Goal: Task Accomplishment & Management: Use online tool/utility

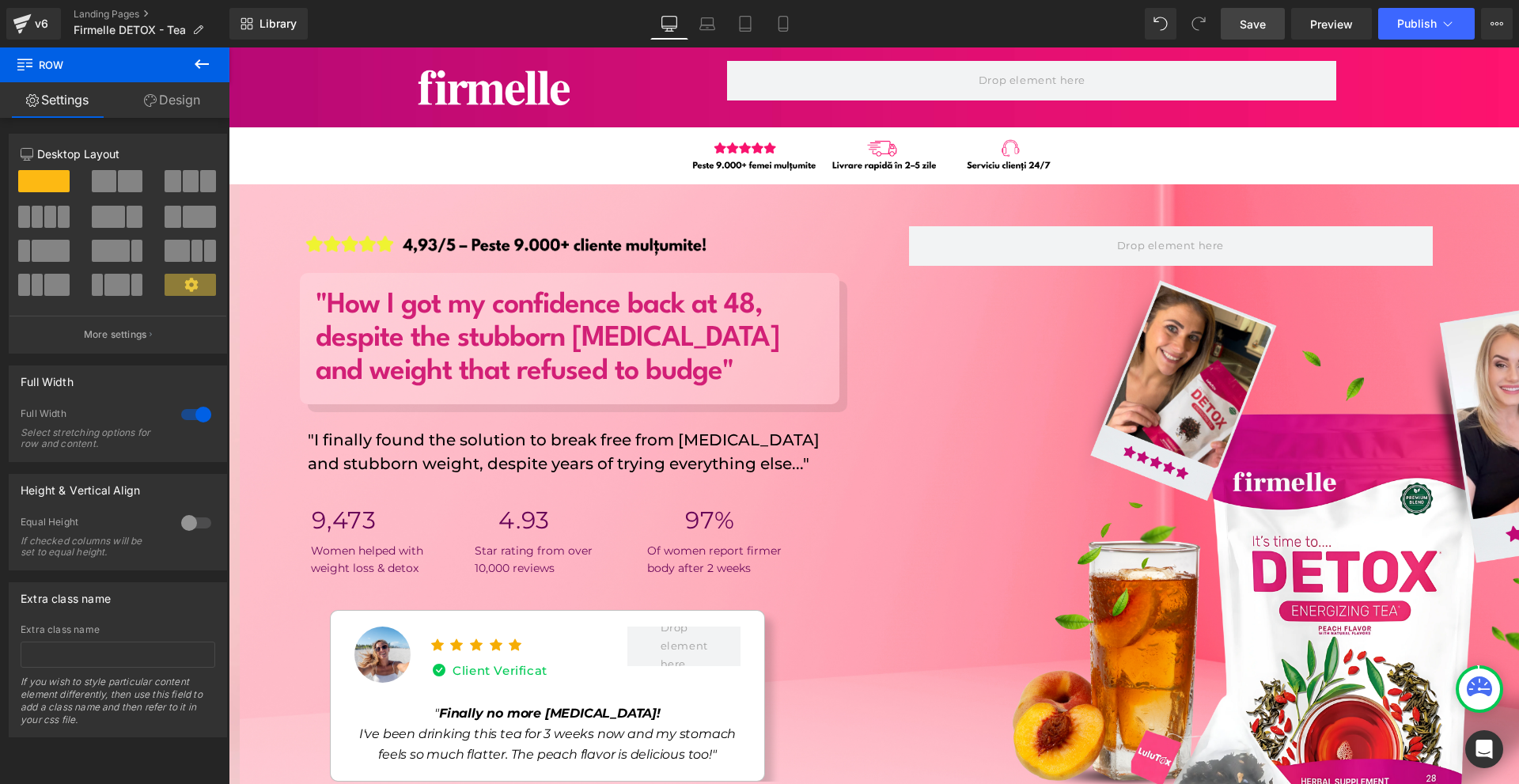
click at [1261, 23] on span "Save" at bounding box center [1252, 24] width 26 height 16
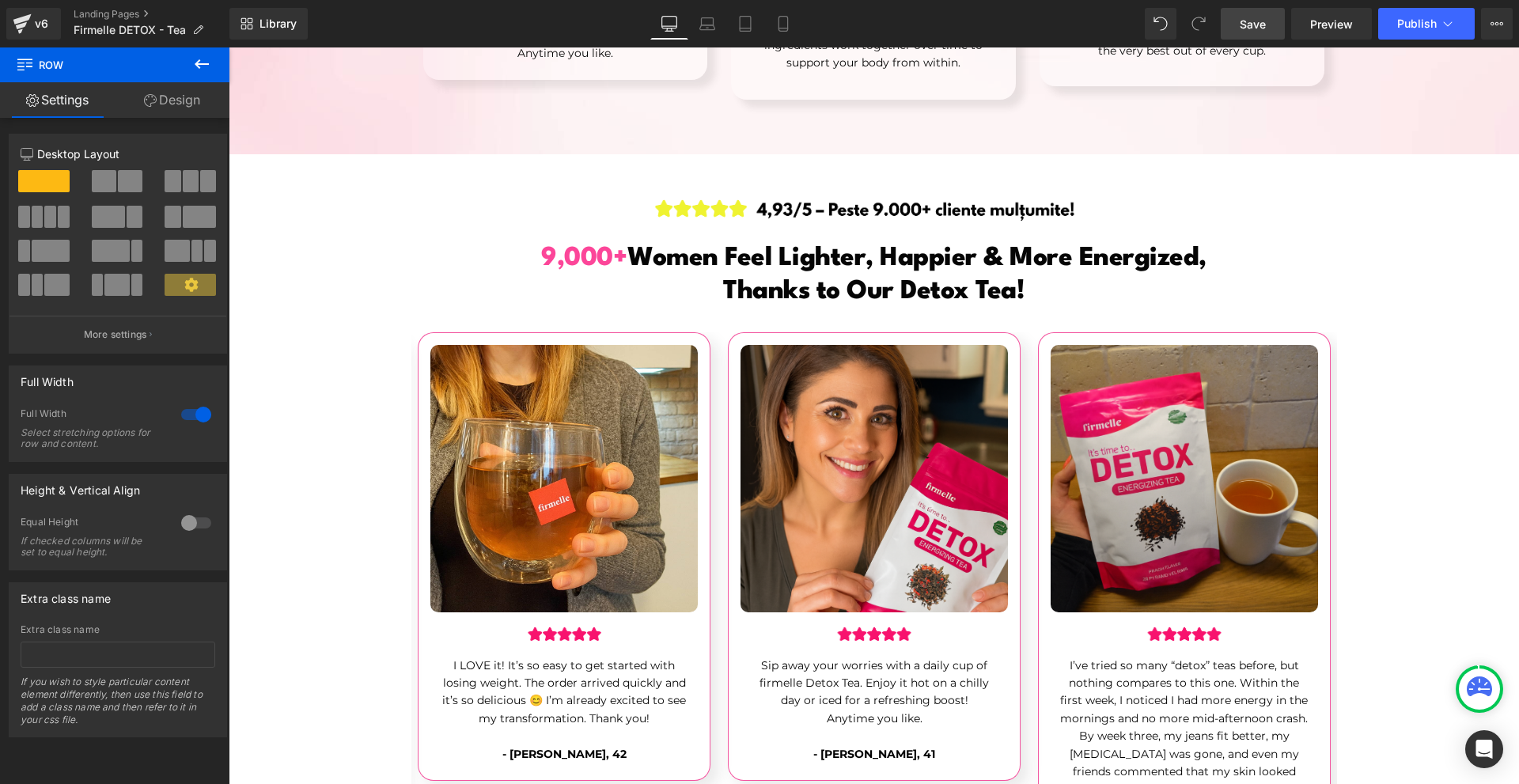
scroll to position [5140, 0]
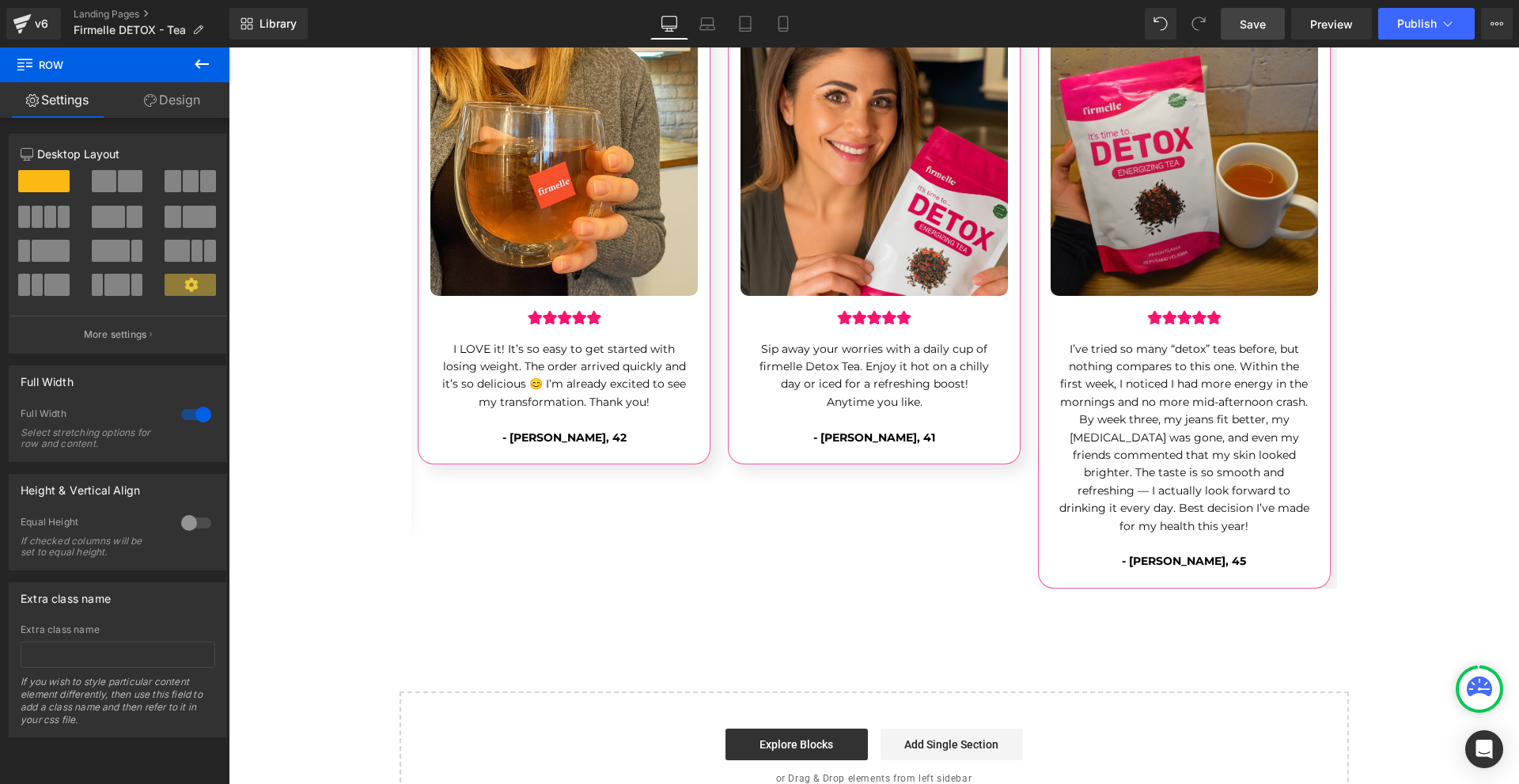
click at [1245, 26] on span "Save" at bounding box center [1252, 24] width 26 height 16
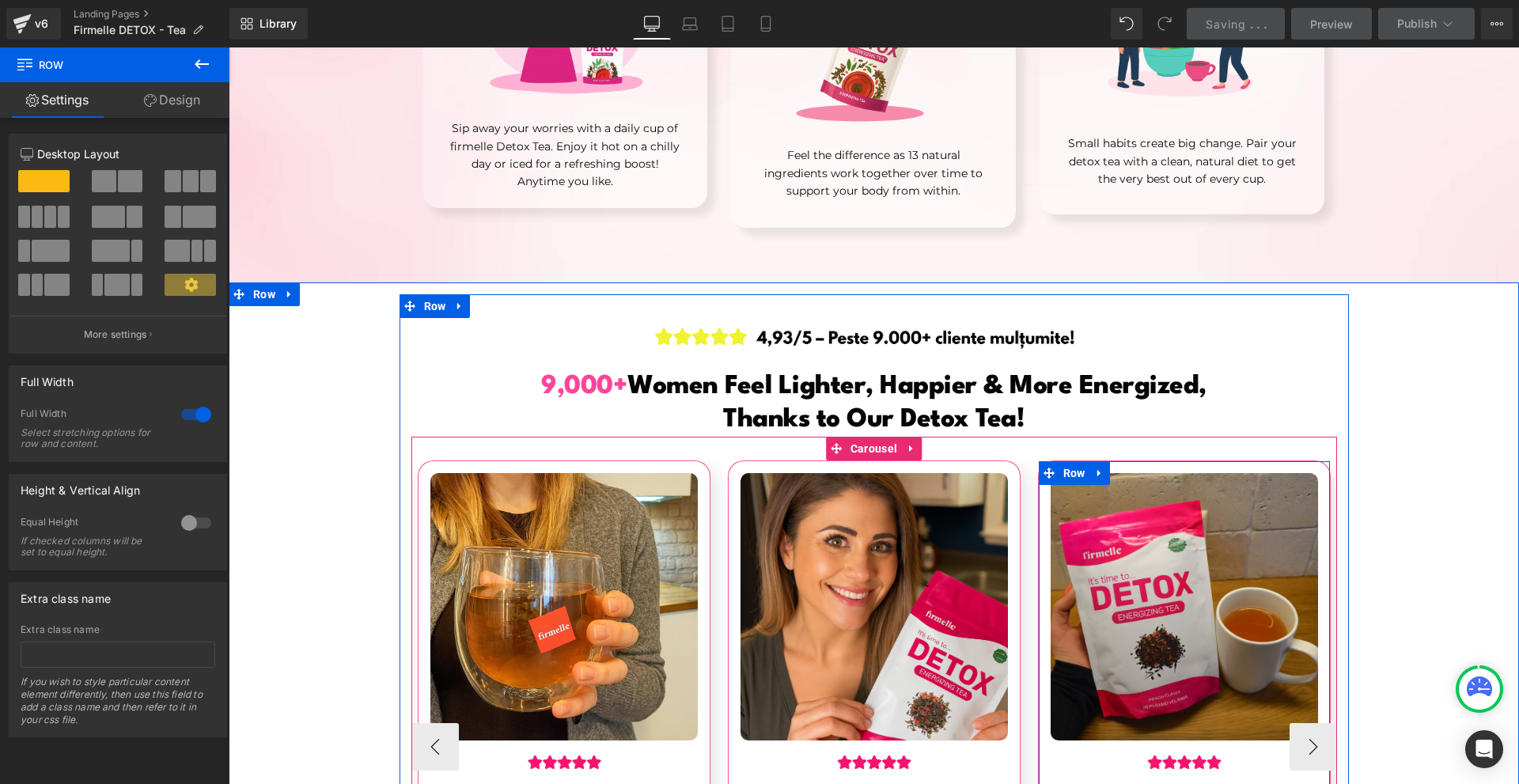
scroll to position [5013, 0]
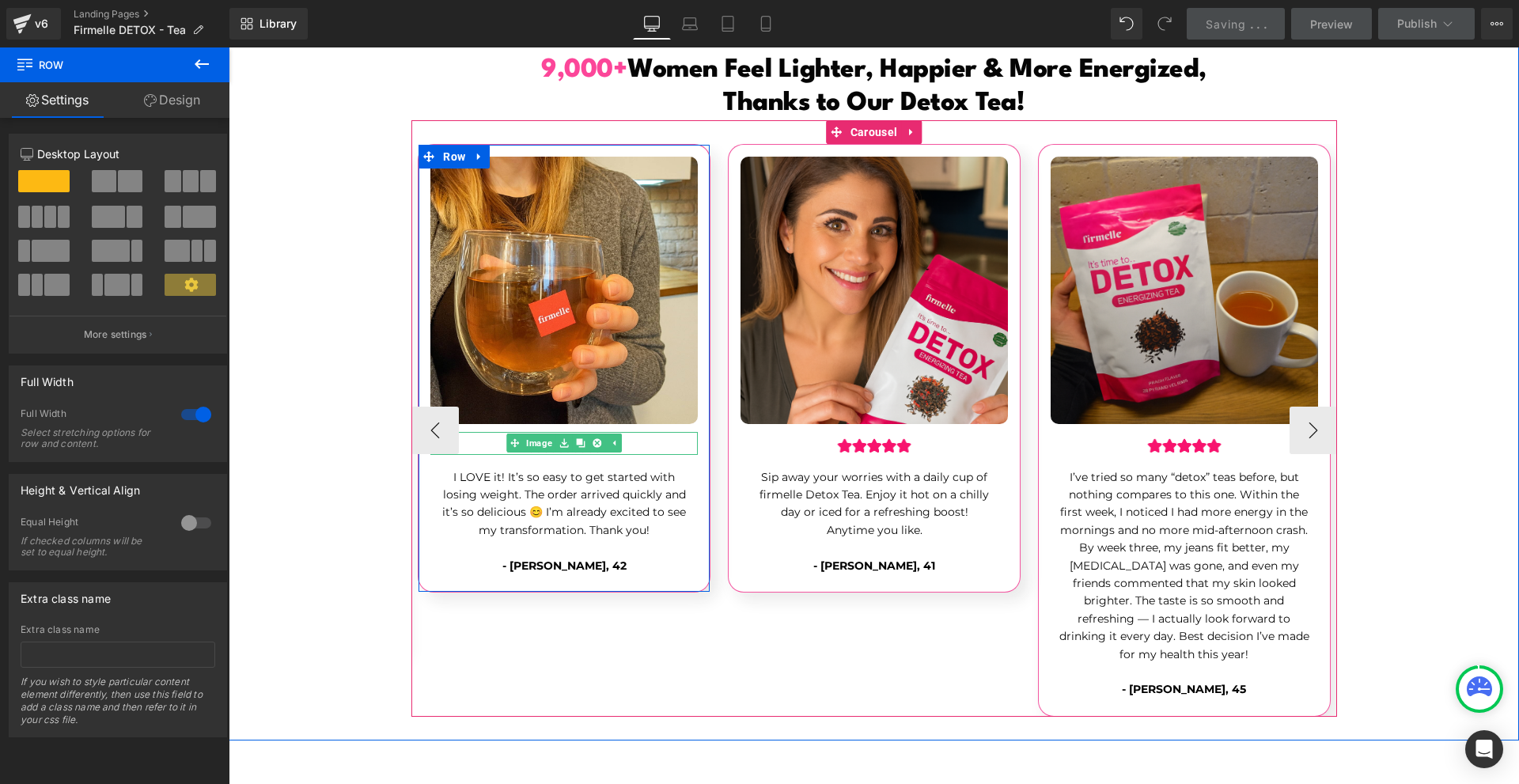
click at [556, 433] on link at bounding box center [564, 443] width 16 height 19
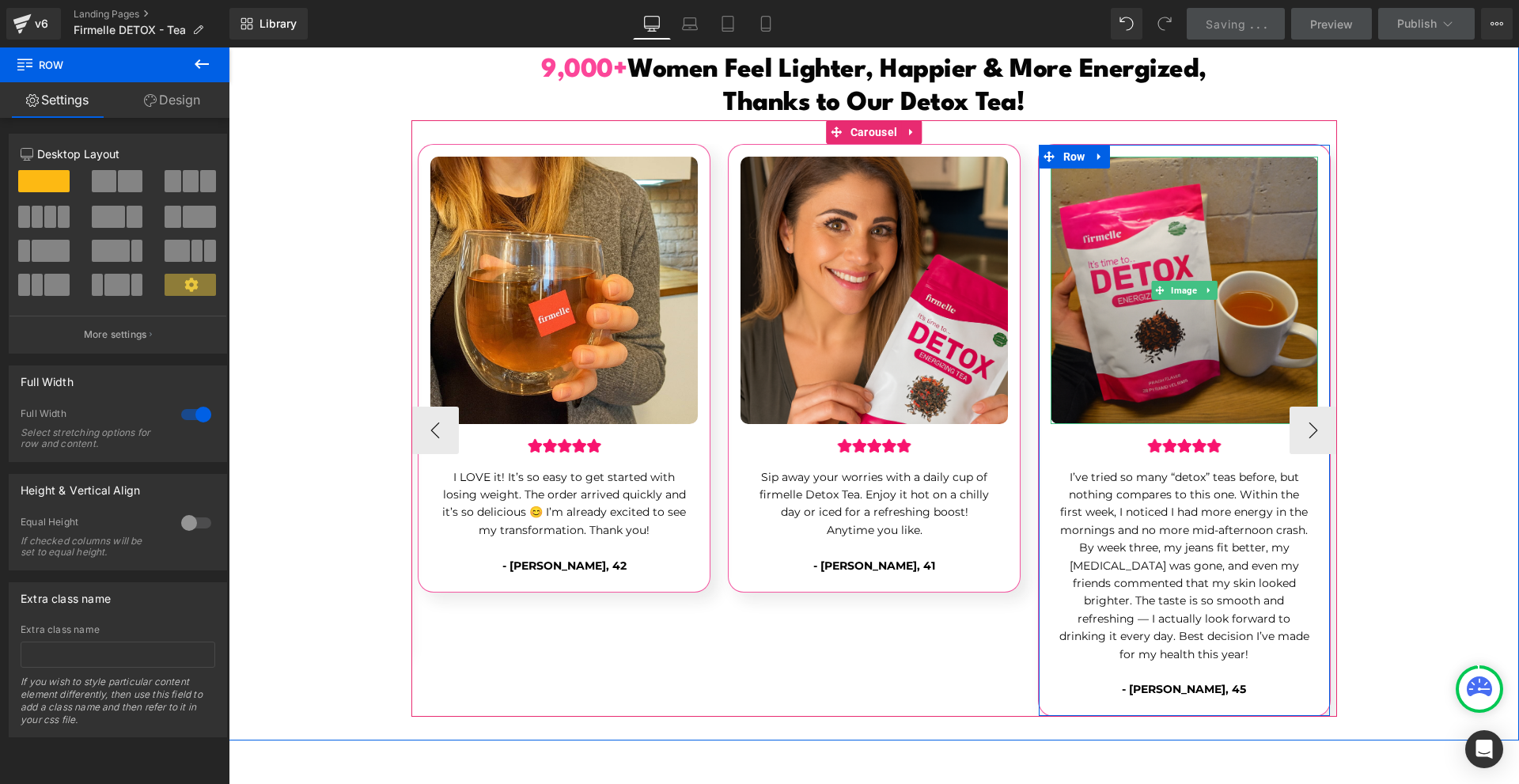
scroll to position [4696, 0]
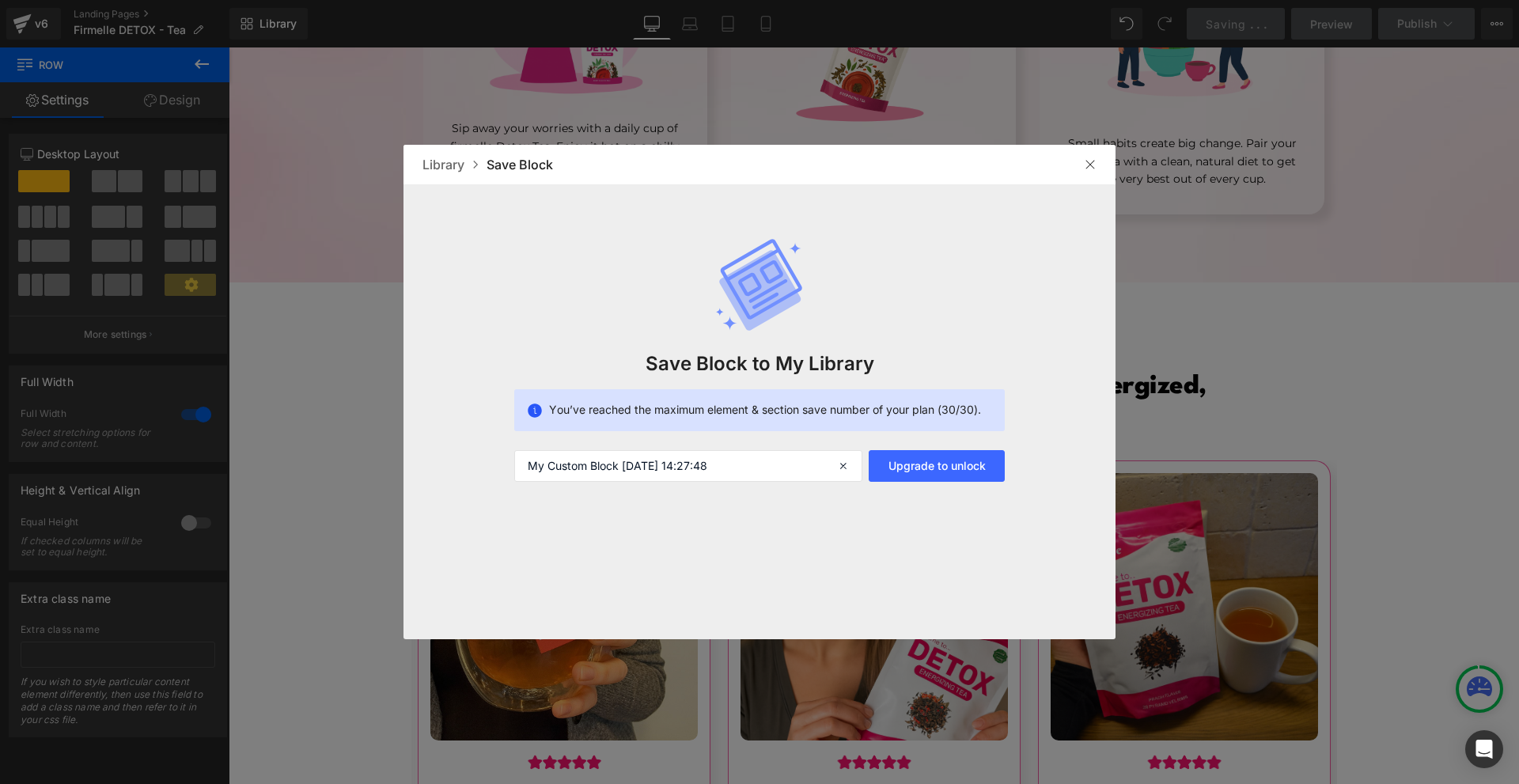
click at [1086, 155] on div at bounding box center [1089, 164] width 26 height 26
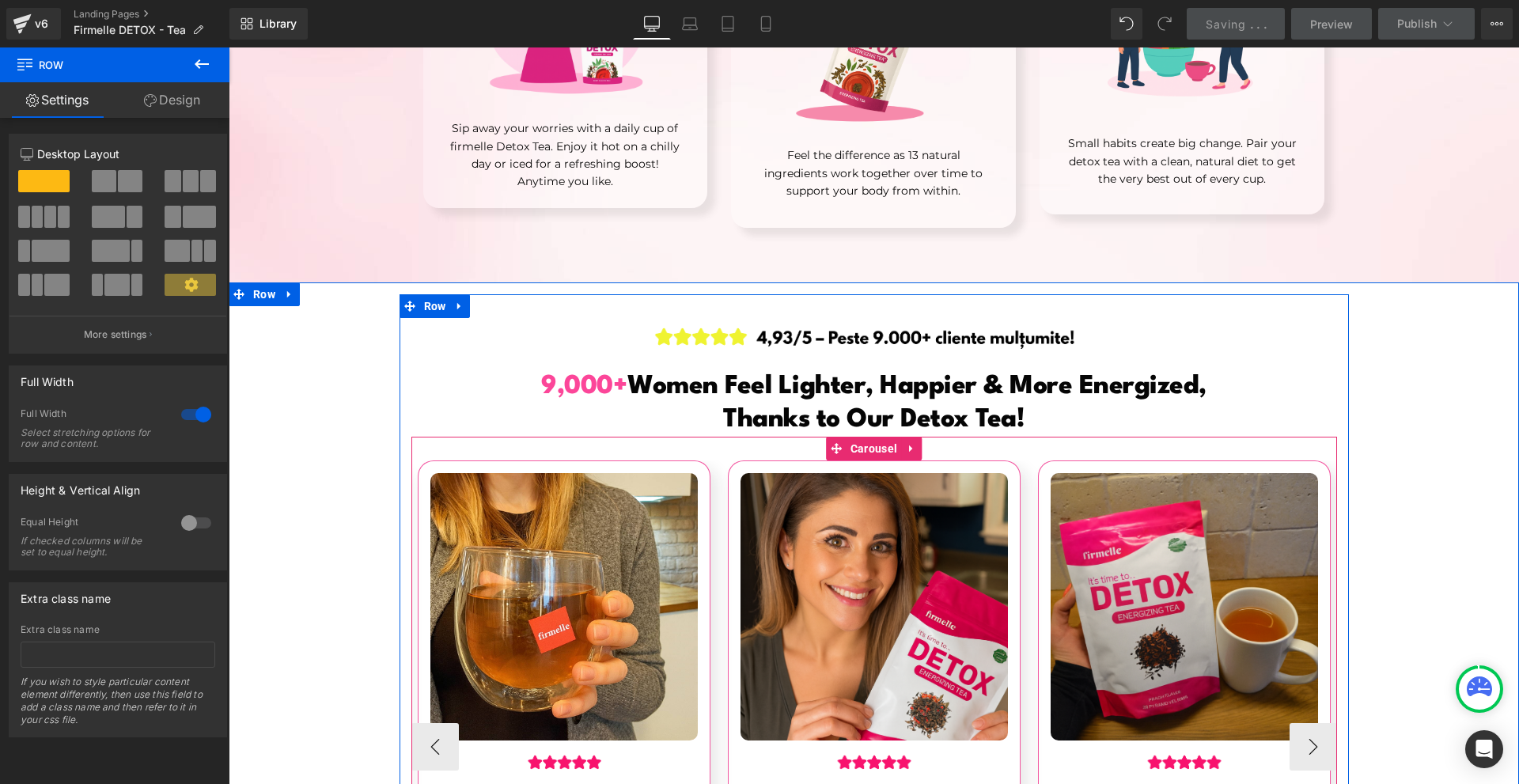
scroll to position [5171, 0]
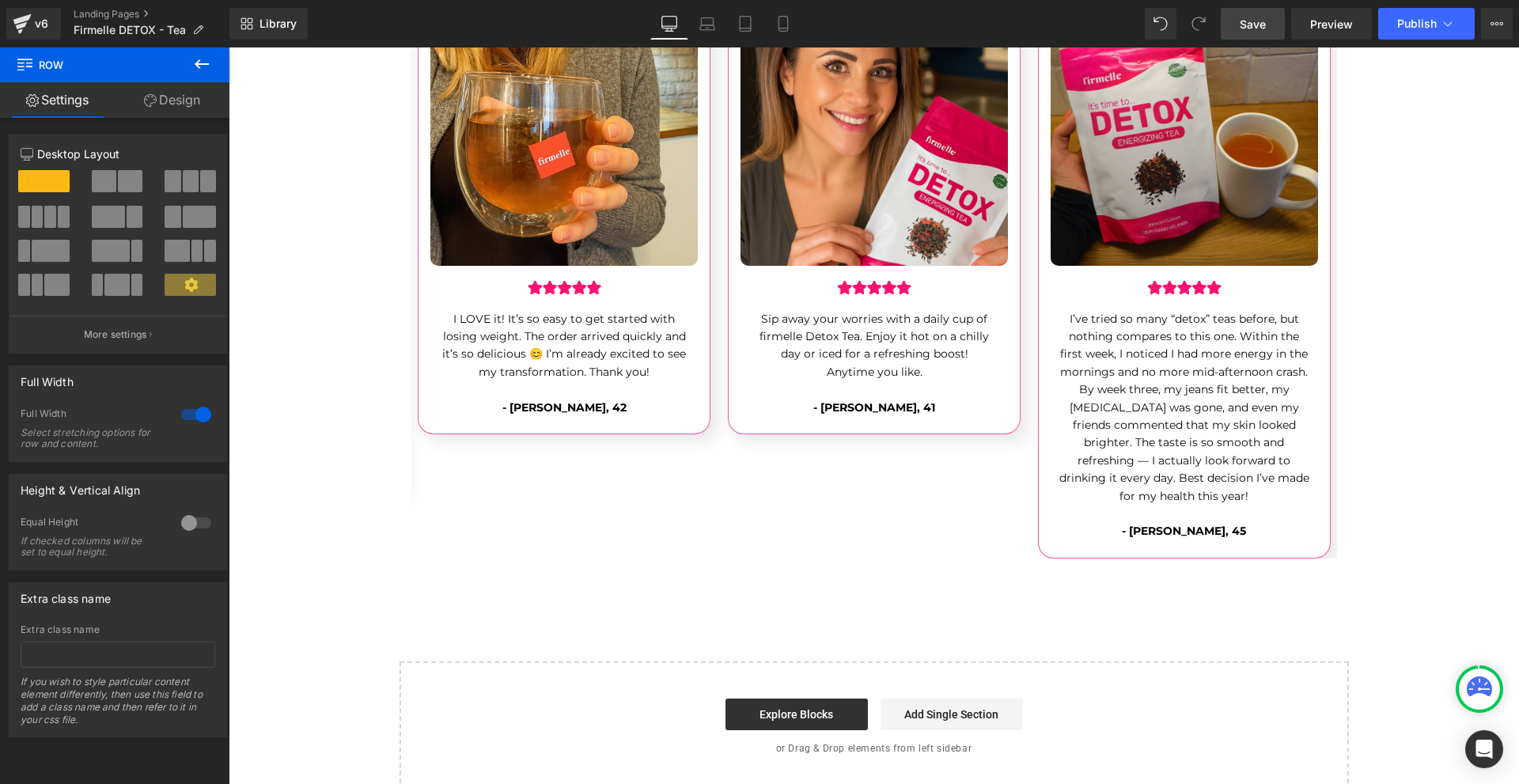
click at [199, 63] on icon at bounding box center [202, 64] width 19 height 19
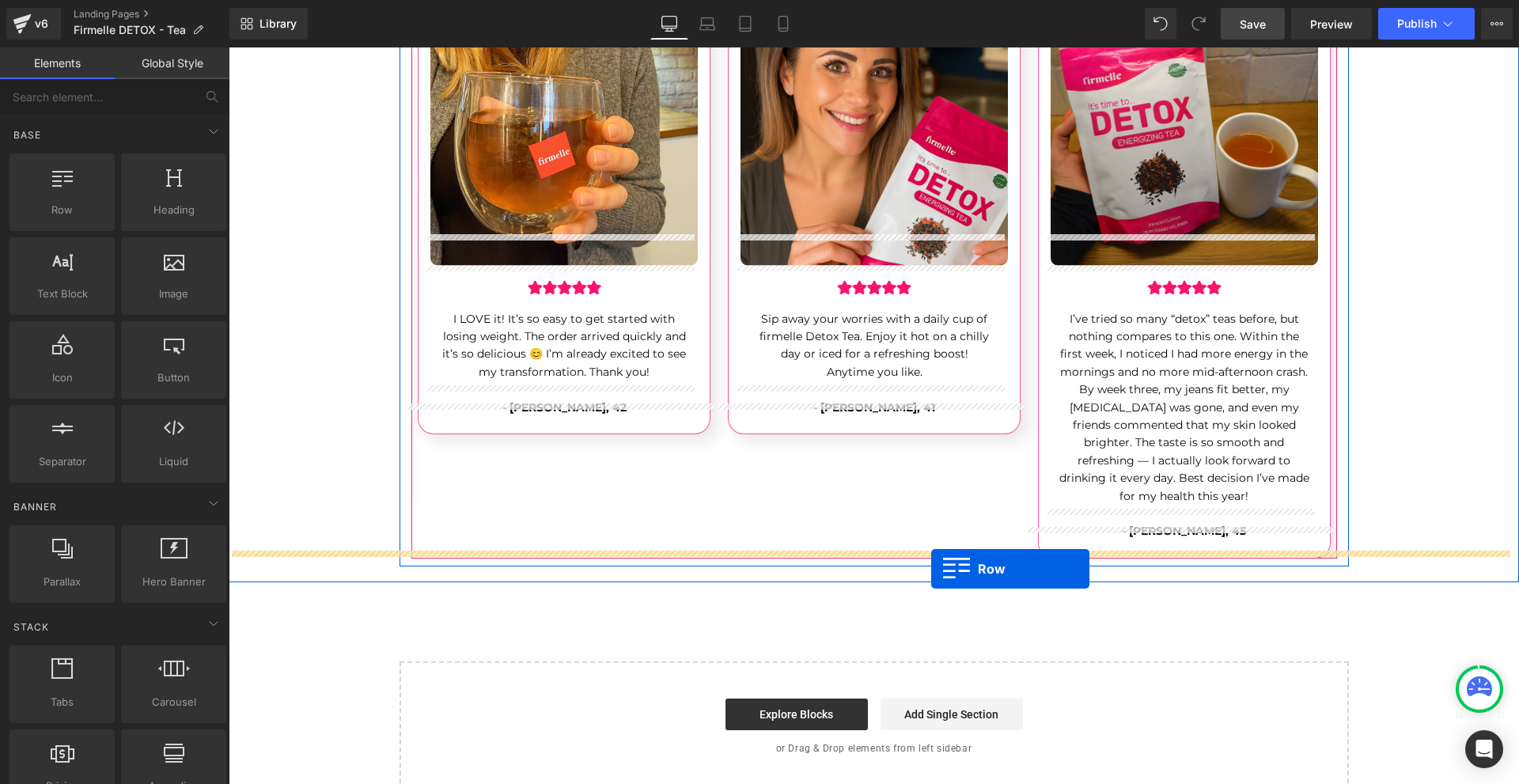
drag, startPoint x: 456, startPoint y: 280, endPoint x: 932, endPoint y: 568, distance: 556.3
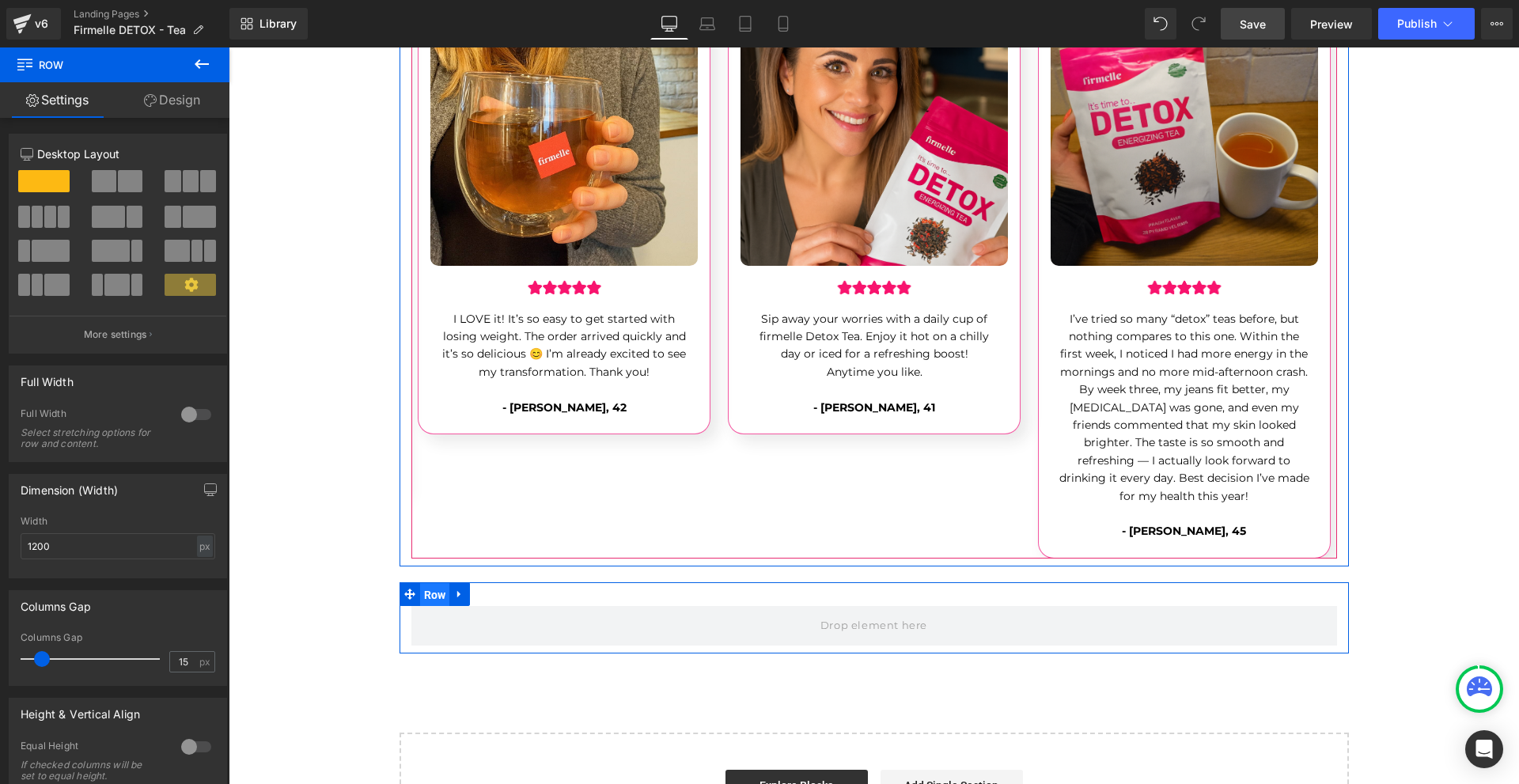
click at [422, 583] on span "Row" at bounding box center [435, 594] width 30 height 24
click at [177, 414] on div at bounding box center [196, 414] width 38 height 26
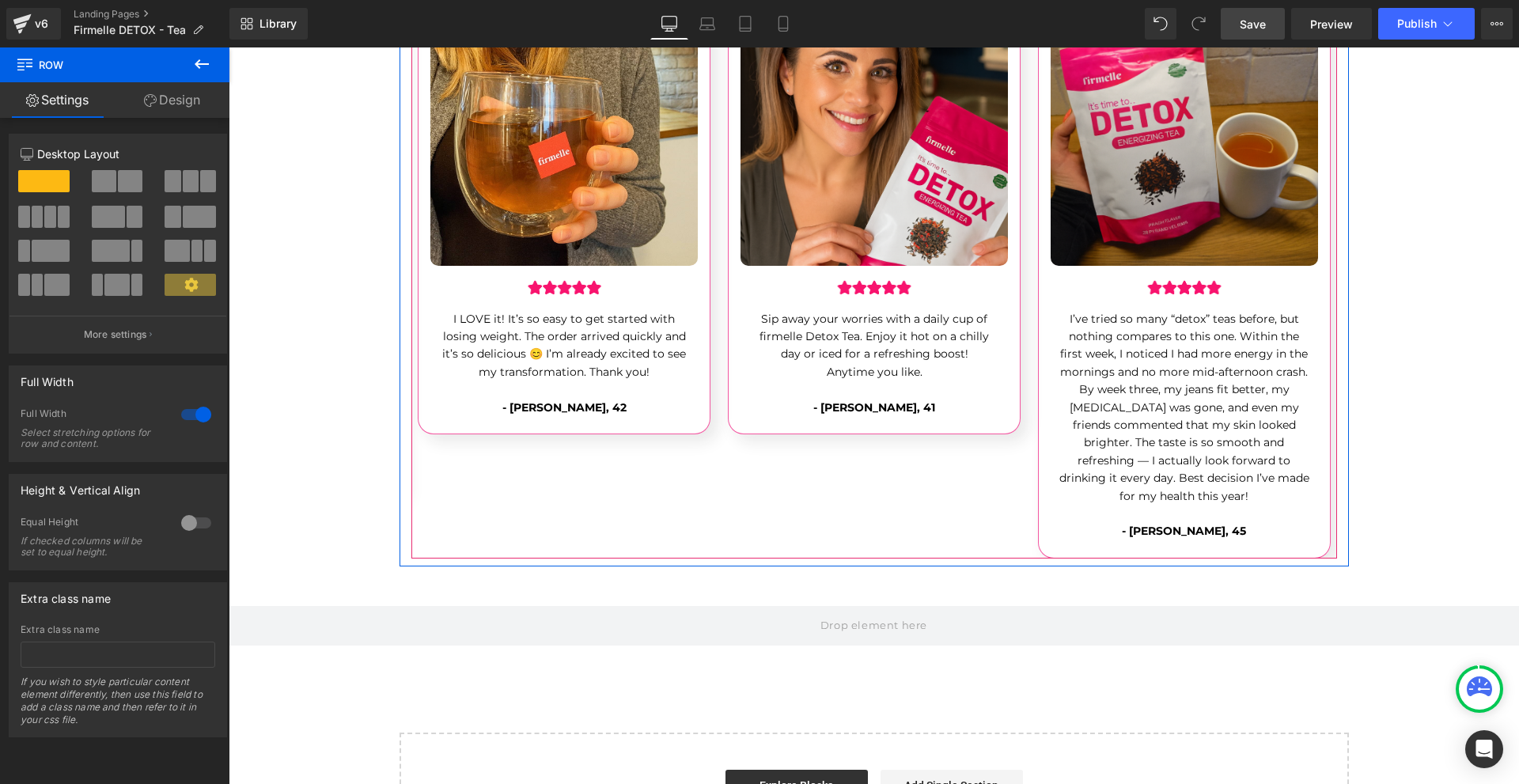
click at [197, 60] on icon at bounding box center [202, 64] width 19 height 19
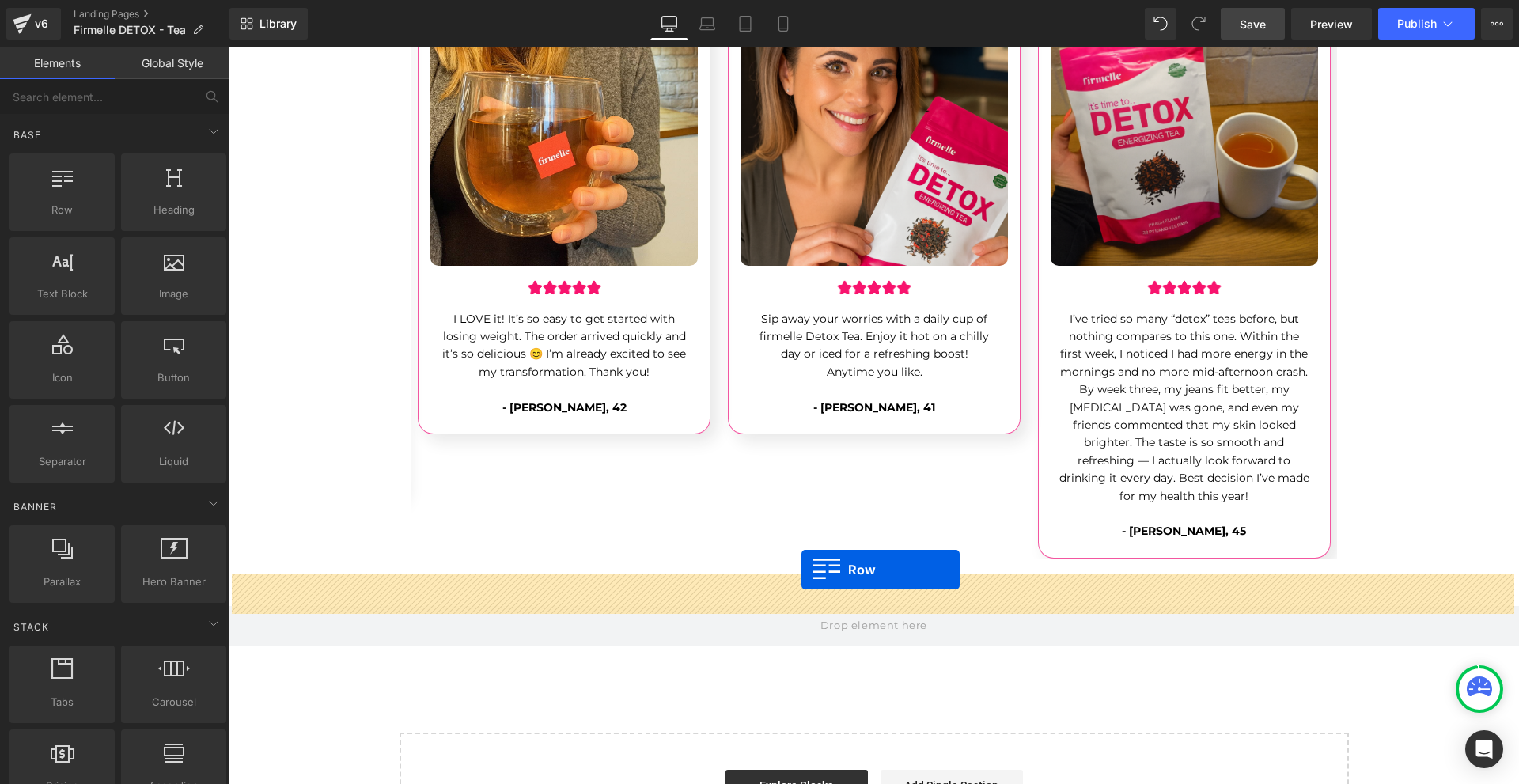
drag, startPoint x: 417, startPoint y: 287, endPoint x: 801, endPoint y: 569, distance: 476.4
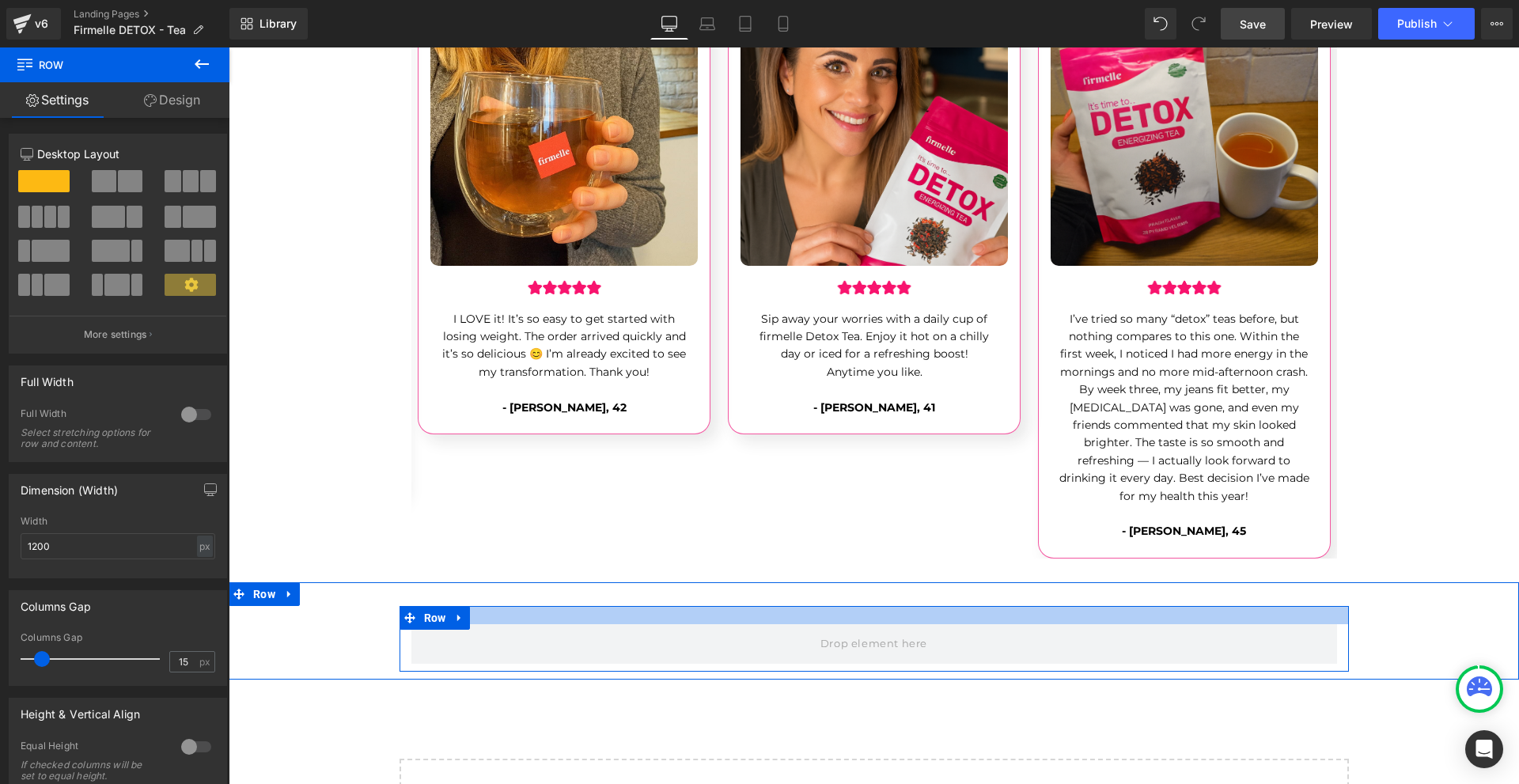
drag, startPoint x: 787, startPoint y: 576, endPoint x: 766, endPoint y: 570, distance: 21.8
click at [794, 583] on div "Row Row" at bounding box center [874, 631] width 1290 height 97
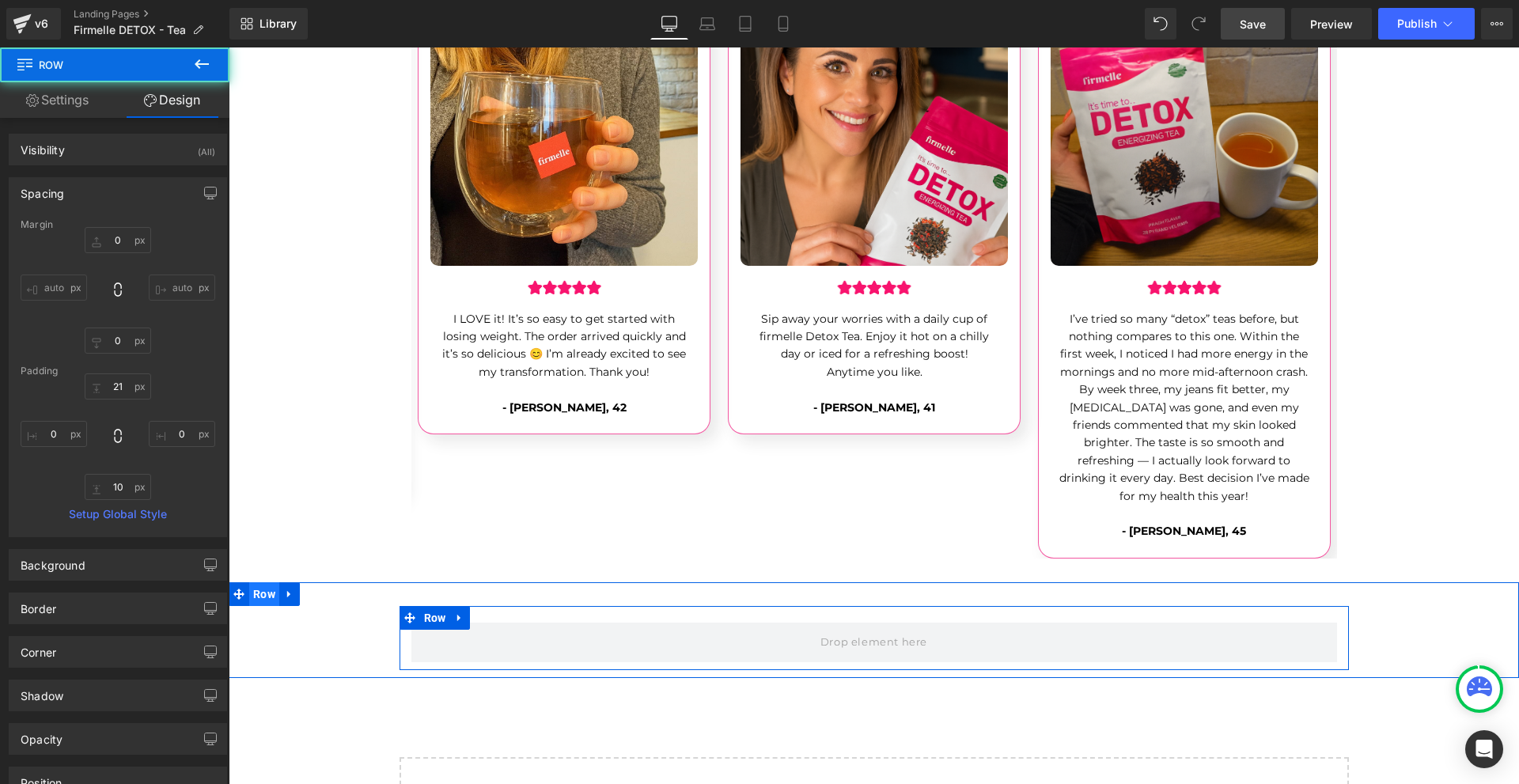
click at [261, 583] on span "Row" at bounding box center [264, 594] width 30 height 24
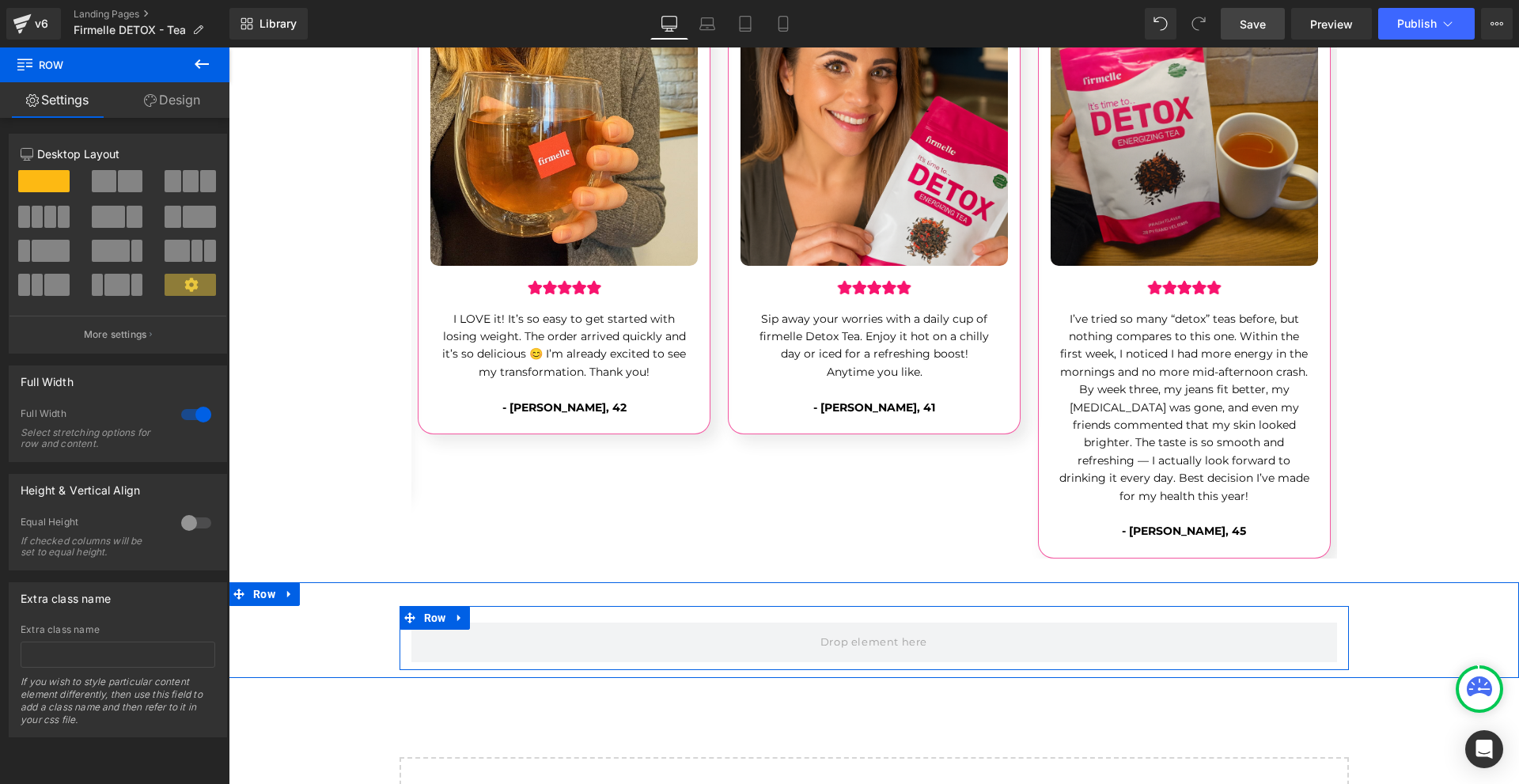
drag, startPoint x: 170, startPoint y: 90, endPoint x: 128, endPoint y: 228, distance: 144.2
click at [171, 90] on link "Design" at bounding box center [172, 100] width 115 height 35
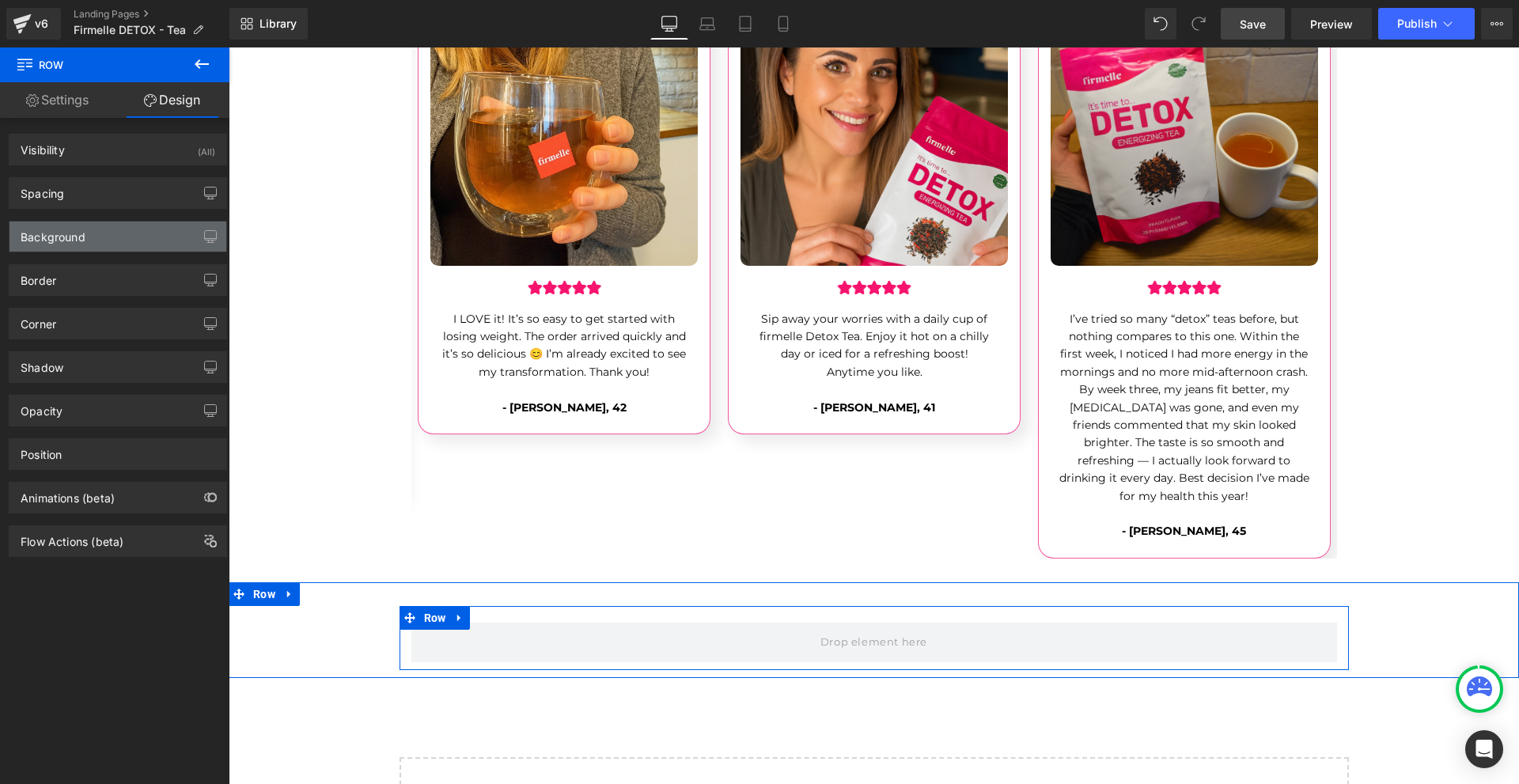
click at [126, 229] on div "Background" at bounding box center [118, 237] width 217 height 30
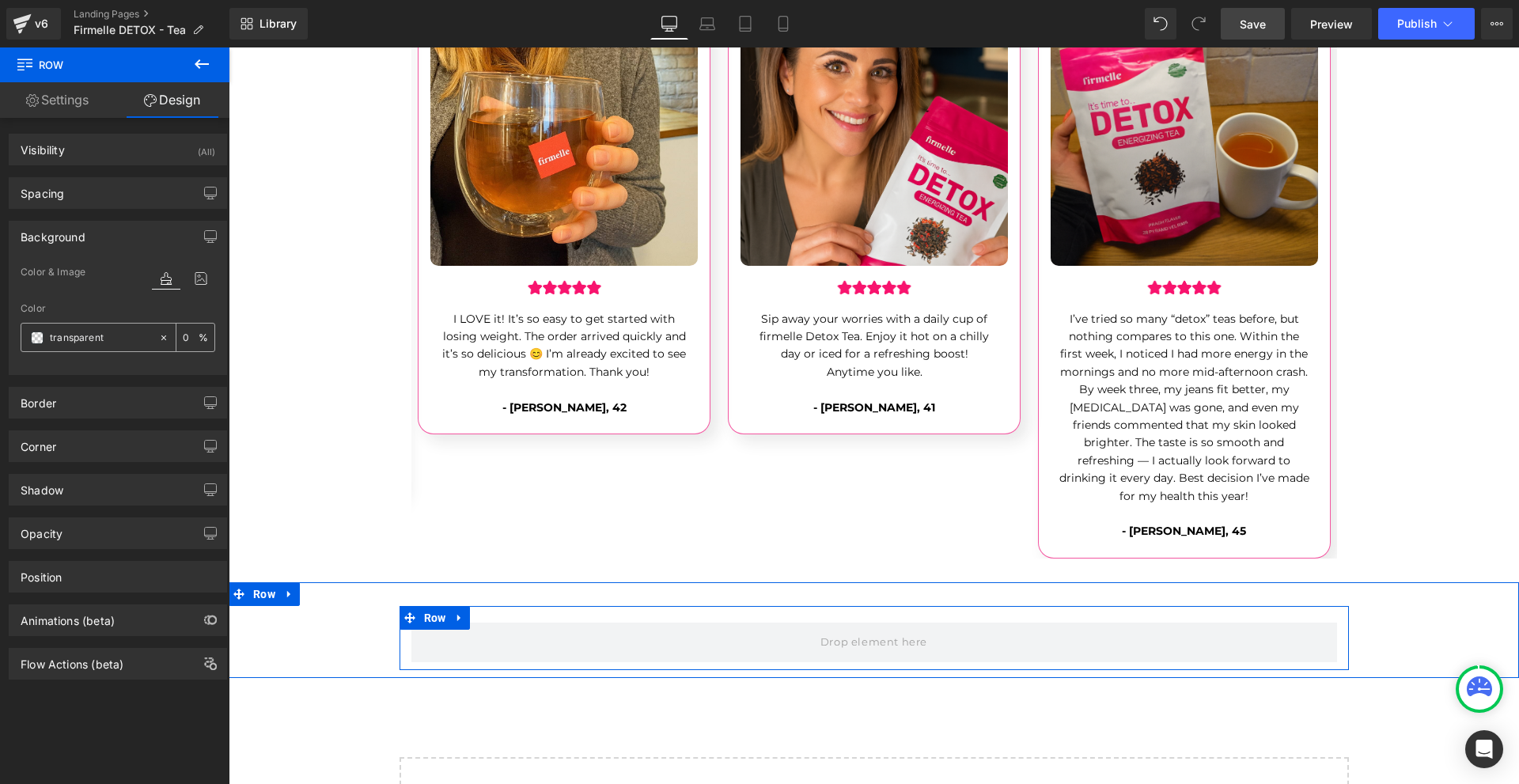
click at [104, 342] on input "transparent" at bounding box center [100, 337] width 102 height 17
paste input "#f8136e"
type input "#f8136e"
type input "100"
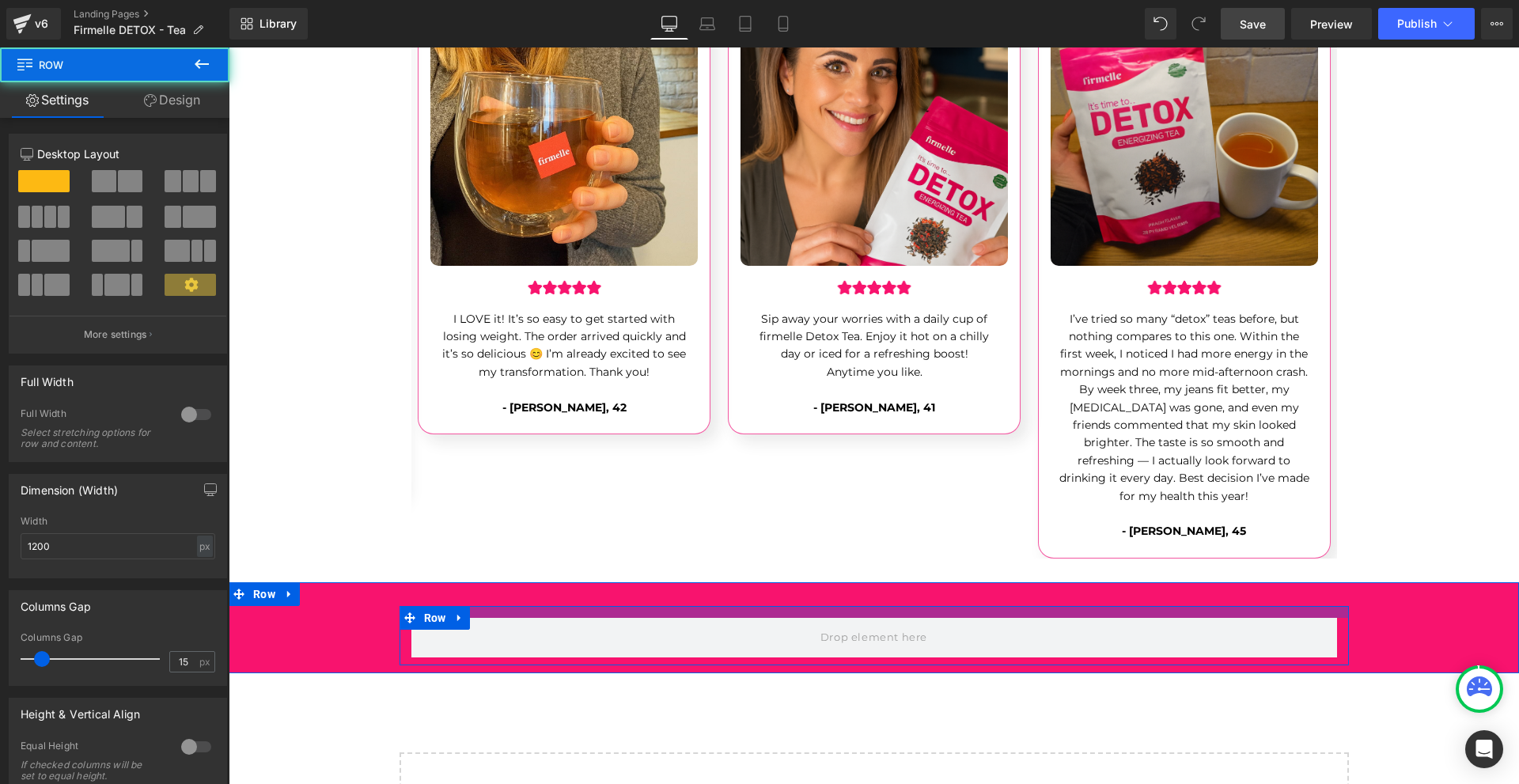
click at [858, 605] on div at bounding box center [874, 611] width 950 height 11
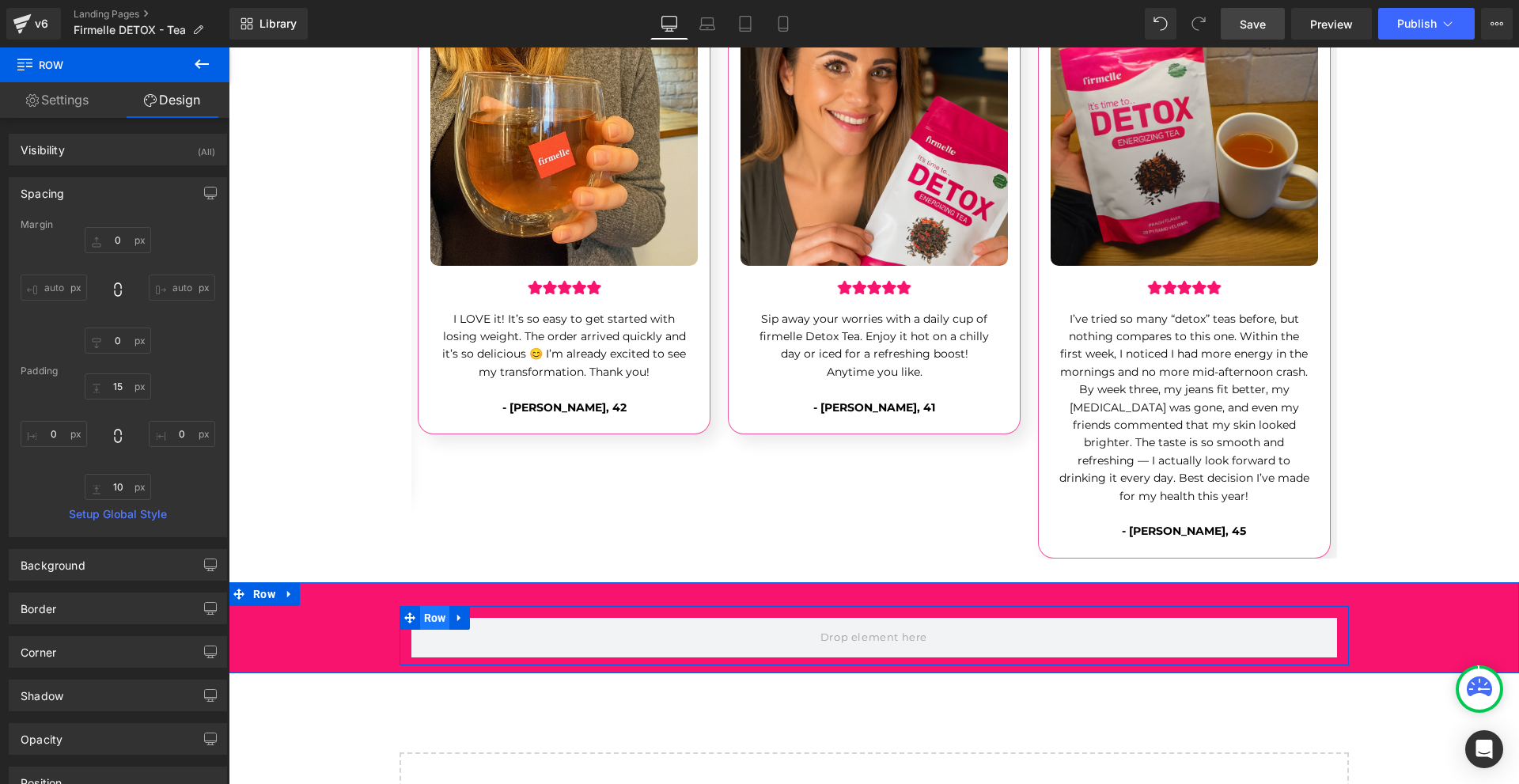
click at [434, 605] on span "Row" at bounding box center [435, 617] width 30 height 24
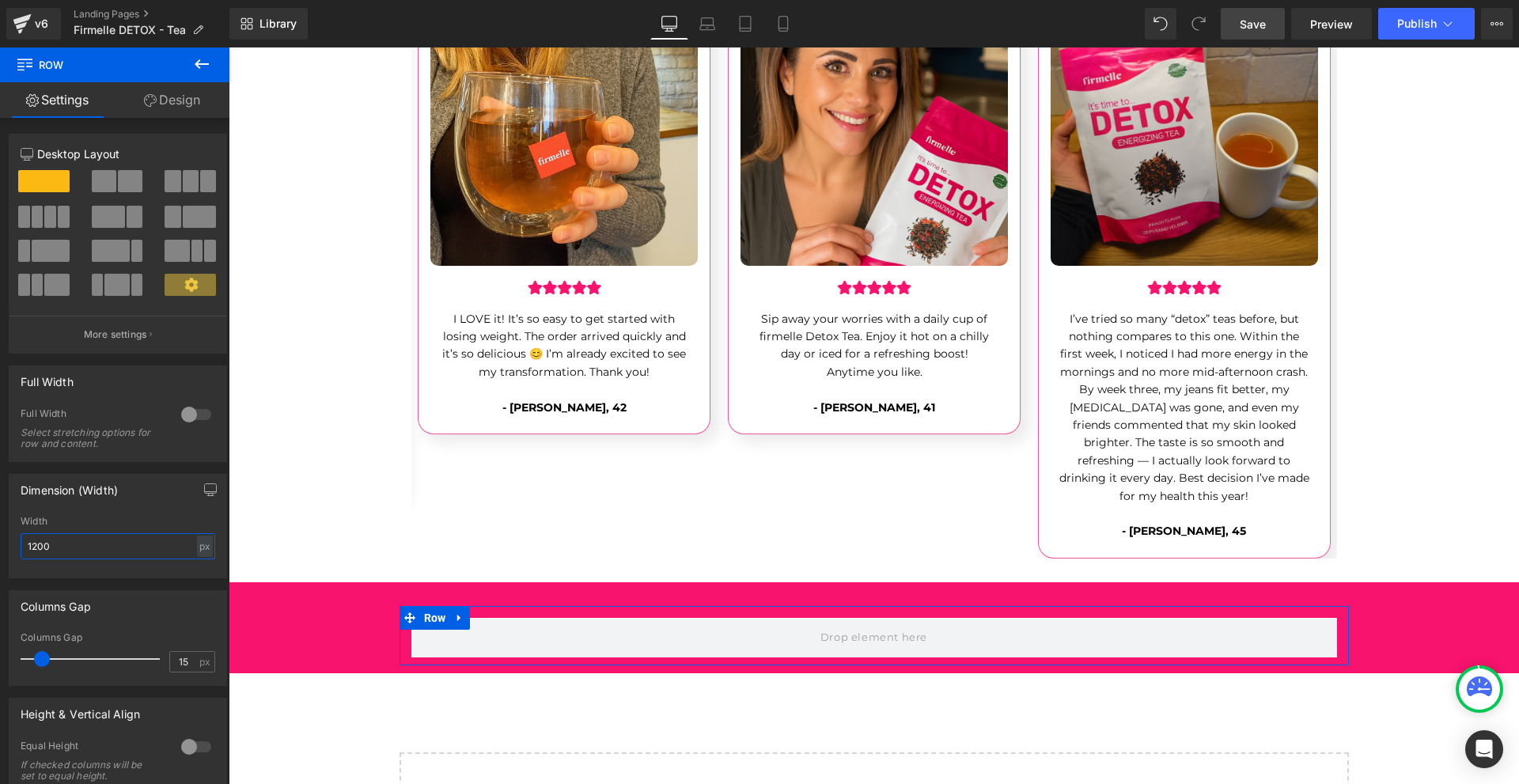
click at [99, 543] on input "1200" at bounding box center [118, 545] width 195 height 26
click at [97, 543] on input "1200" at bounding box center [118, 545] width 195 height 26
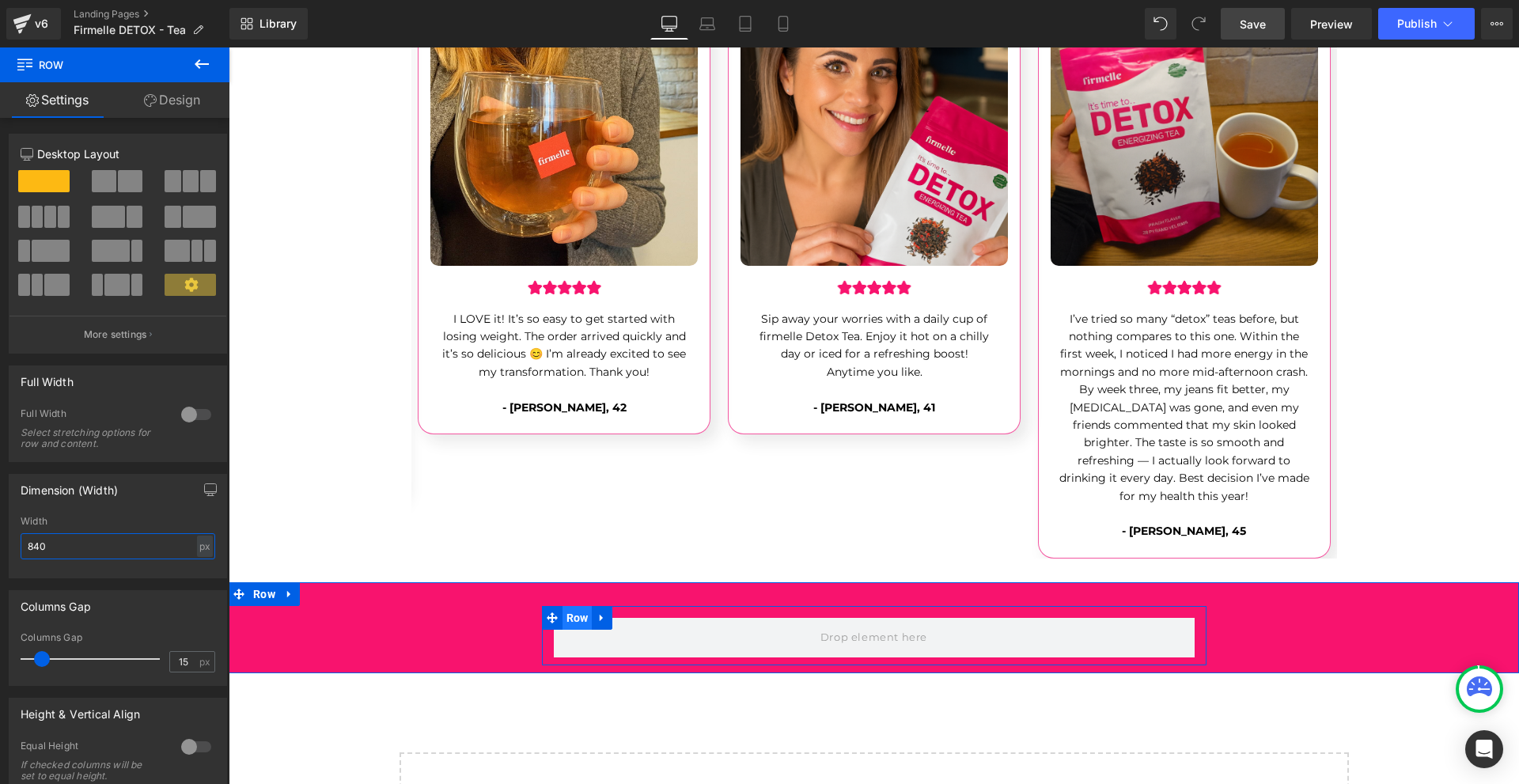
click at [563, 605] on span "Row" at bounding box center [578, 617] width 30 height 24
type input "840"
click at [167, 93] on link "Design" at bounding box center [172, 100] width 115 height 35
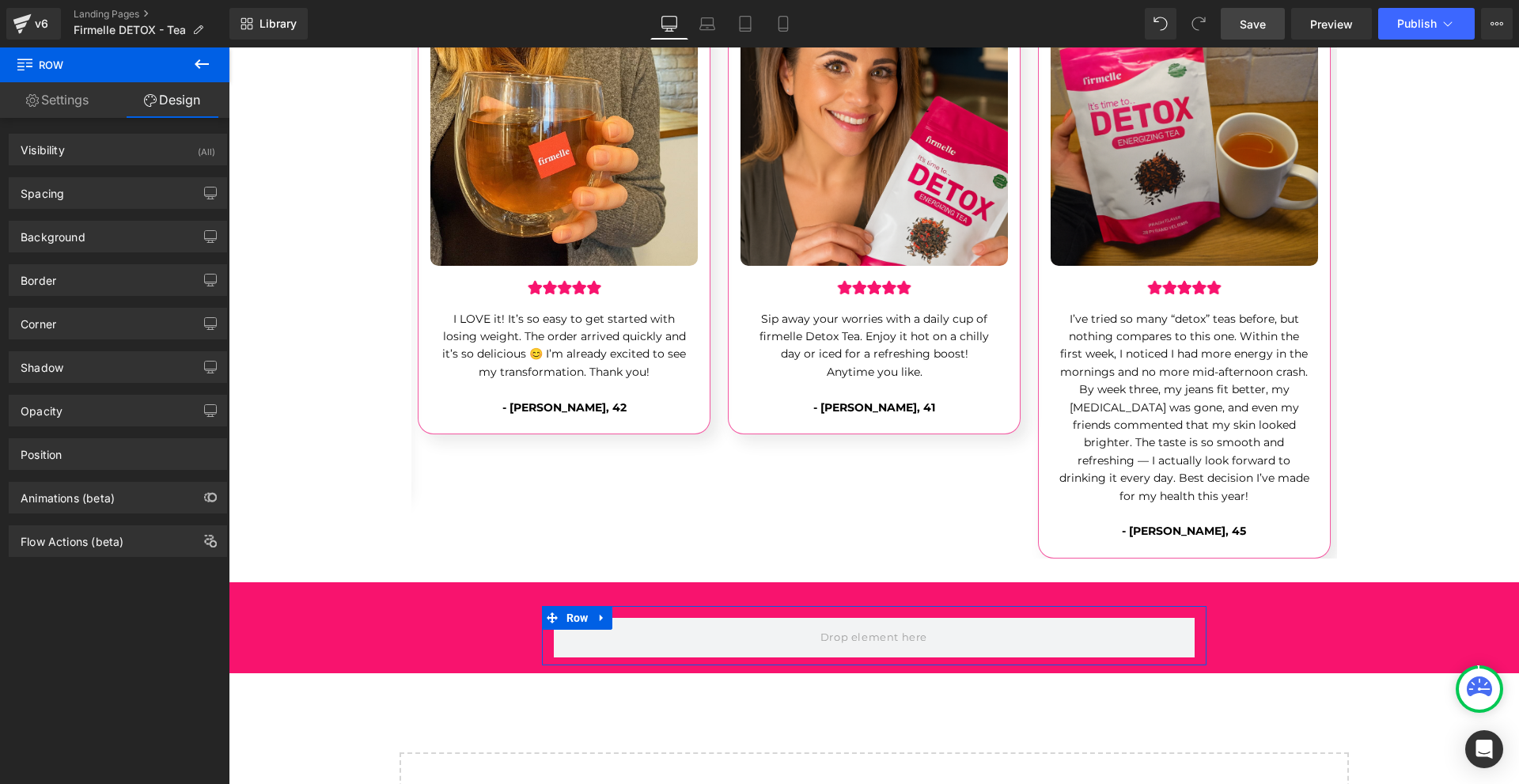
drag, startPoint x: 84, startPoint y: 235, endPoint x: 92, endPoint y: 315, distance: 80.4
click at [83, 236] on div "Background" at bounding box center [53, 232] width 65 height 22
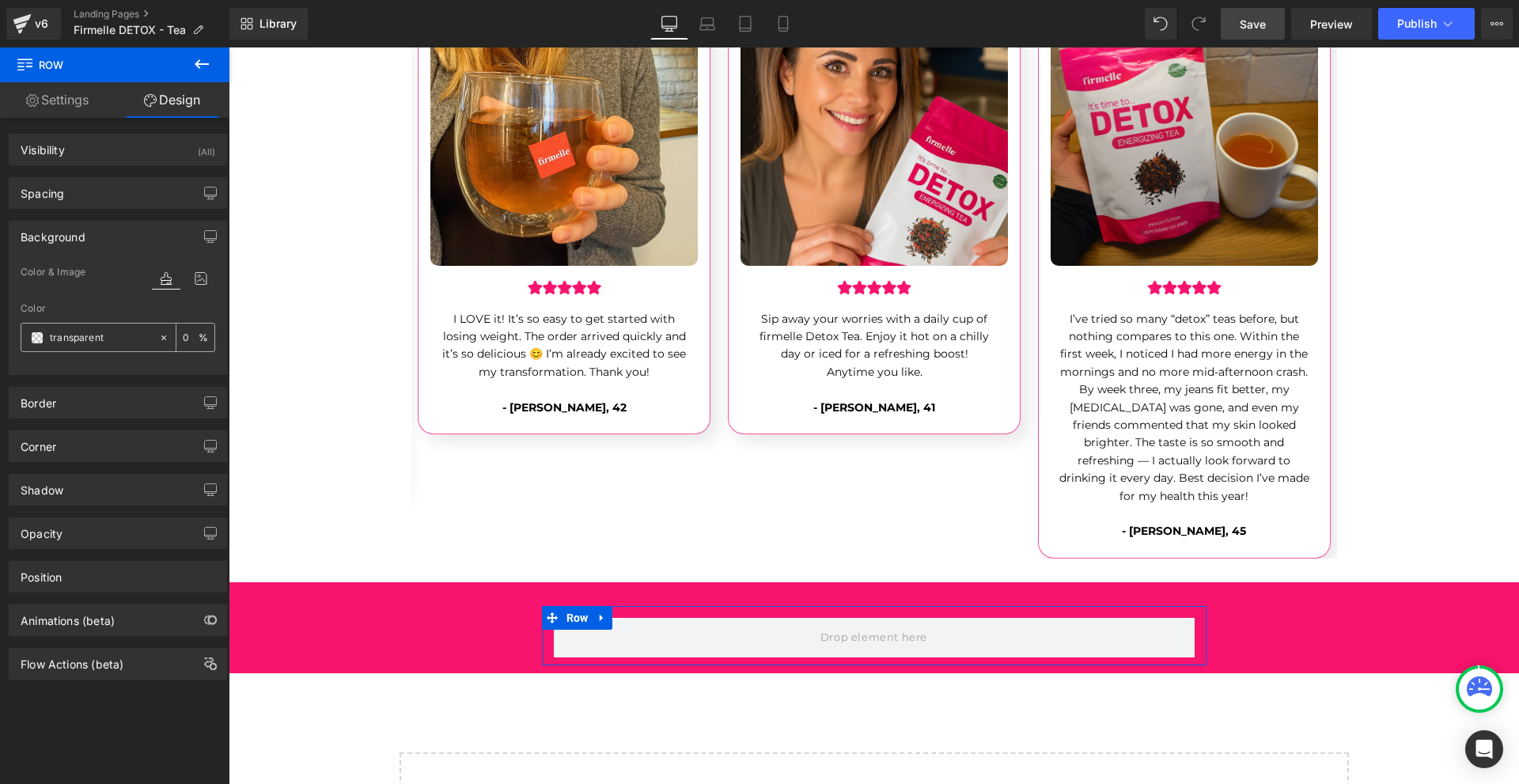
click at [40, 341] on span at bounding box center [36, 337] width 12 height 12
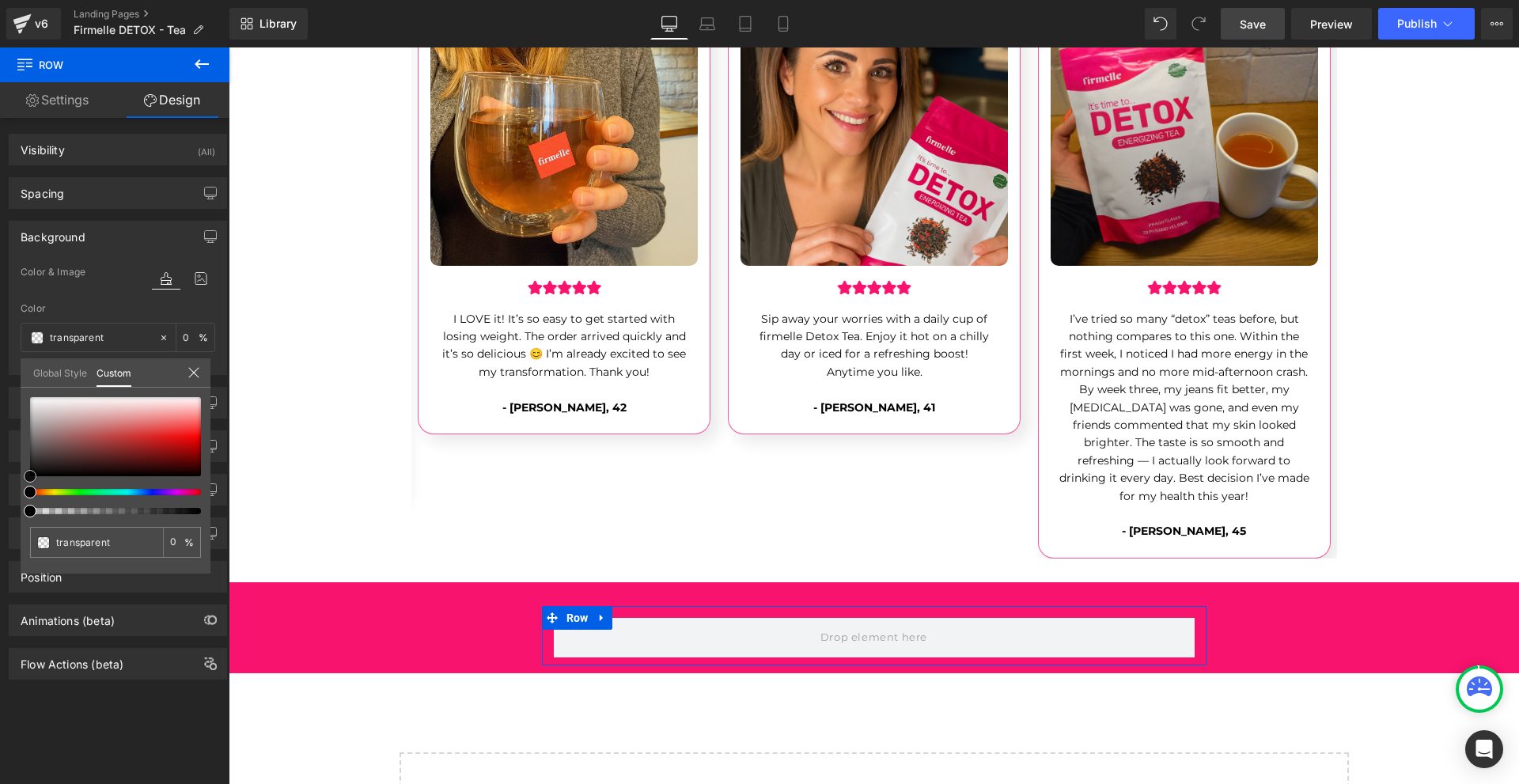
type input "#885c5c"
type input "100"
type input "#885c5c"
type input "100"
type input "#8e6161"
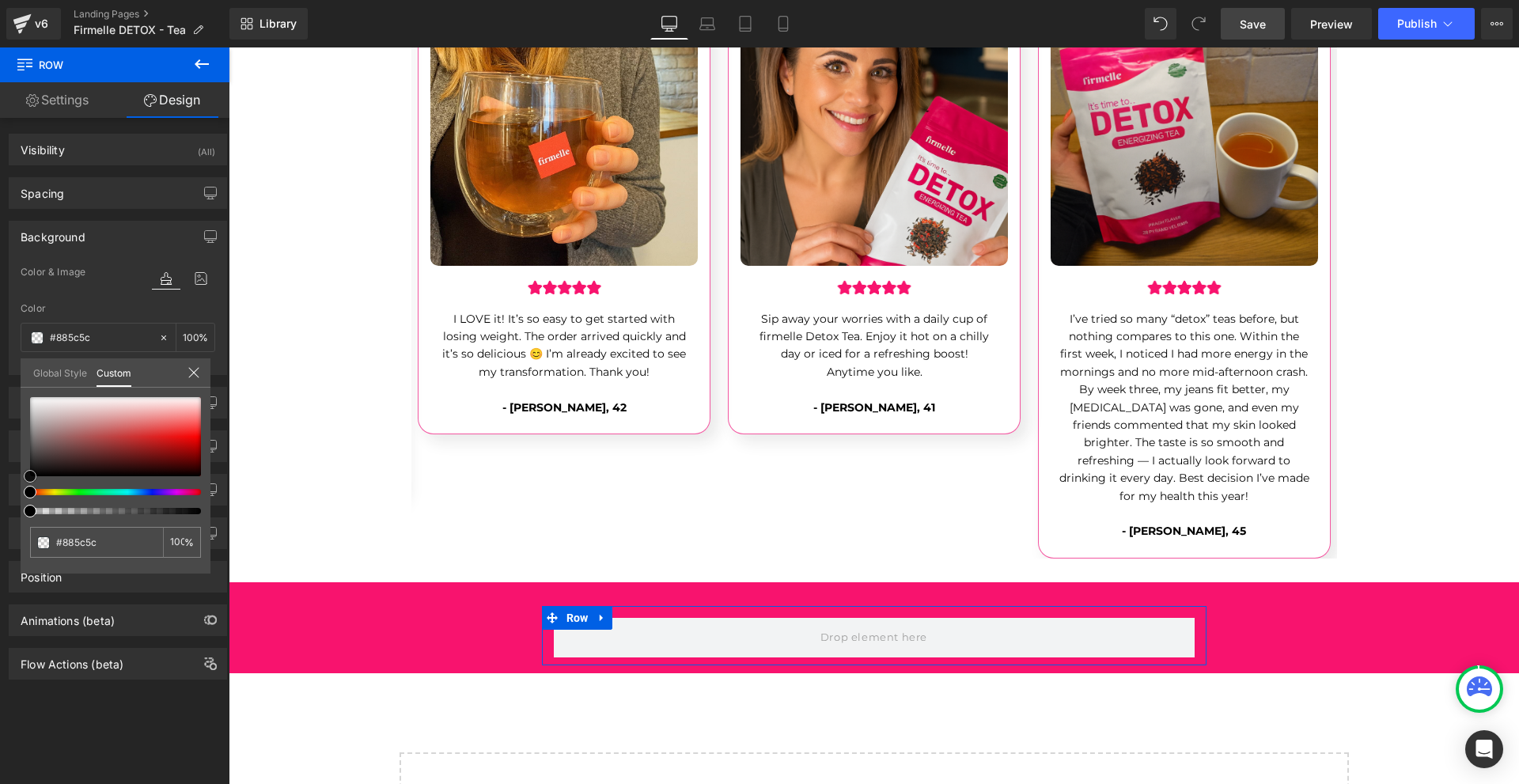
type input "#8e6161"
type input "#a38383"
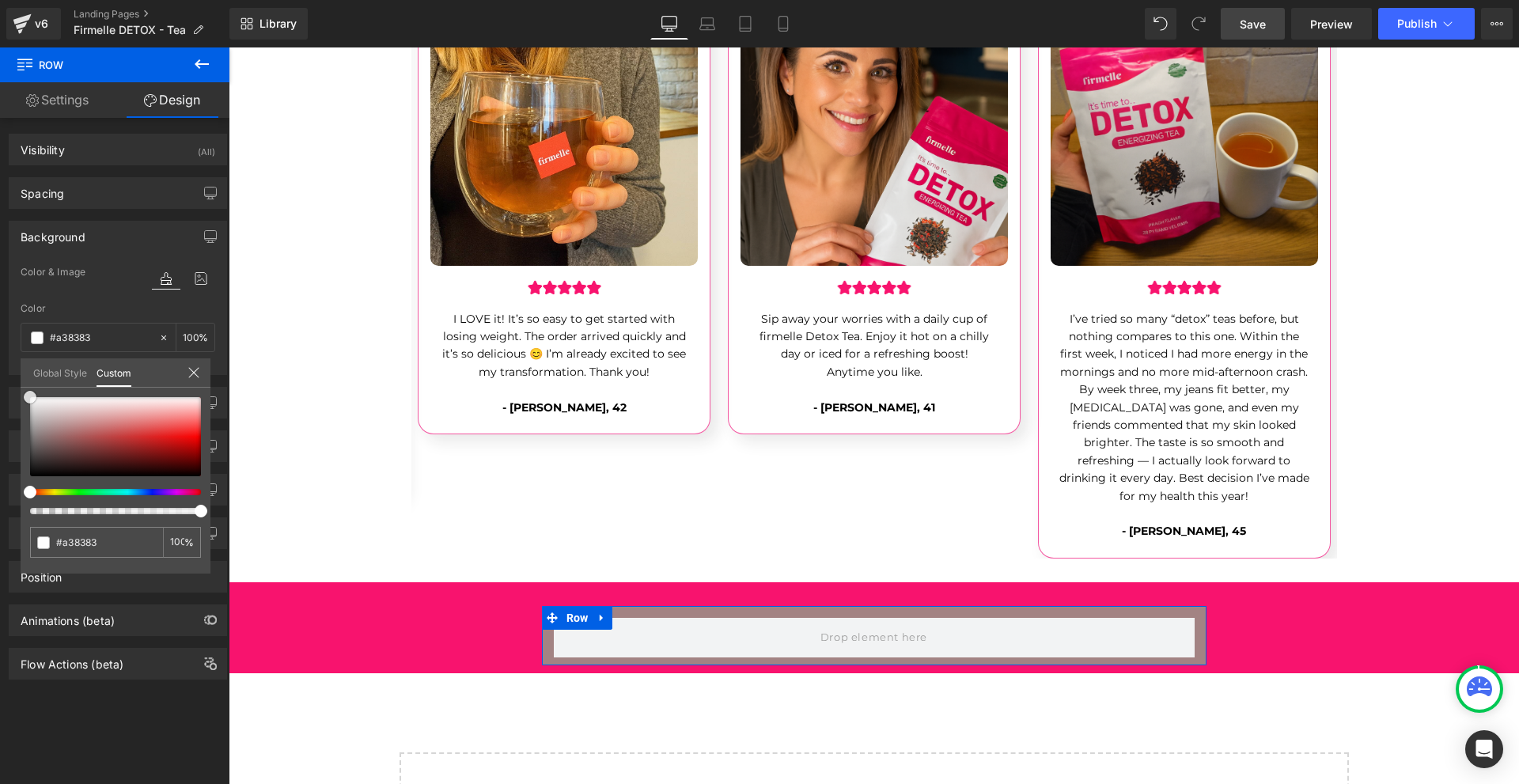
type input "#e4e1e1"
type input "#ffffff"
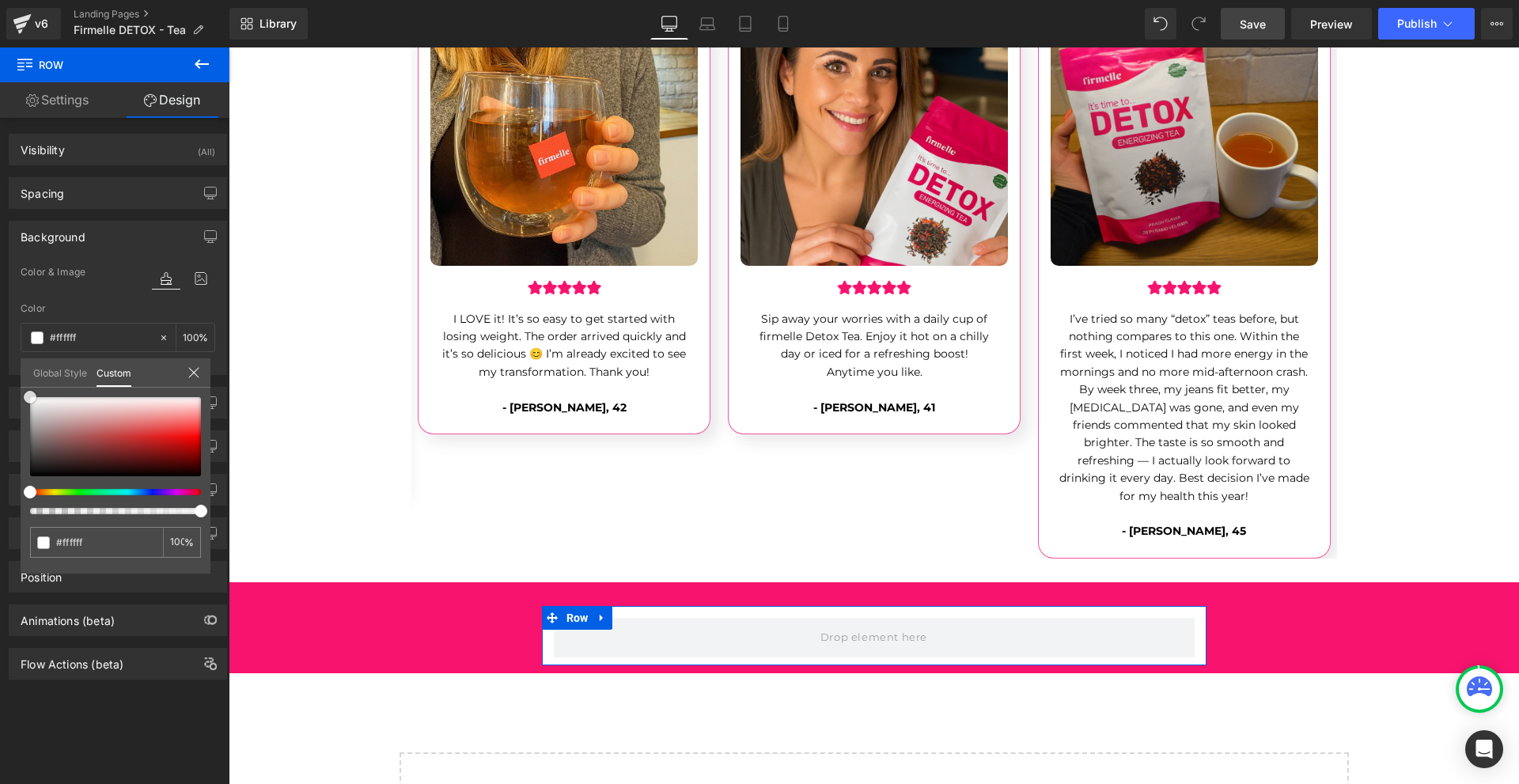
drag, startPoint x: 64, startPoint y: 441, endPoint x: 43, endPoint y: 224, distance: 218.0
click at [0, 222] on div "Background Color & Image color rgba(255, 255, 255, 1) Color #ffffff 100 % Image…" at bounding box center [118, 292] width 237 height 166
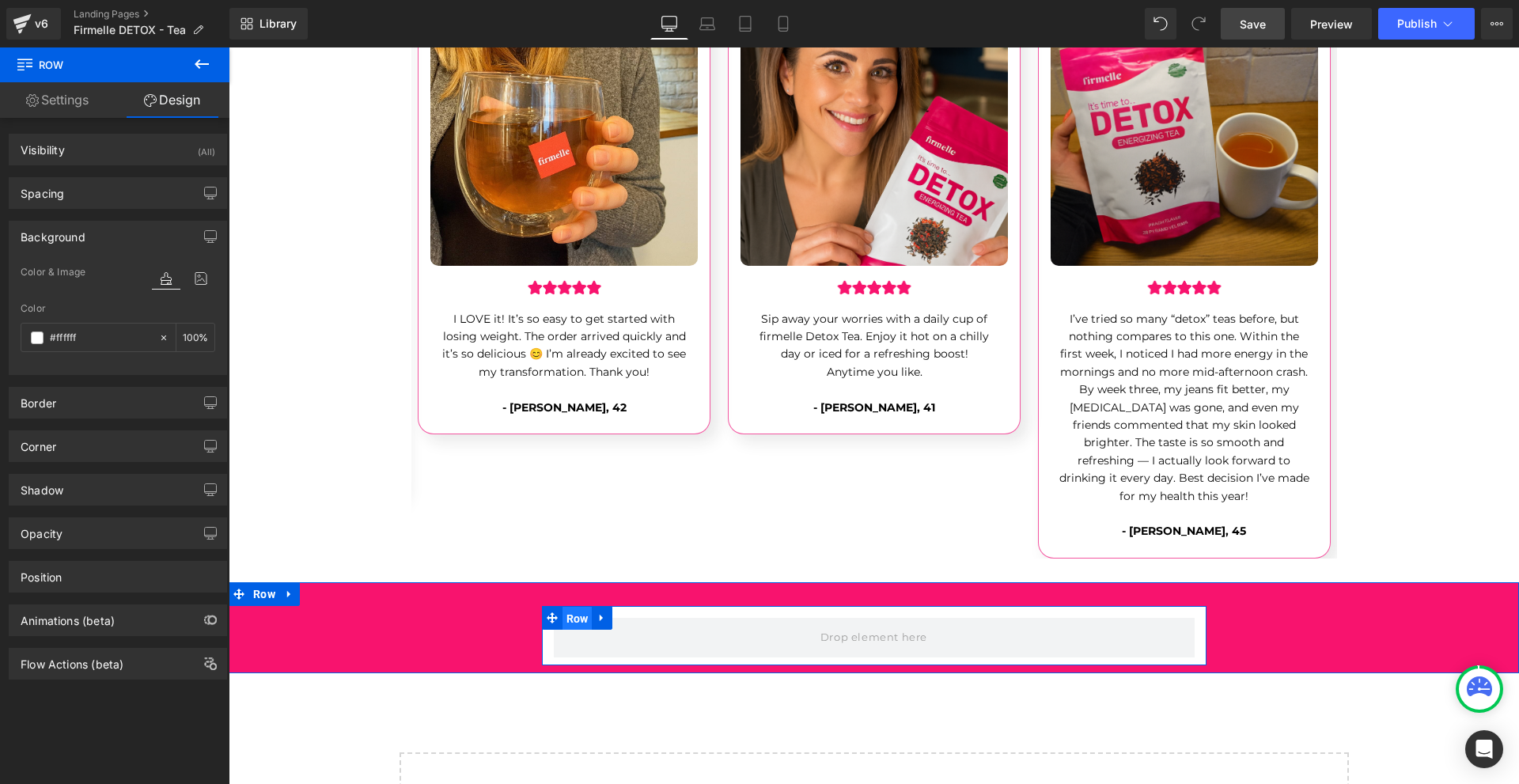
click at [574, 606] on span "Row" at bounding box center [578, 618] width 30 height 24
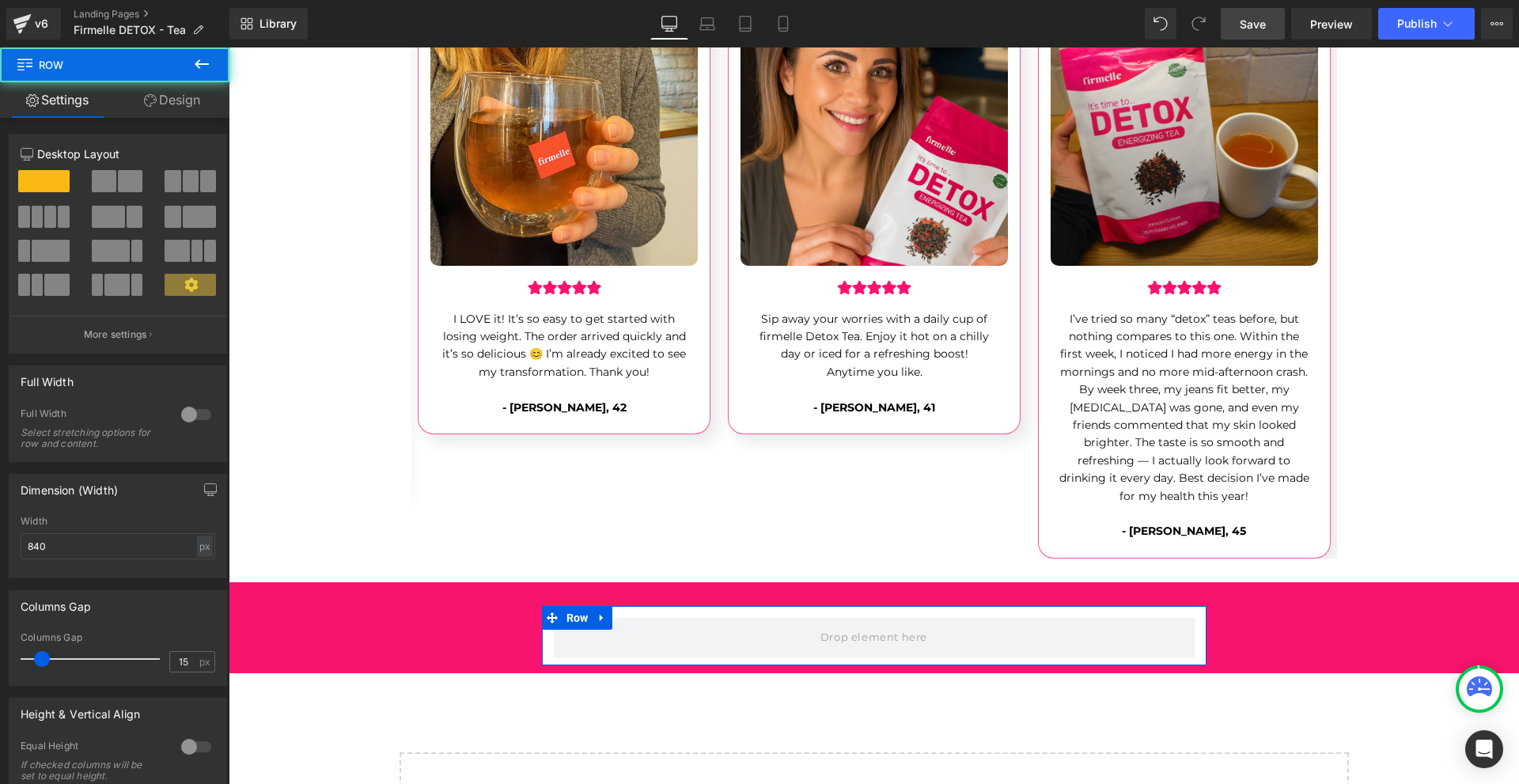
drag, startPoint x: 185, startPoint y: 105, endPoint x: 46, endPoint y: 321, distance: 256.9
click at [186, 104] on link "Design" at bounding box center [172, 100] width 115 height 35
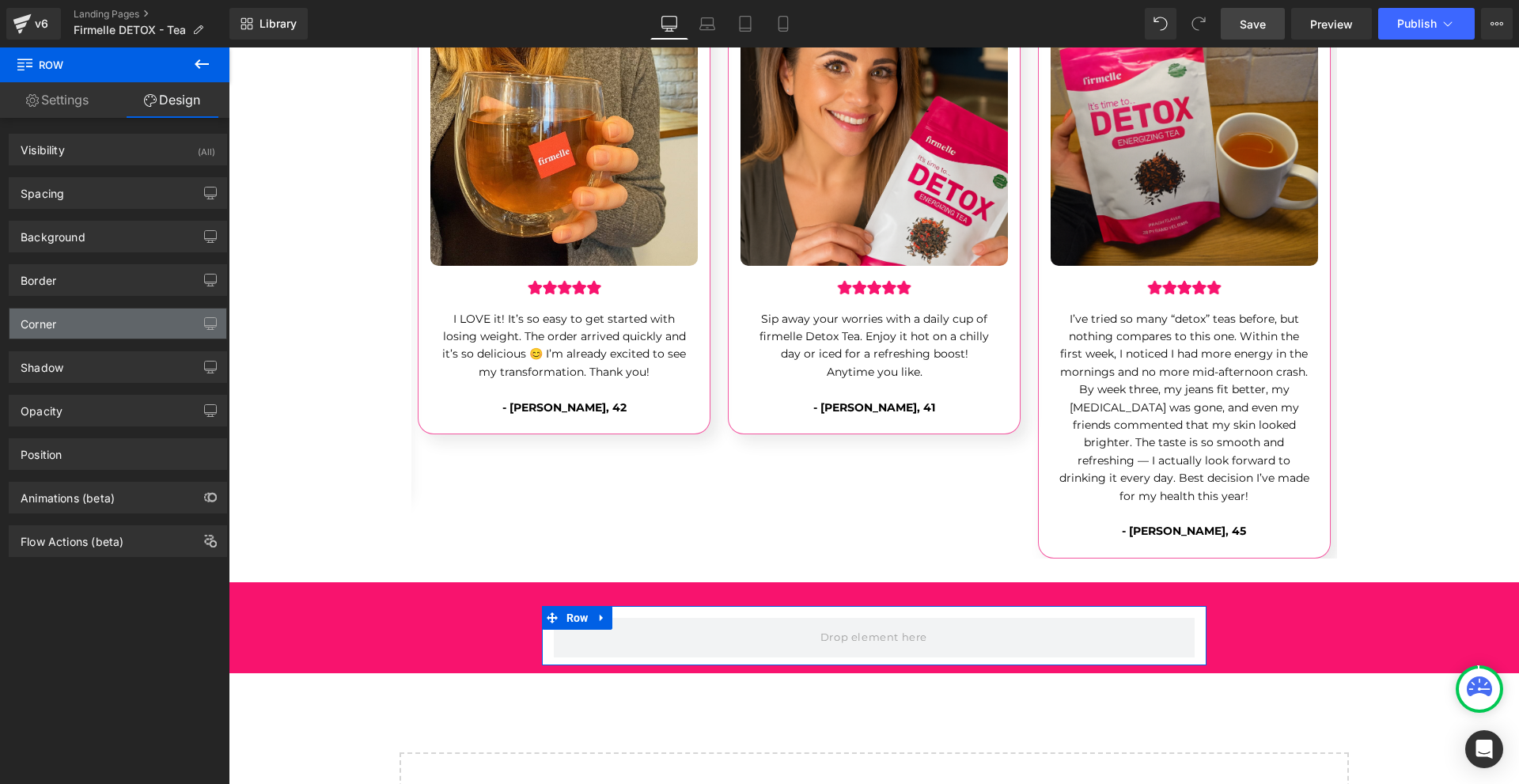
click at [46, 322] on div "Corner" at bounding box center [38, 319] width 35 height 22
click at [50, 332] on div "Corner" at bounding box center [118, 324] width 217 height 30
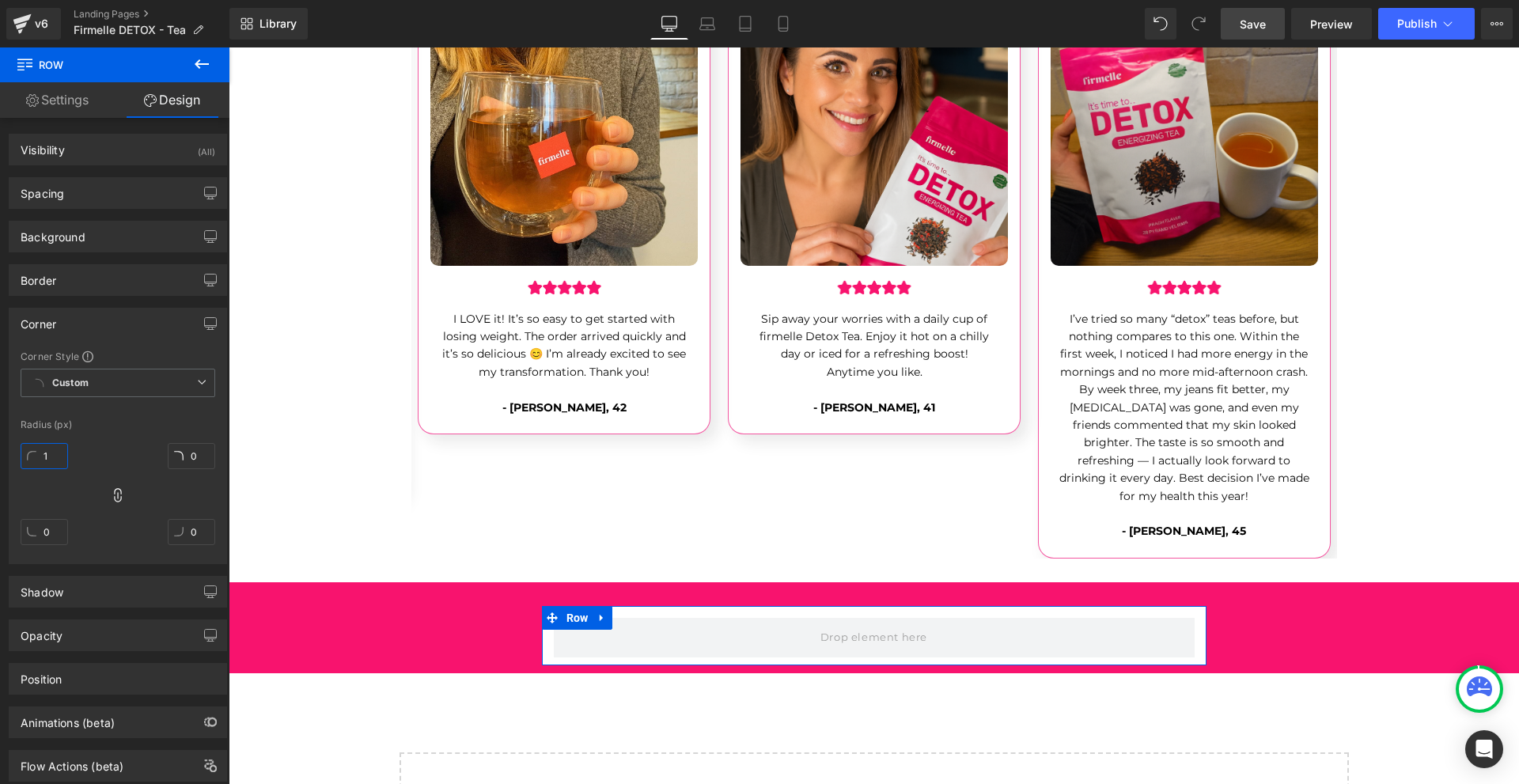
click at [50, 459] on input "1" at bounding box center [45, 455] width 48 height 26
type input "10"
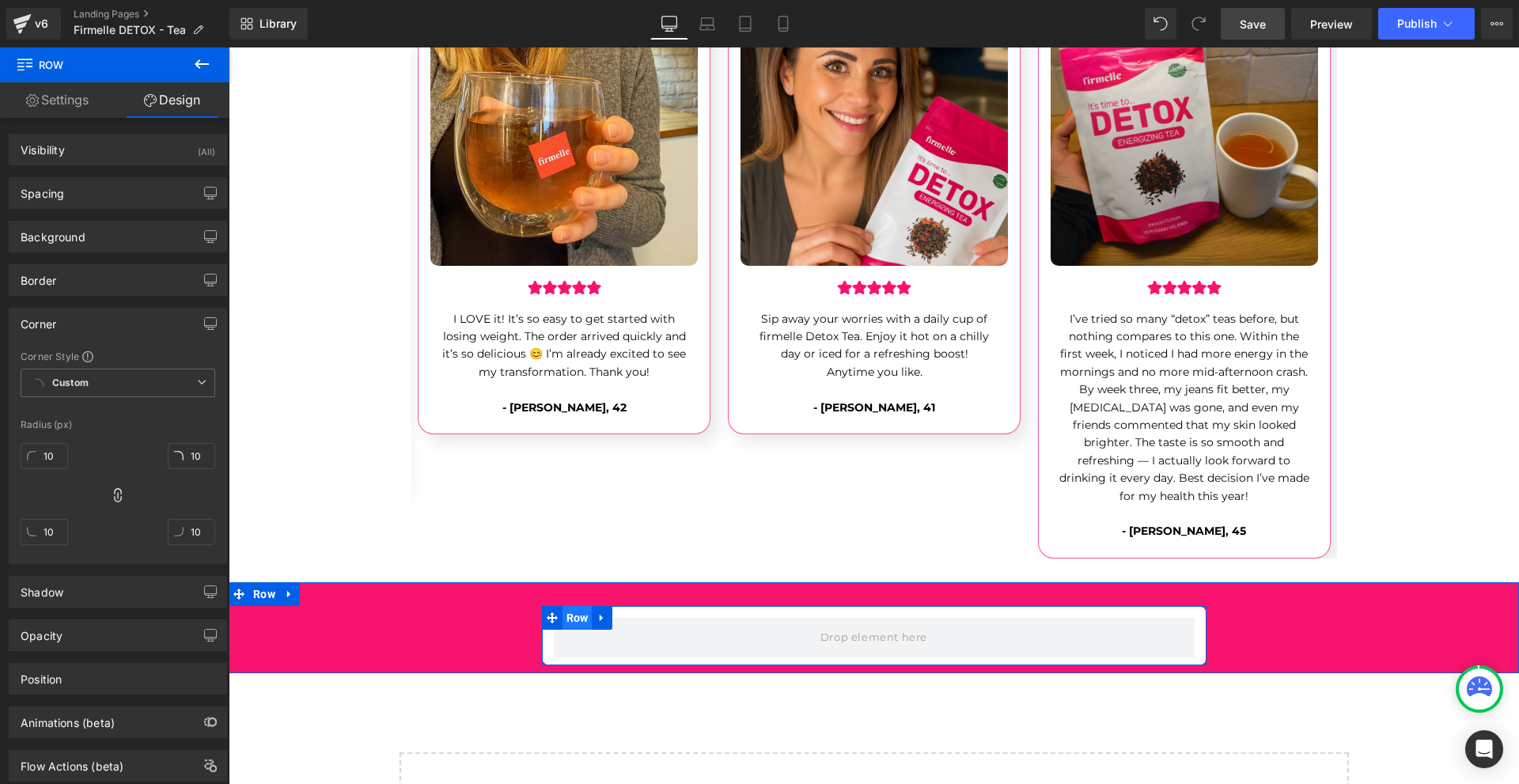
click at [579, 605] on span "Row" at bounding box center [578, 617] width 30 height 24
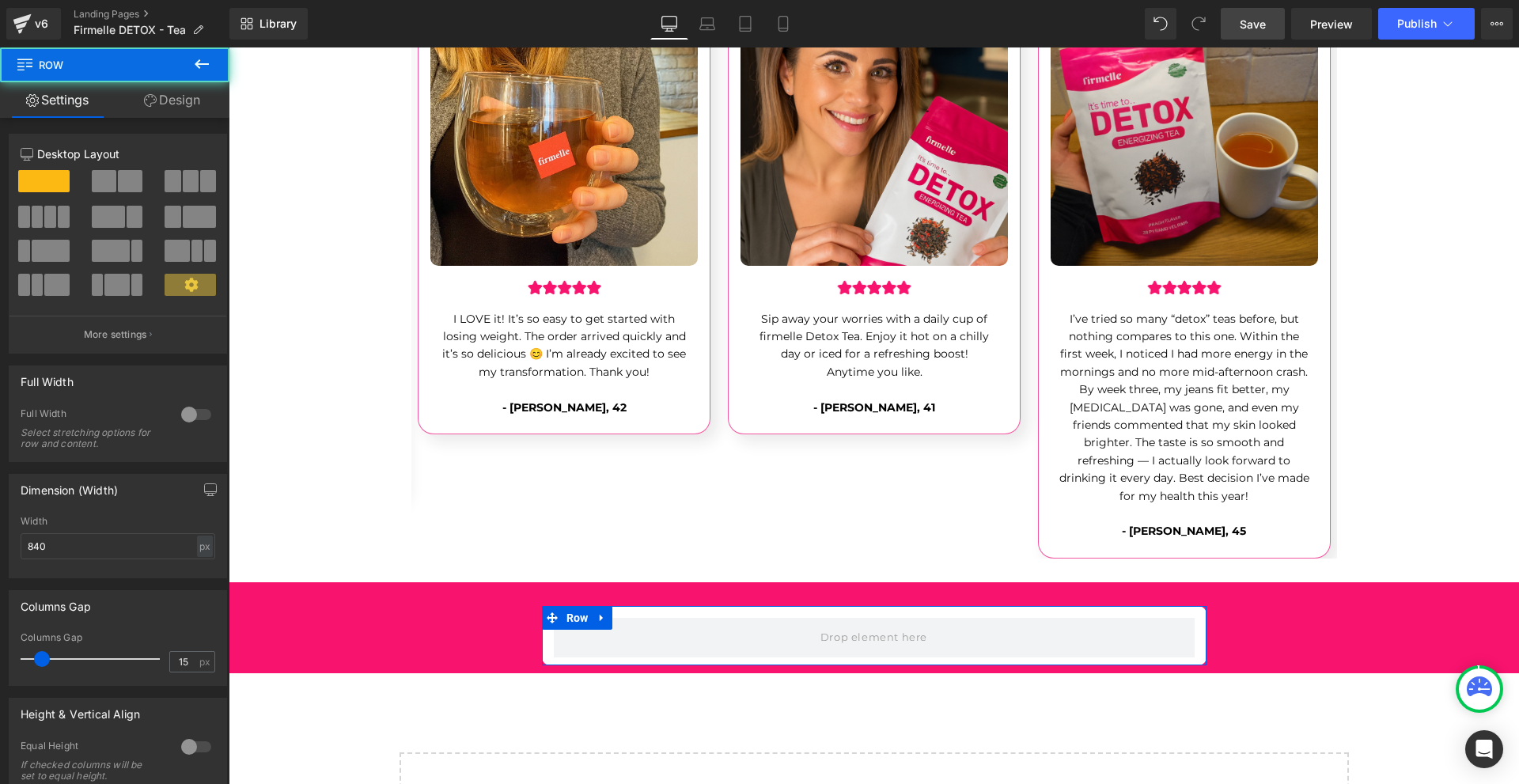
click at [158, 98] on link "Design" at bounding box center [172, 100] width 115 height 35
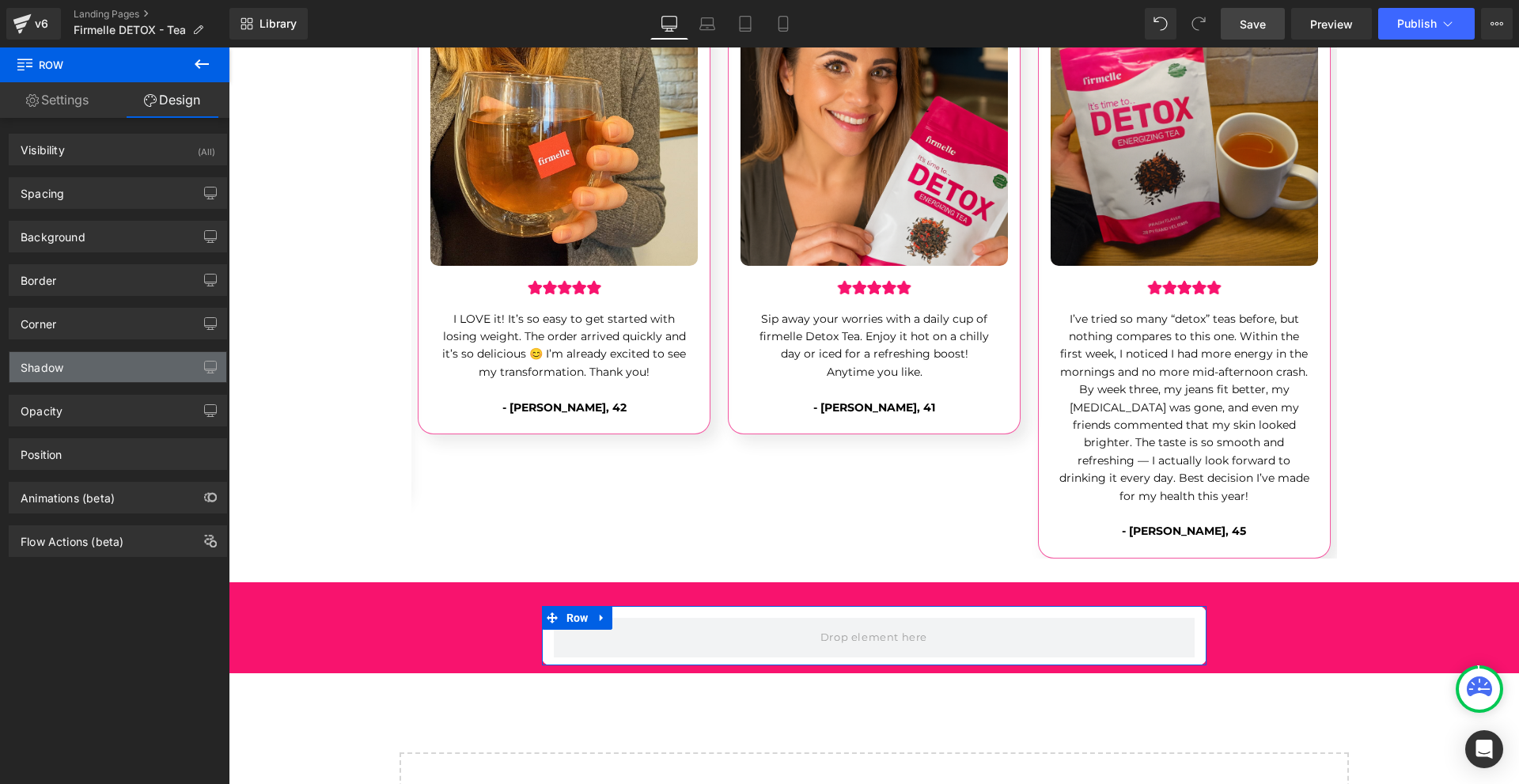
click at [70, 378] on div "Shadow" at bounding box center [118, 367] width 217 height 30
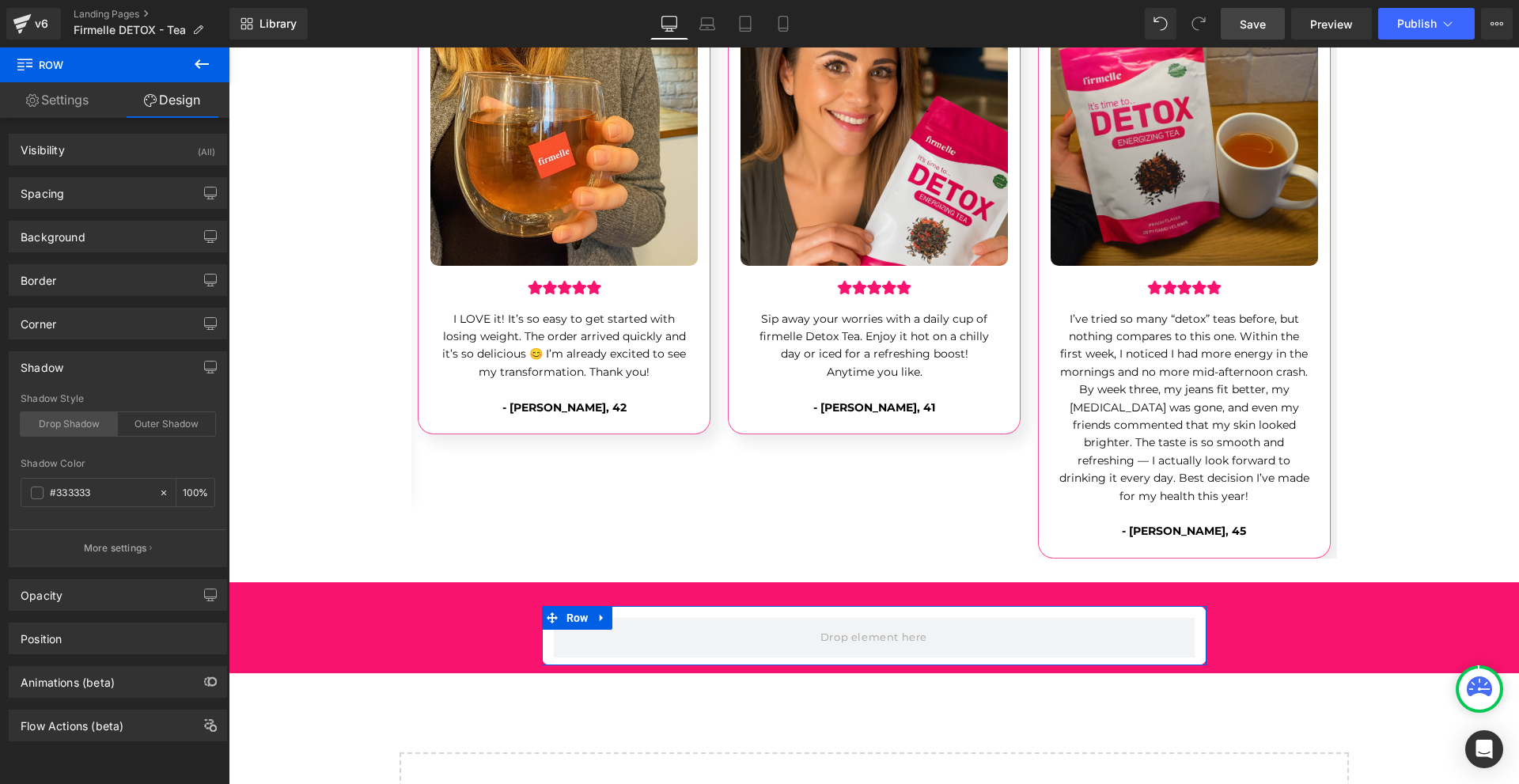
click at [76, 421] on div "Drop Shadow" at bounding box center [69, 424] width 97 height 24
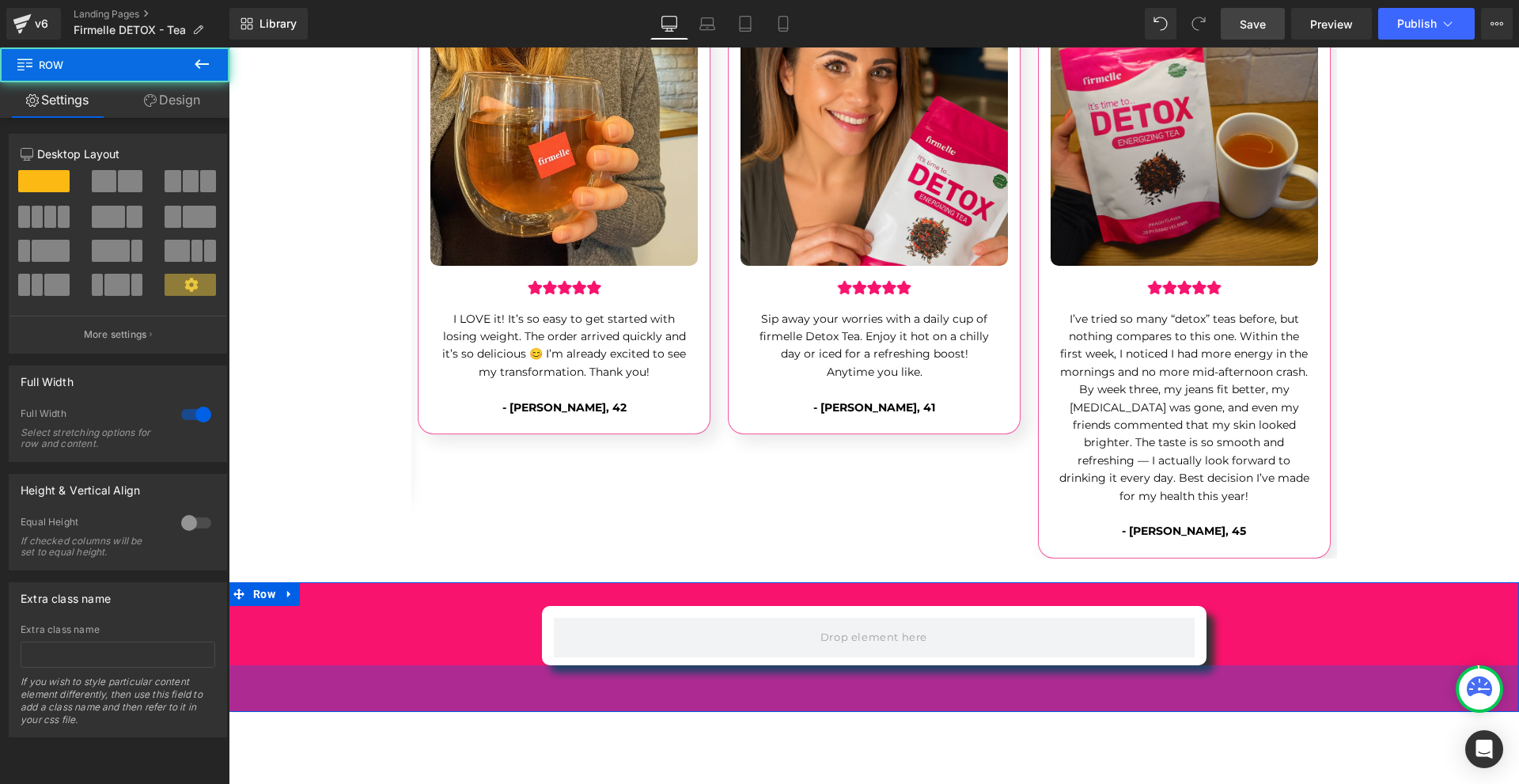
drag, startPoint x: 1246, startPoint y: 640, endPoint x: 1253, endPoint y: 780, distance: 140.2
click at [1253, 712] on div "59px" at bounding box center [874, 688] width 1290 height 47
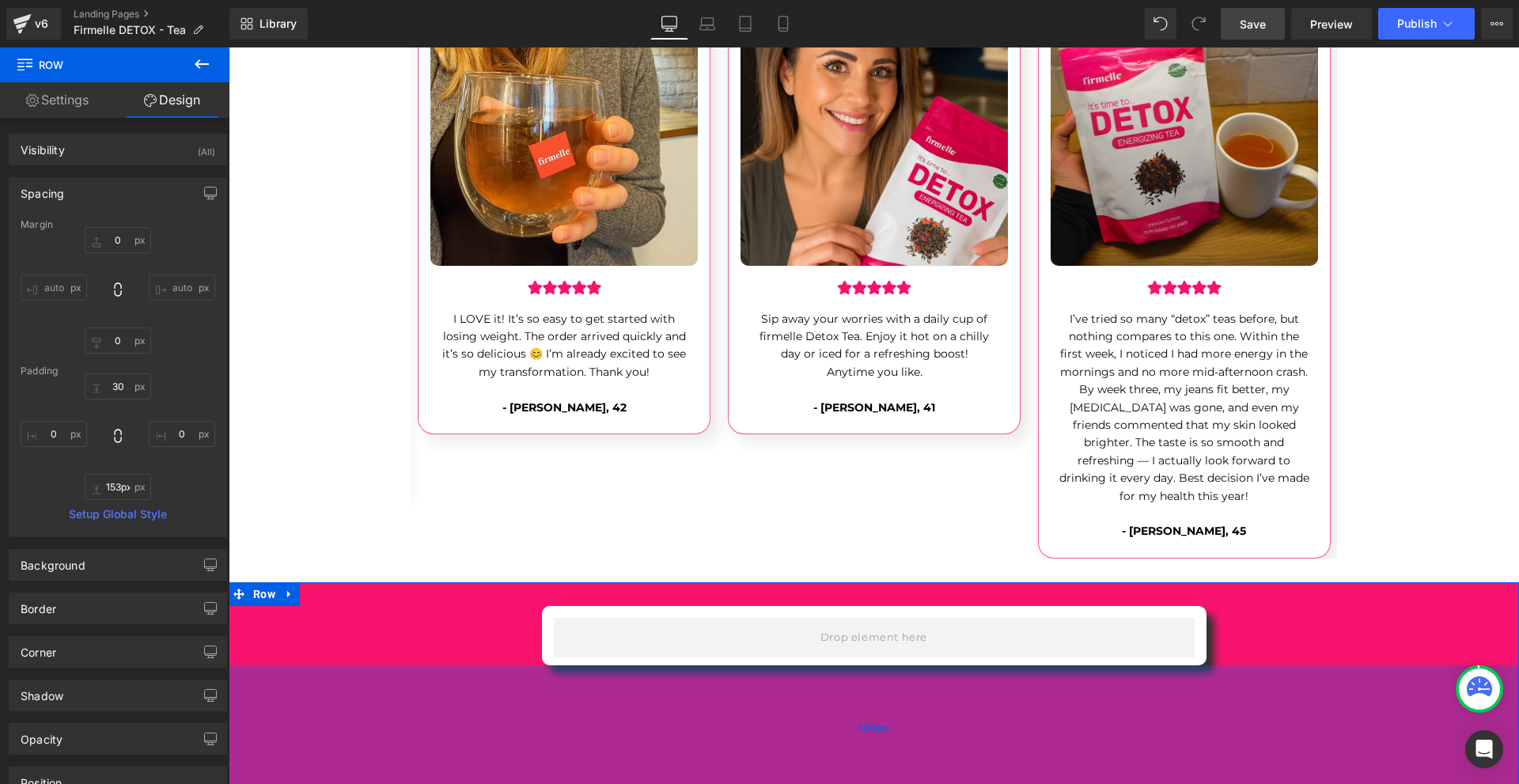
drag, startPoint x: 1204, startPoint y: 698, endPoint x: 1206, endPoint y: 690, distance: 8.2
click at [1206, 691] on div "160px" at bounding box center [874, 728] width 1290 height 126
type input "152px"
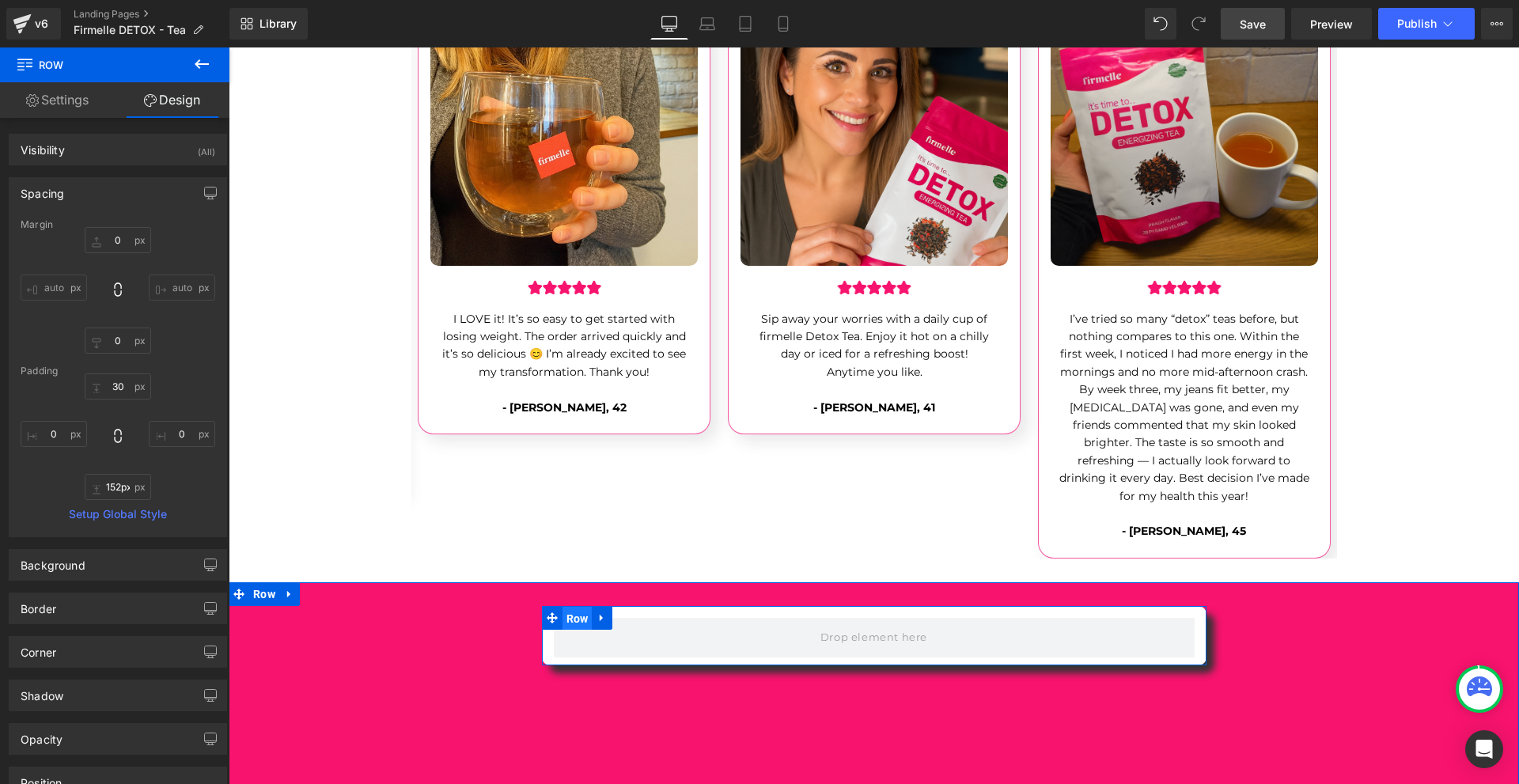
click at [563, 606] on span "Row" at bounding box center [578, 618] width 30 height 24
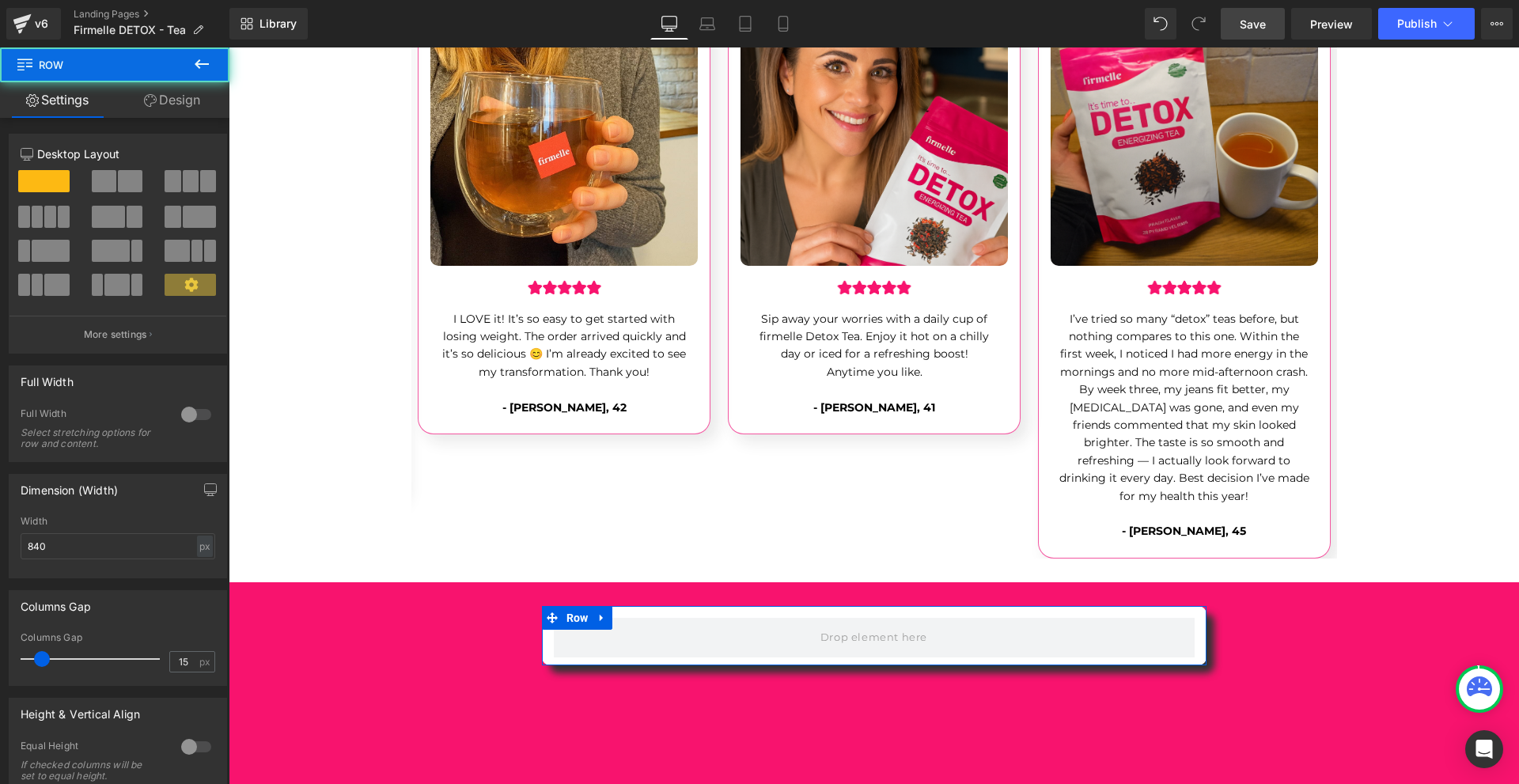
click at [181, 105] on link "Design" at bounding box center [172, 100] width 115 height 35
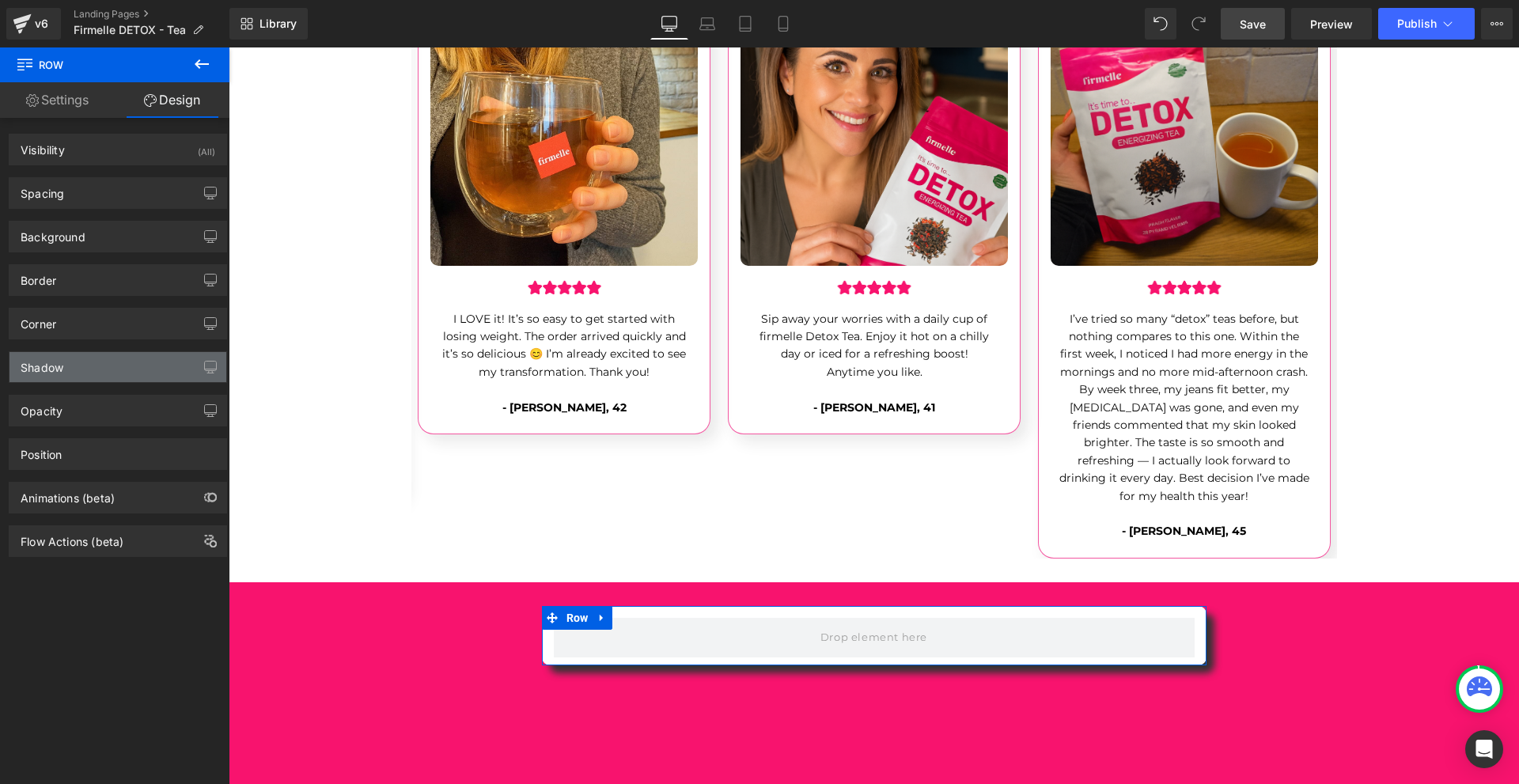
click at [83, 365] on div "Shadow" at bounding box center [118, 367] width 217 height 30
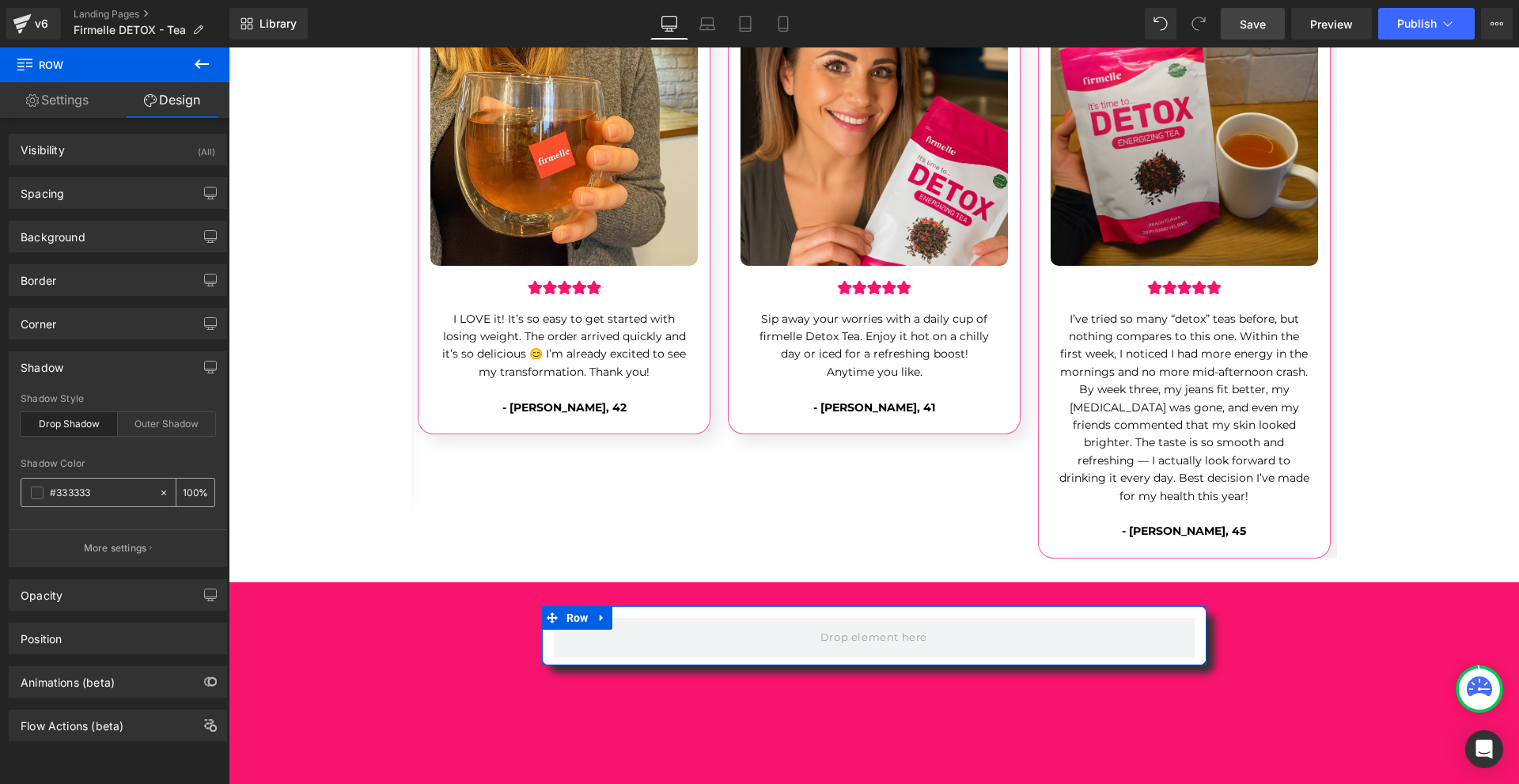
click at [40, 488] on span at bounding box center [36, 492] width 12 height 12
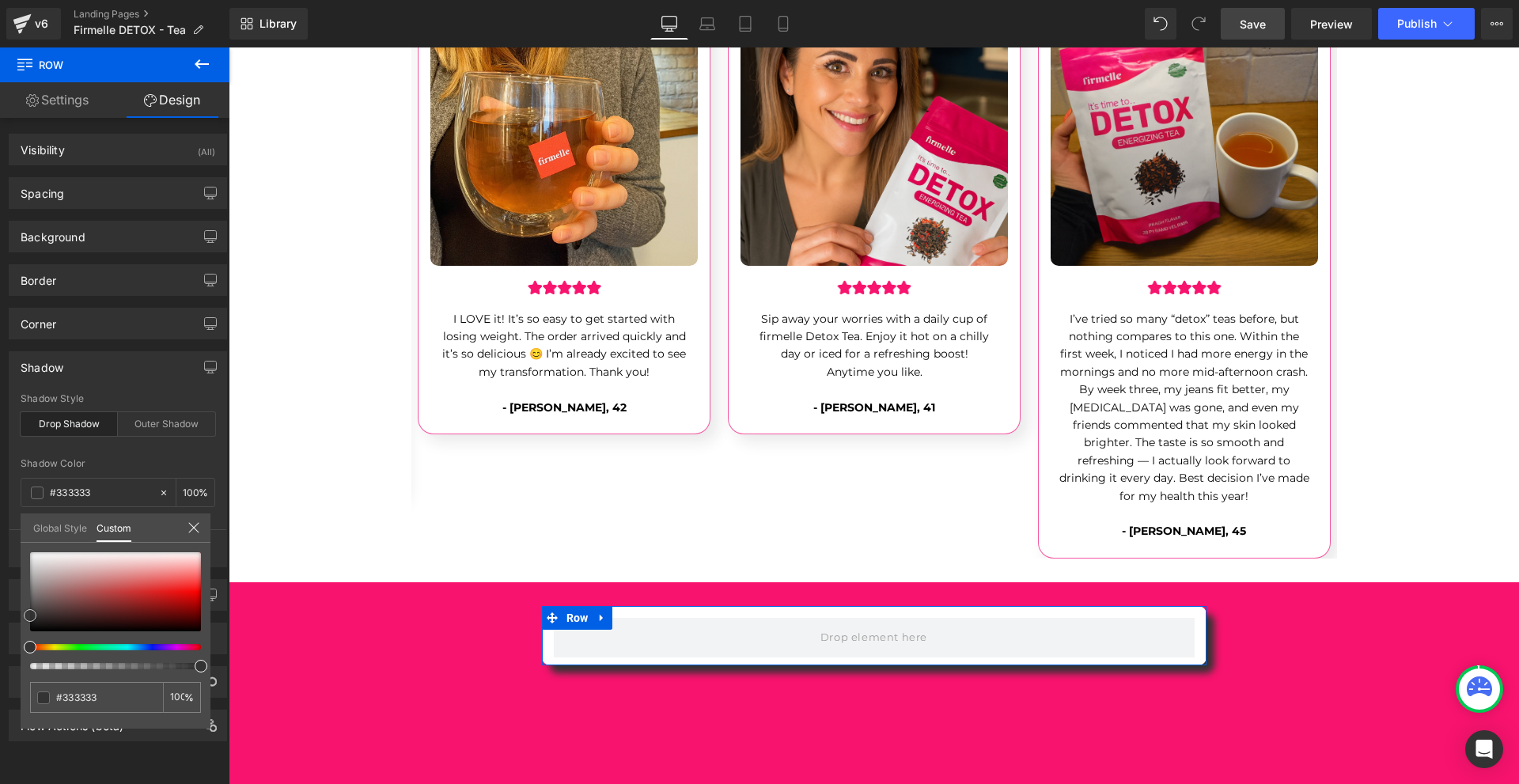
type input "#f0eeee"
type input "#f0efef"
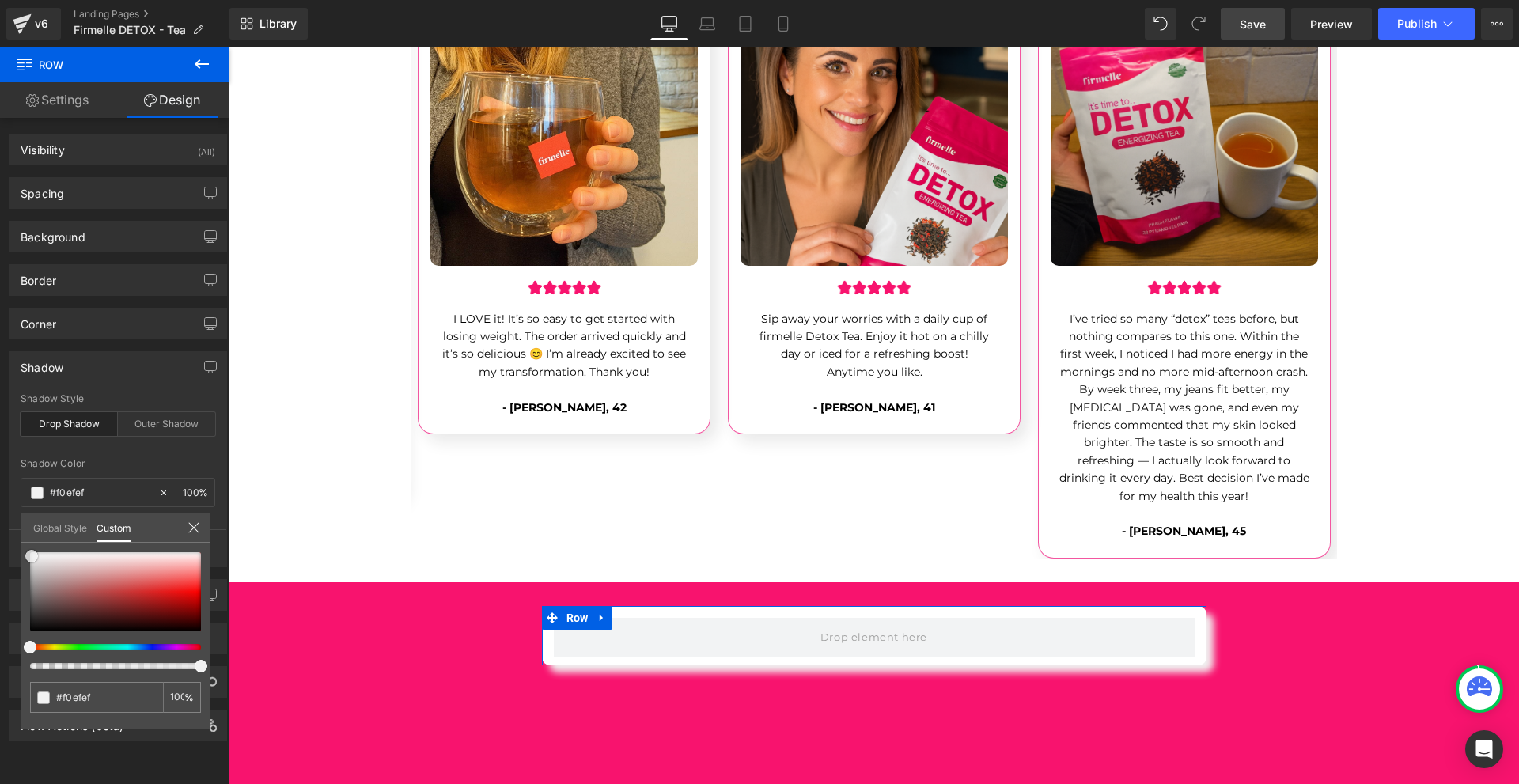
type input "#f2f2f2"
type input "#f4f4f4"
type input "#f7f7f7"
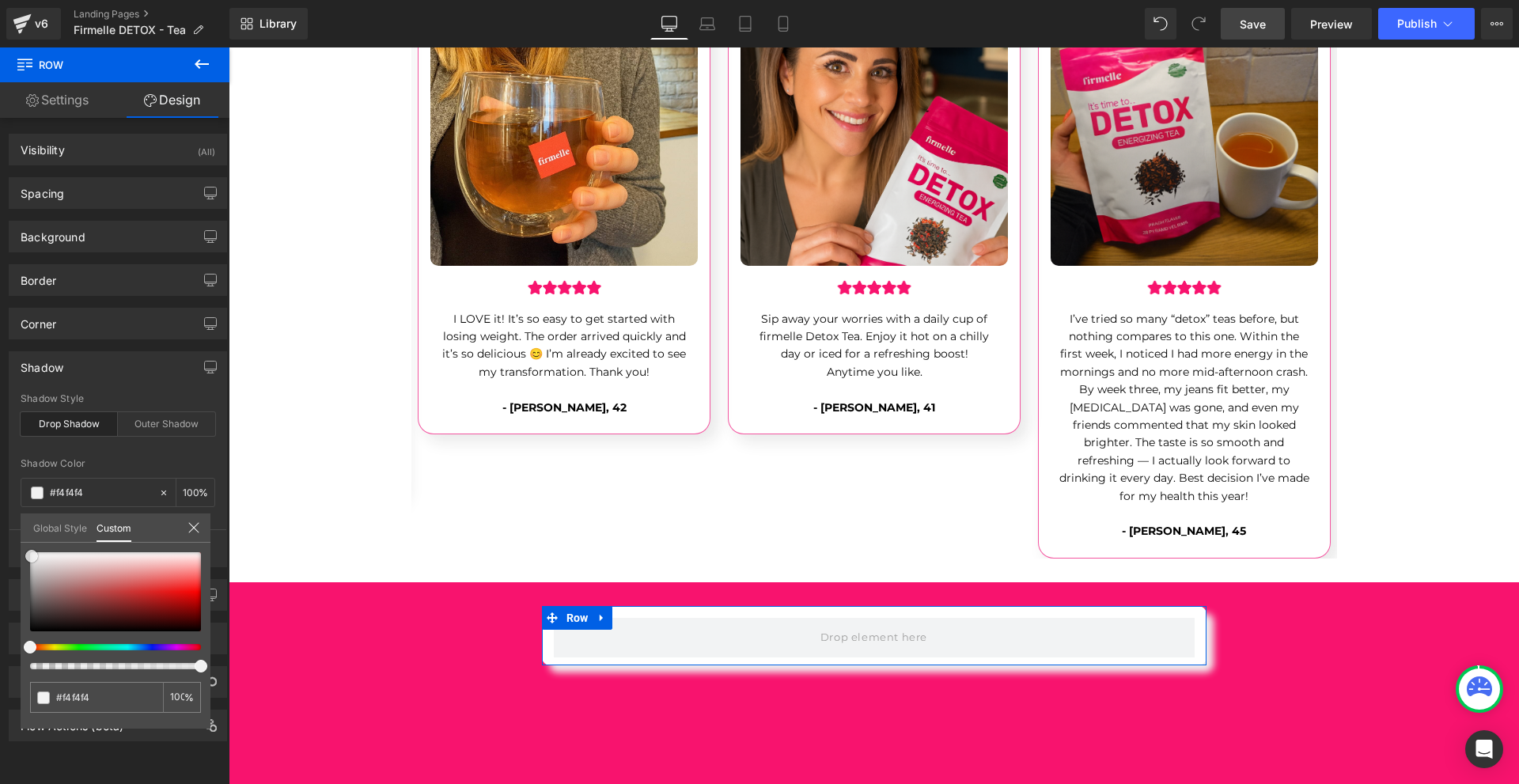
type input "#f7f7f7"
type input "#f9f9f9"
type input "#fcfcfc"
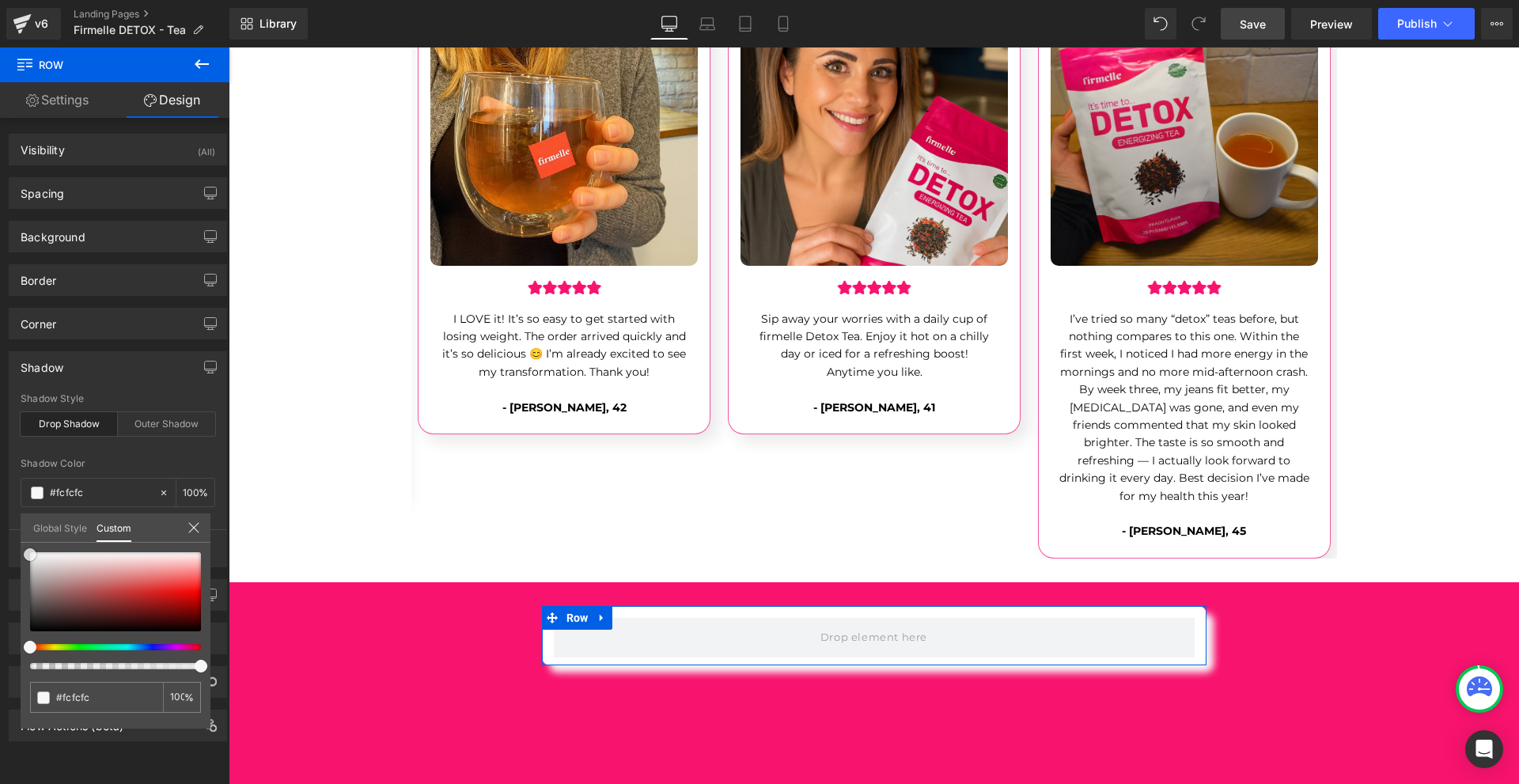
type input "#ffffff"
drag, startPoint x: 37, startPoint y: 557, endPoint x: 21, endPoint y: 539, distance: 24.1
click at [21, 539] on div "Global Style Custom Setup Global Style #ffffff 100 %" at bounding box center [116, 537] width 190 height 48
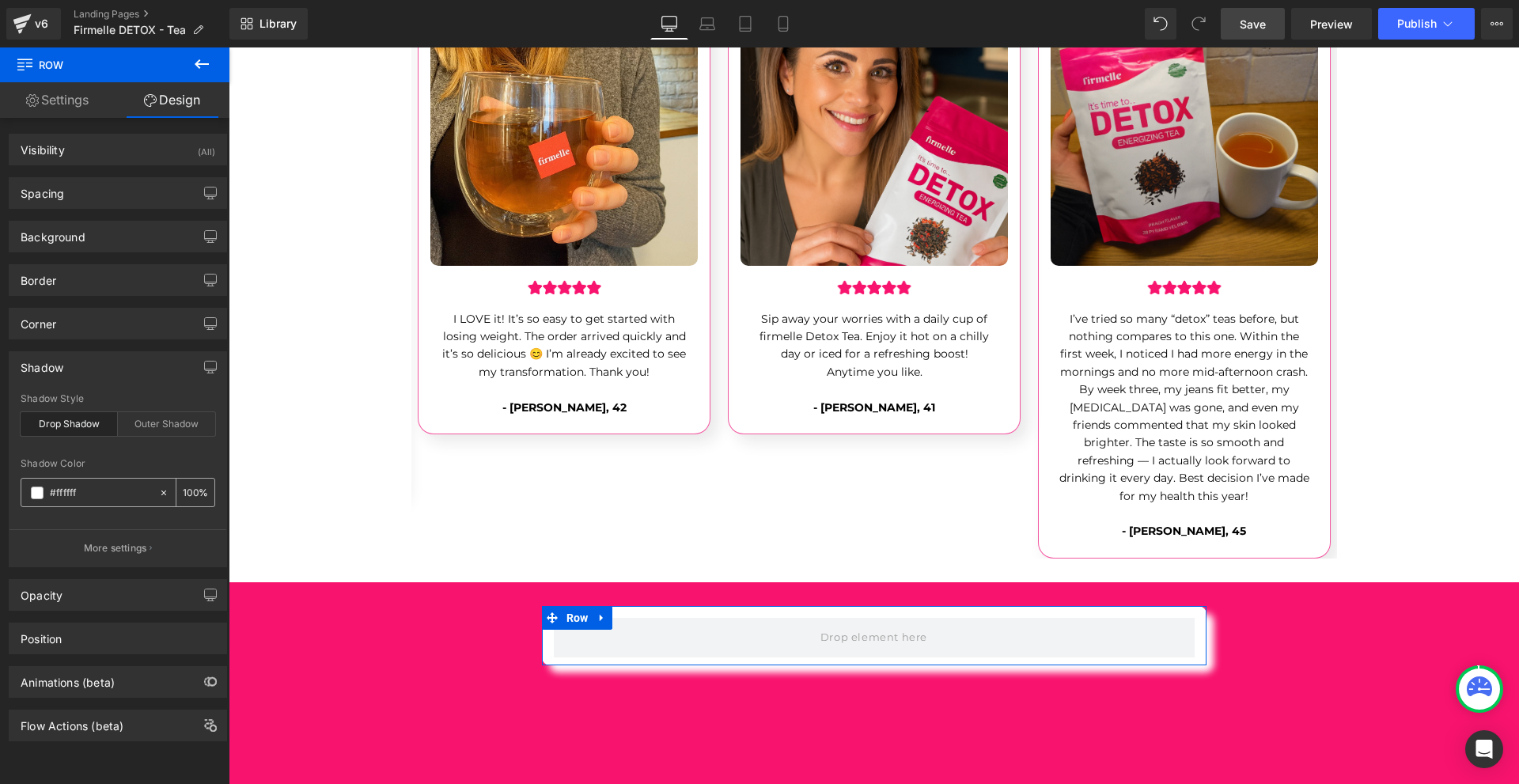
click at [183, 493] on input "100" at bounding box center [190, 491] width 16 height 17
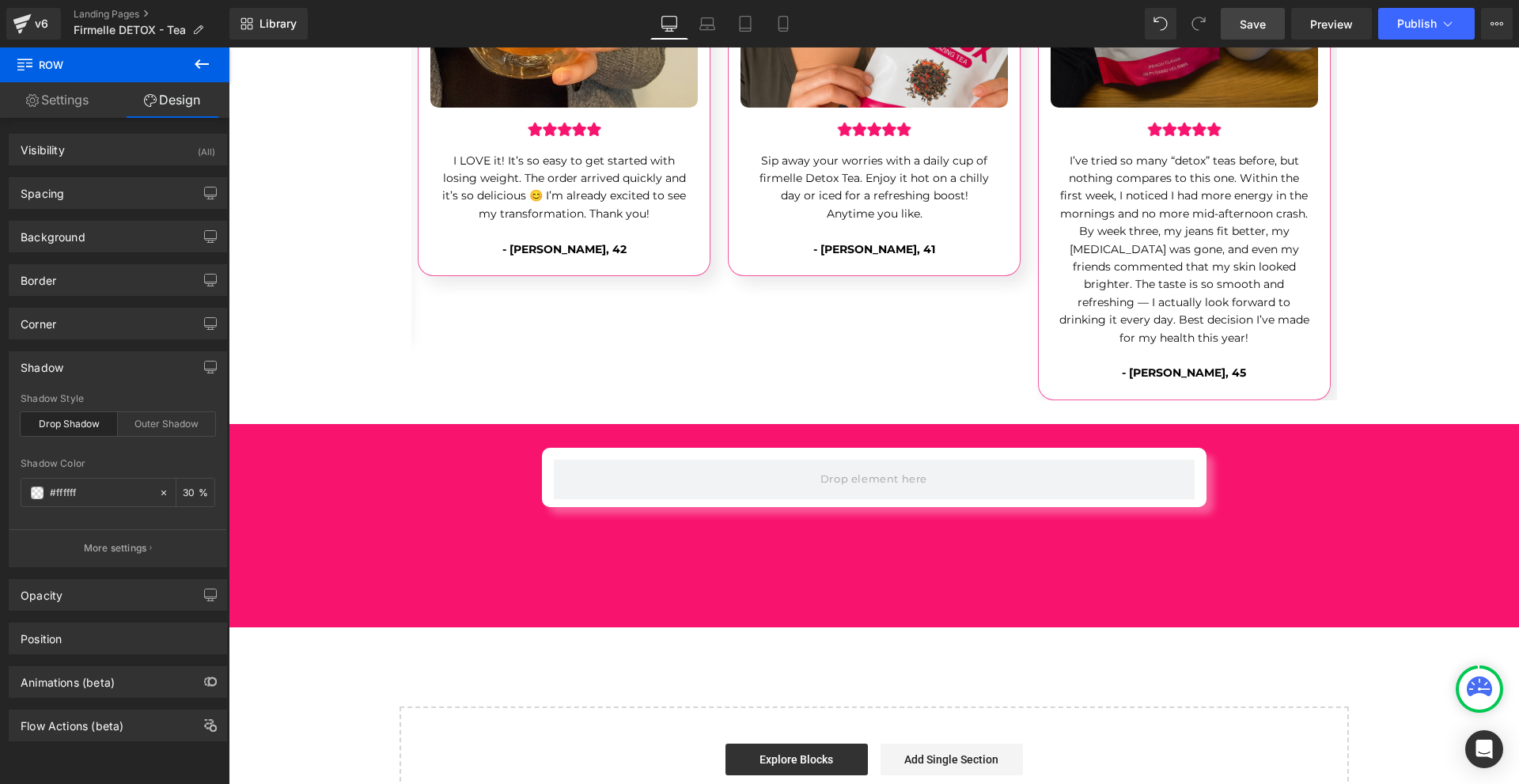
scroll to position [5092, 0]
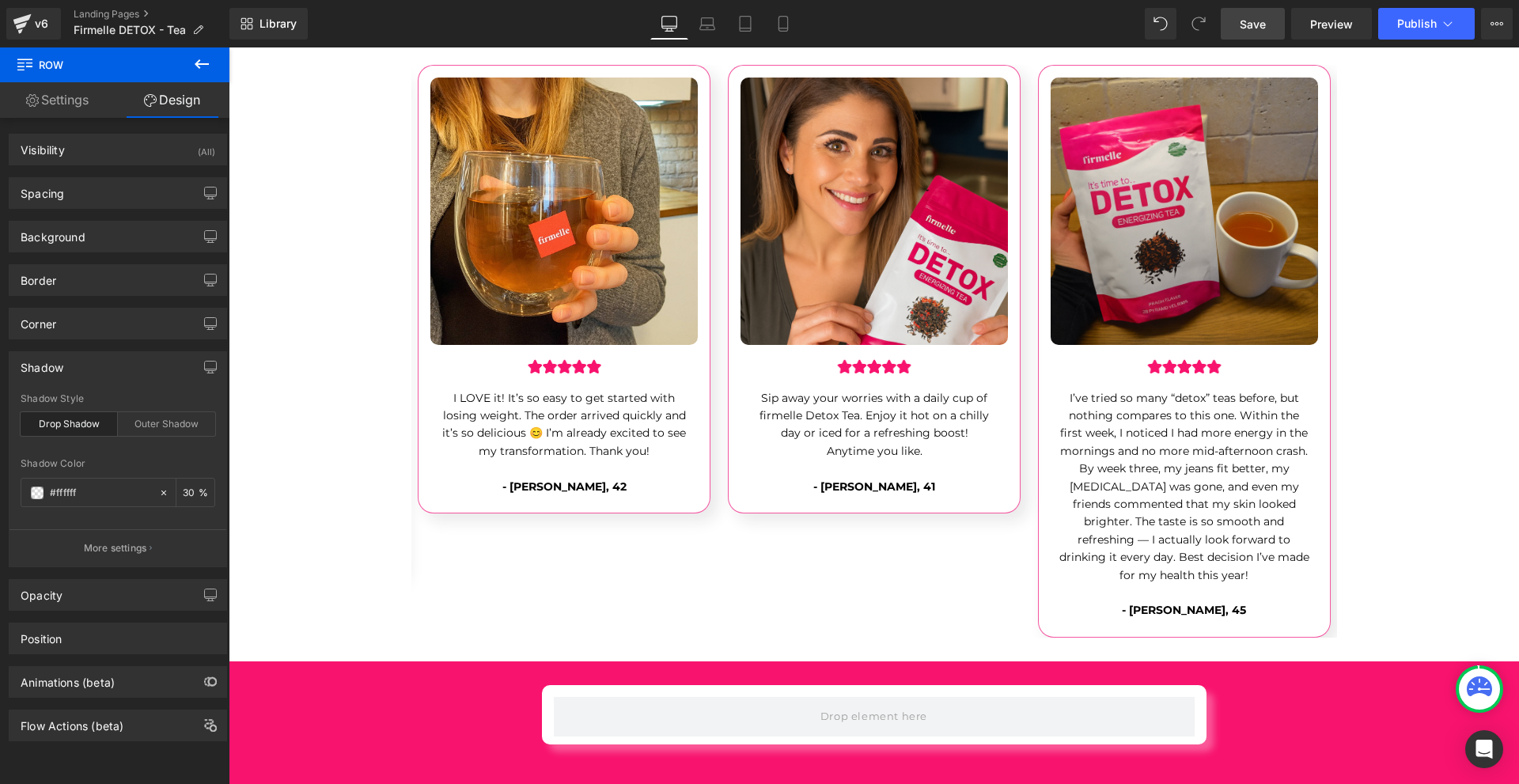
type input "30"
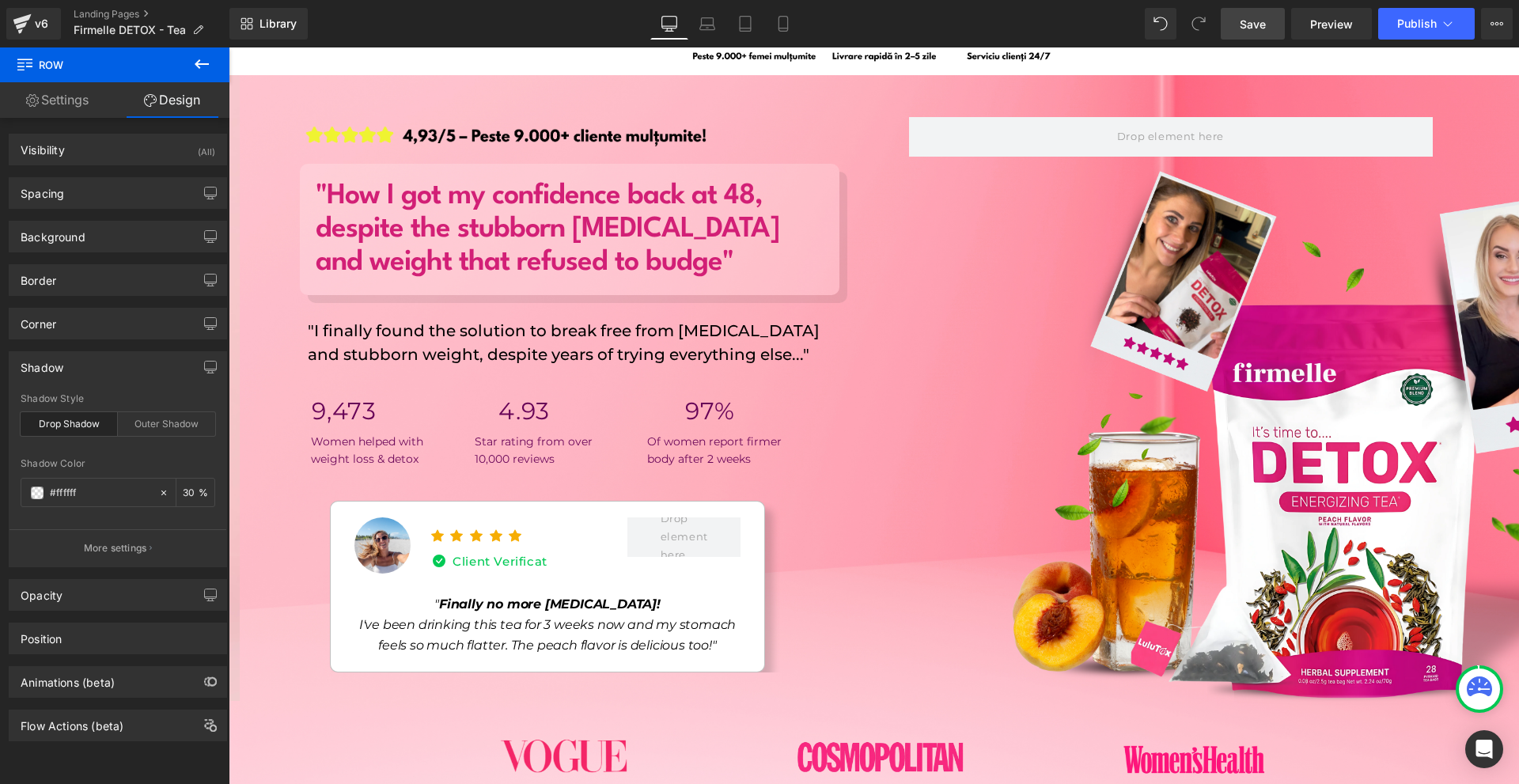
scroll to position [0, 0]
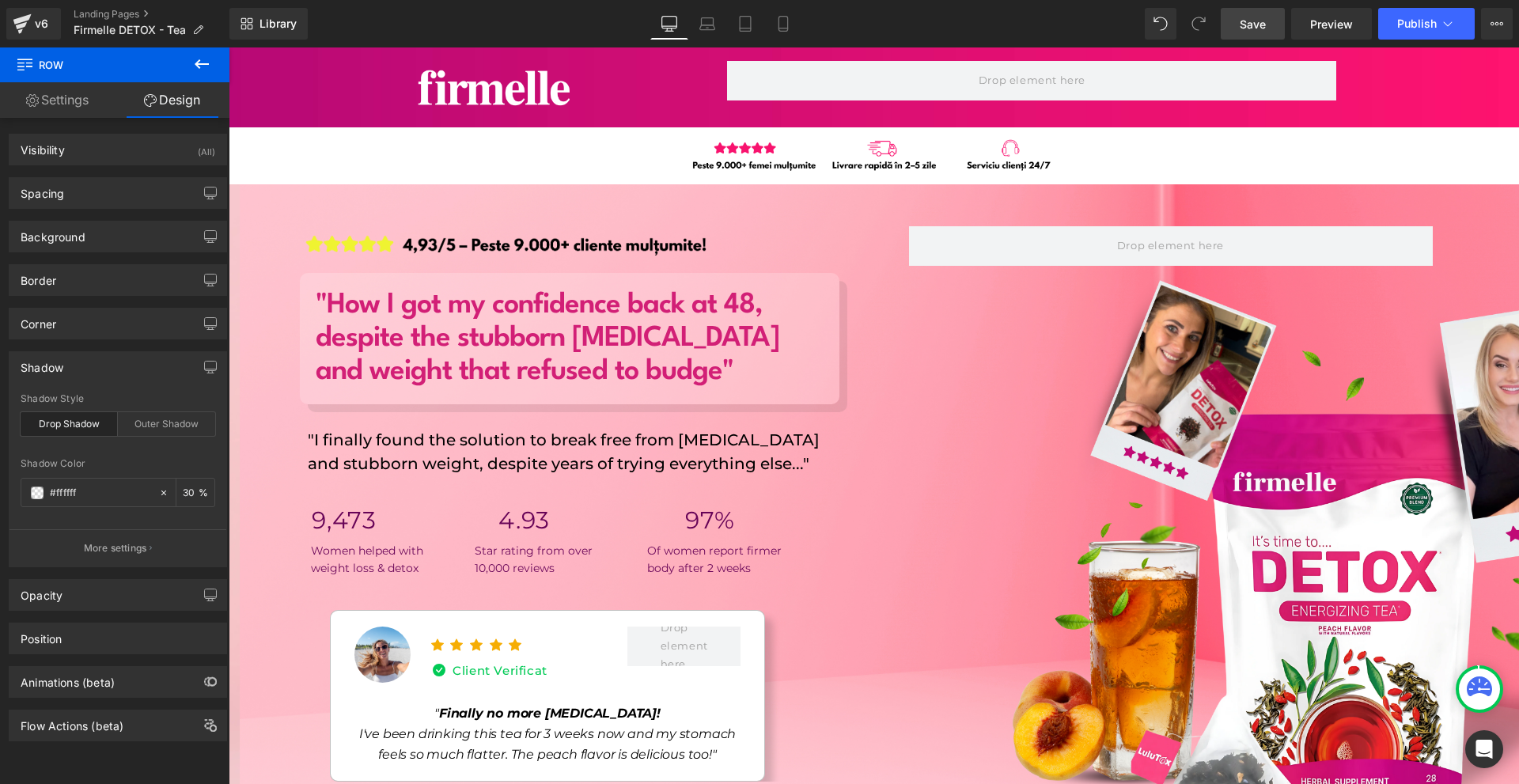
drag, startPoint x: 1253, startPoint y: 18, endPoint x: 903, endPoint y: 190, distance: 390.0
click at [1253, 18] on span "Save" at bounding box center [1252, 24] width 26 height 16
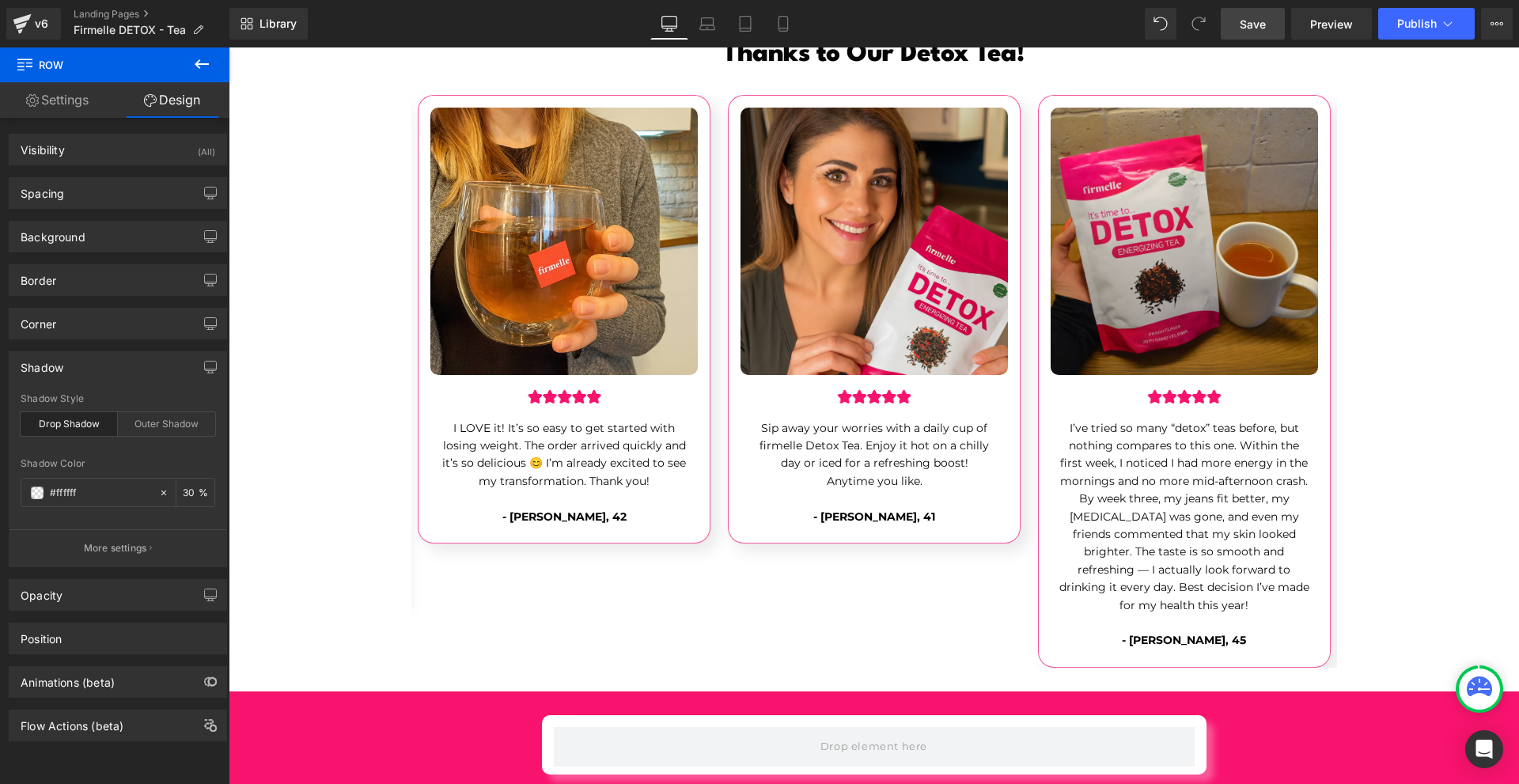
scroll to position [5374, 0]
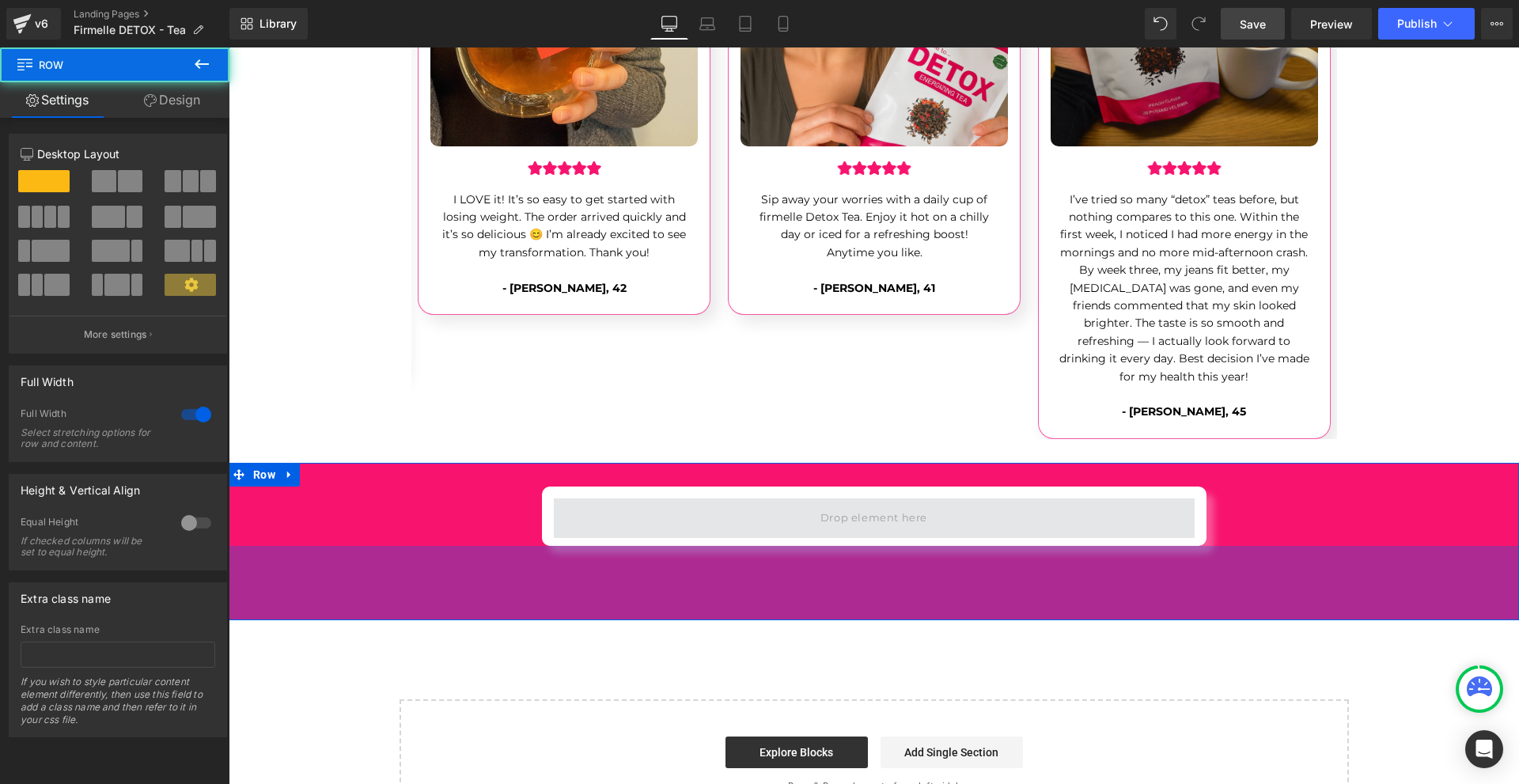
drag, startPoint x: 945, startPoint y: 516, endPoint x: 949, endPoint y: 504, distance: 12.6
click at [949, 502] on div "Row Row 94px" at bounding box center [874, 542] width 1290 height 158
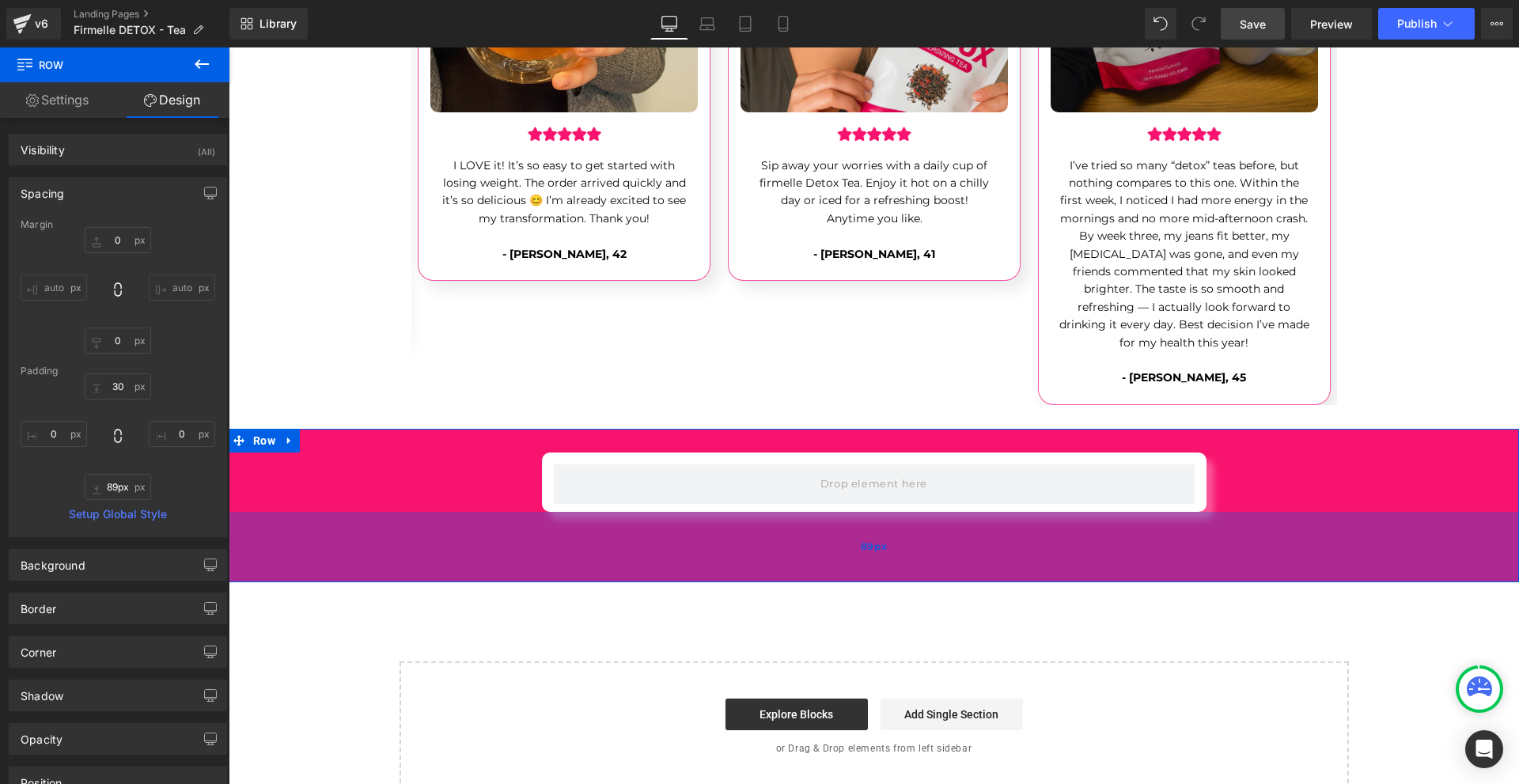
drag, startPoint x: 933, startPoint y: 539, endPoint x: 940, endPoint y: 546, distance: 9.9
type input "124px"
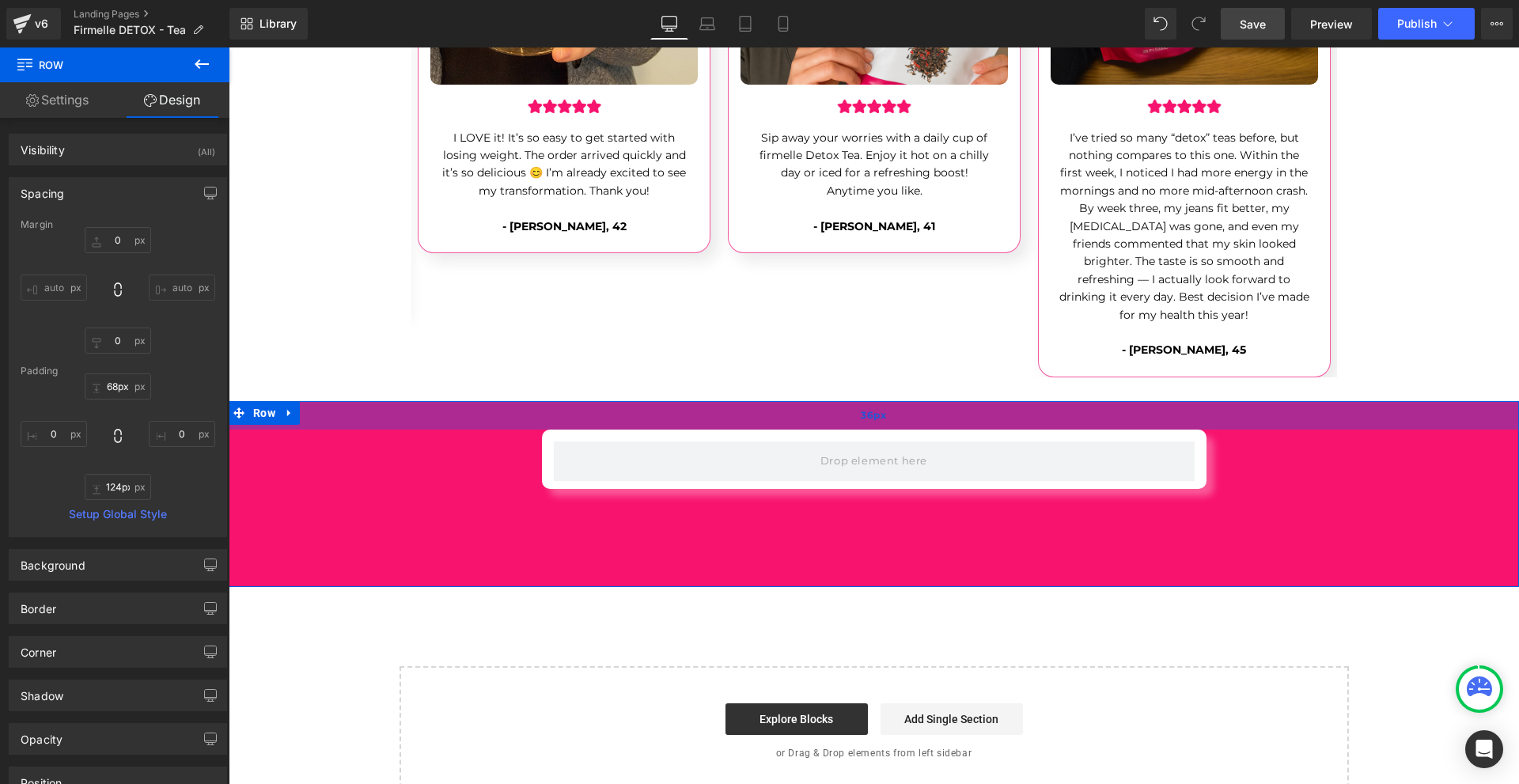
type input "70px"
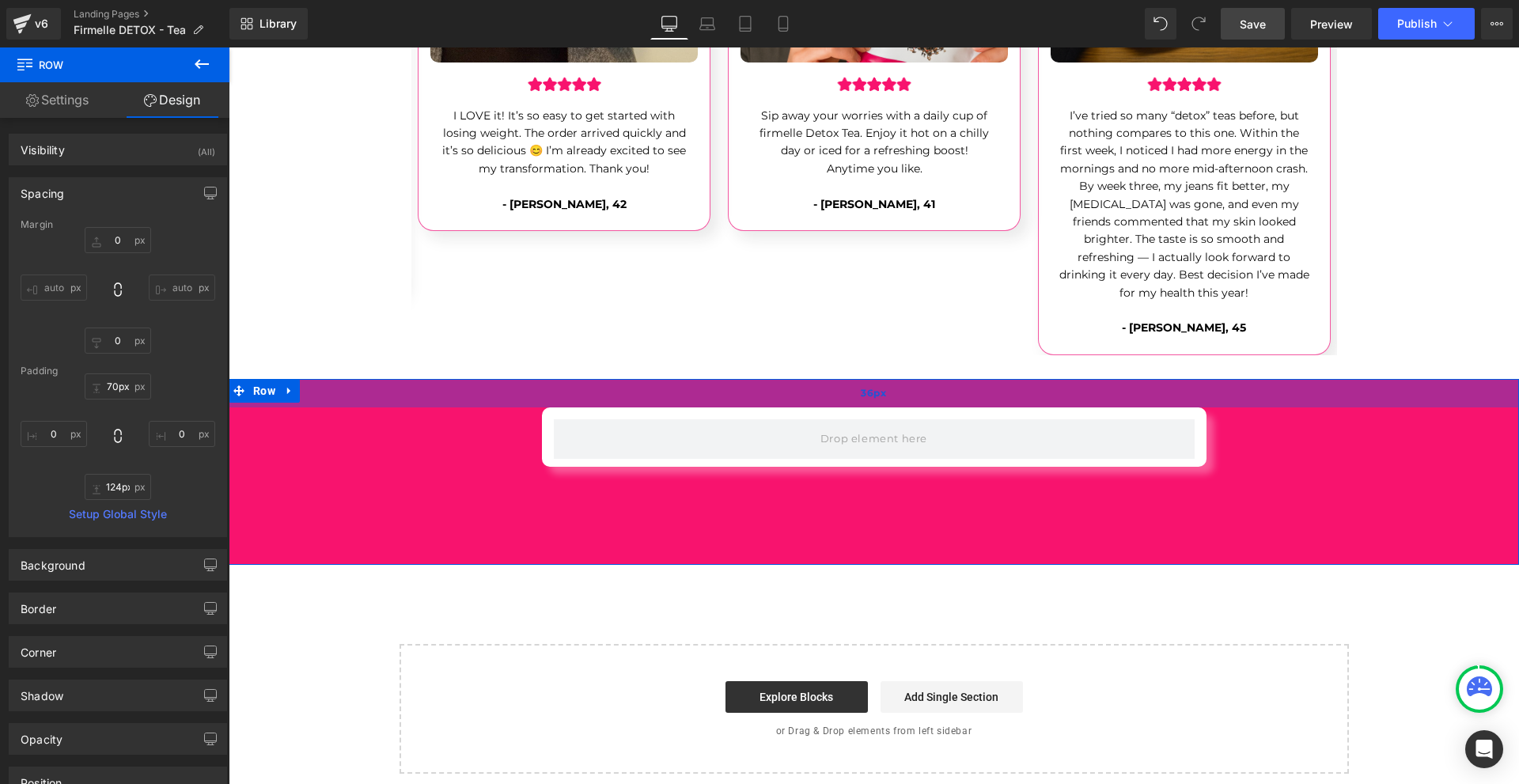
click at [901, 393] on div "36px" at bounding box center [874, 393] width 1290 height 29
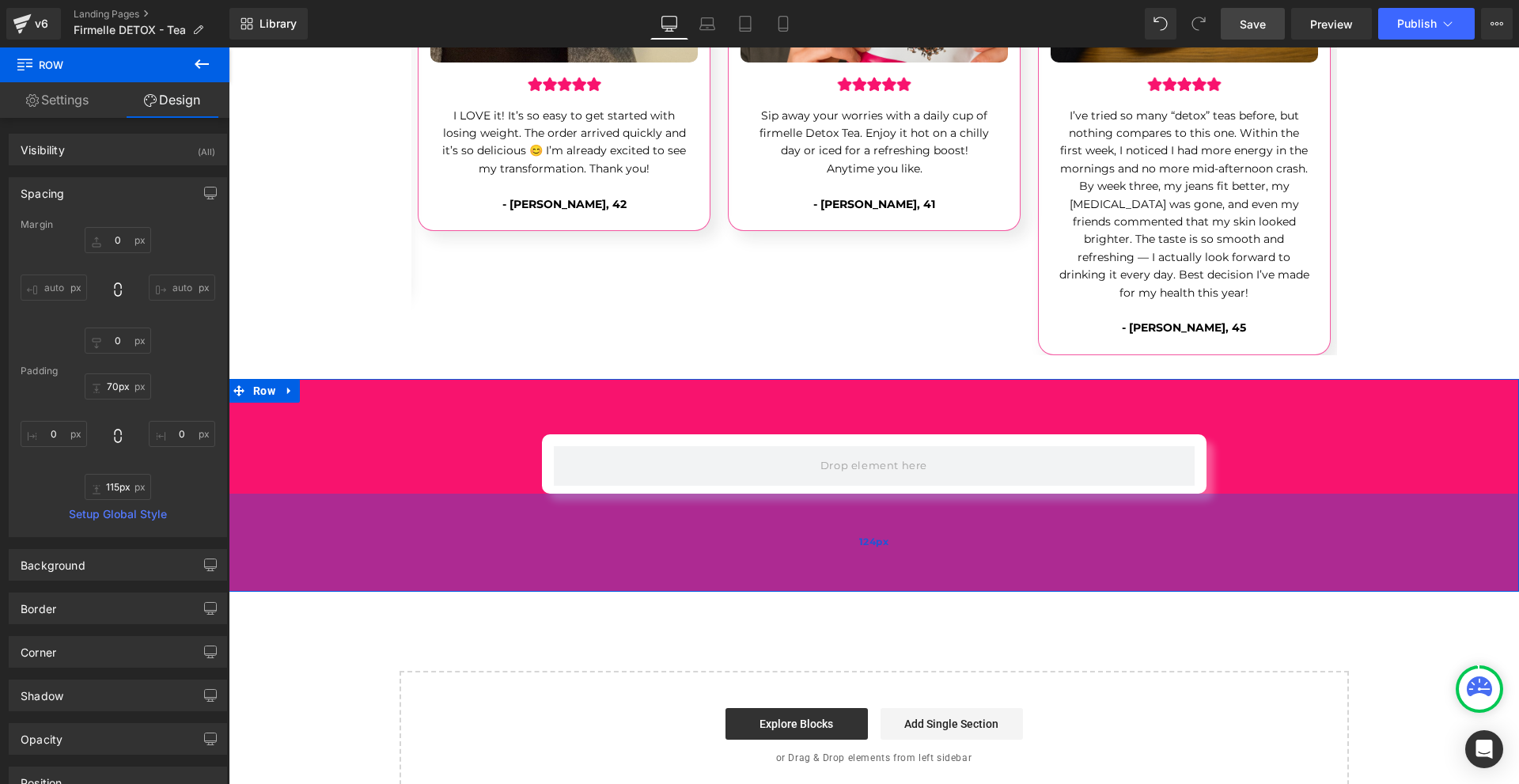
click at [925, 493] on div "124px" at bounding box center [874, 542] width 1290 height 98
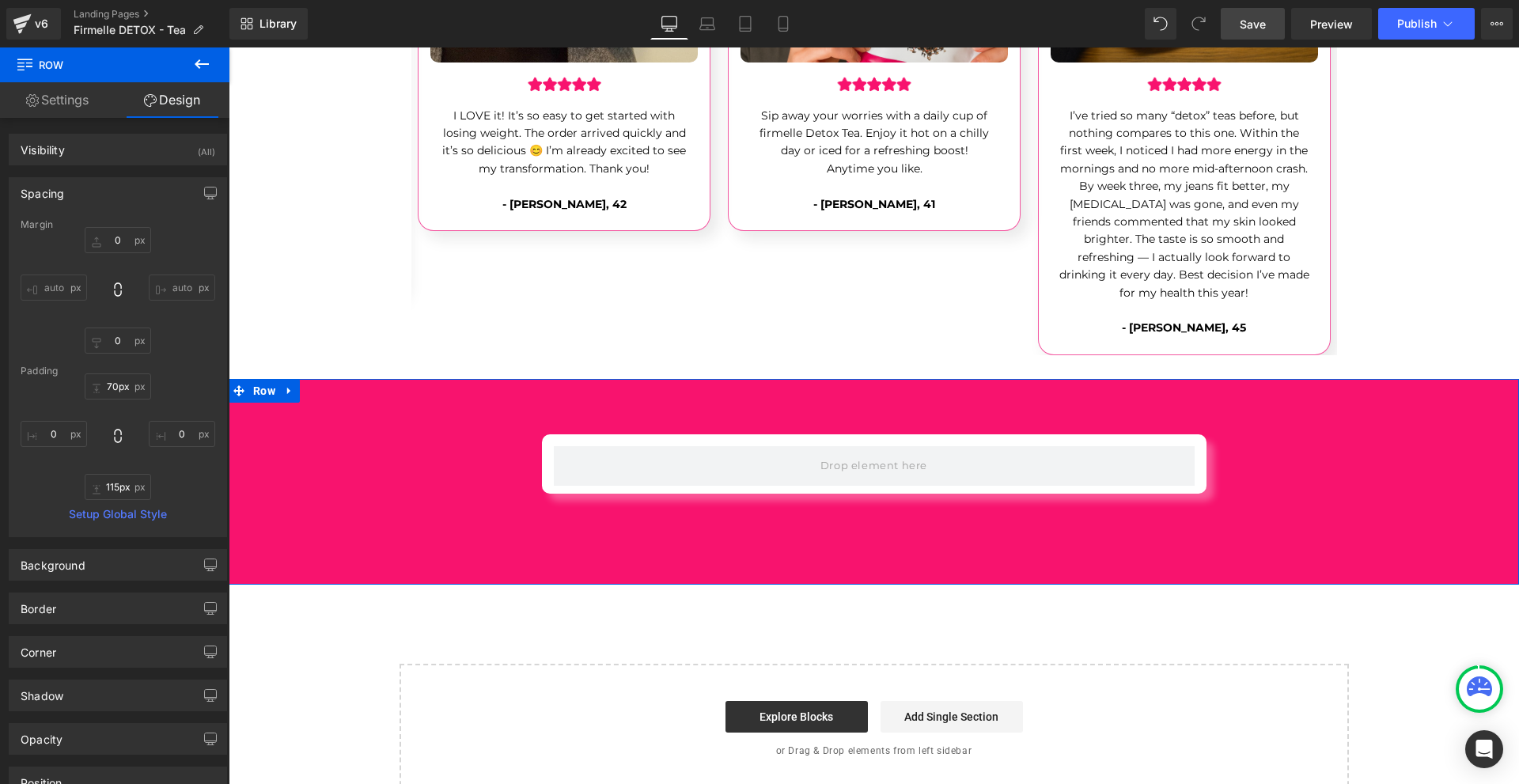
type input "67px"
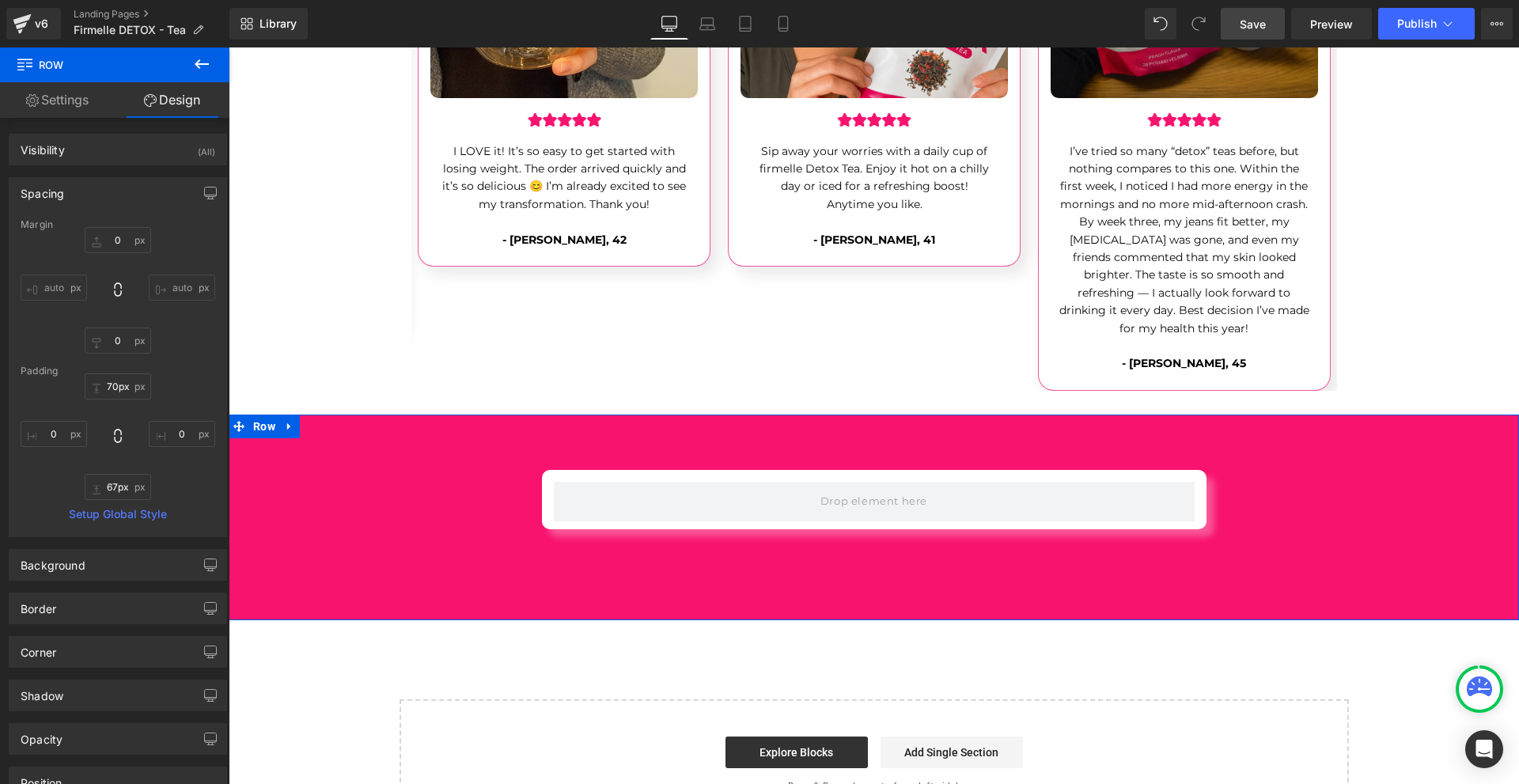
drag, startPoint x: 931, startPoint y: 505, endPoint x: 932, endPoint y: 492, distance: 13.0
click at [932, 492] on div "Row Row 70px 115px" at bounding box center [874, 517] width 1290 height 205
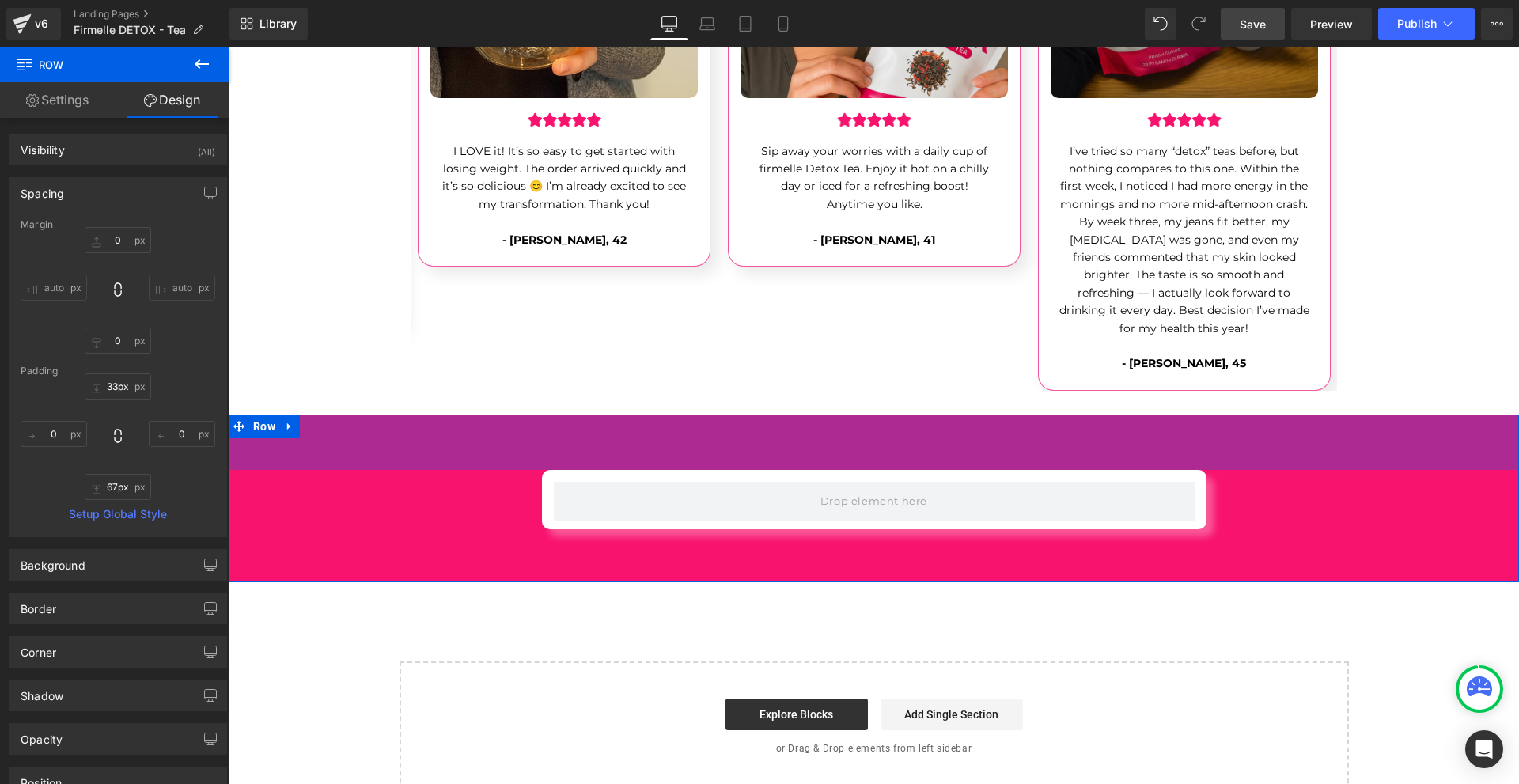
drag, startPoint x: 928, startPoint y: 416, endPoint x: 932, endPoint y: 408, distance: 8.9
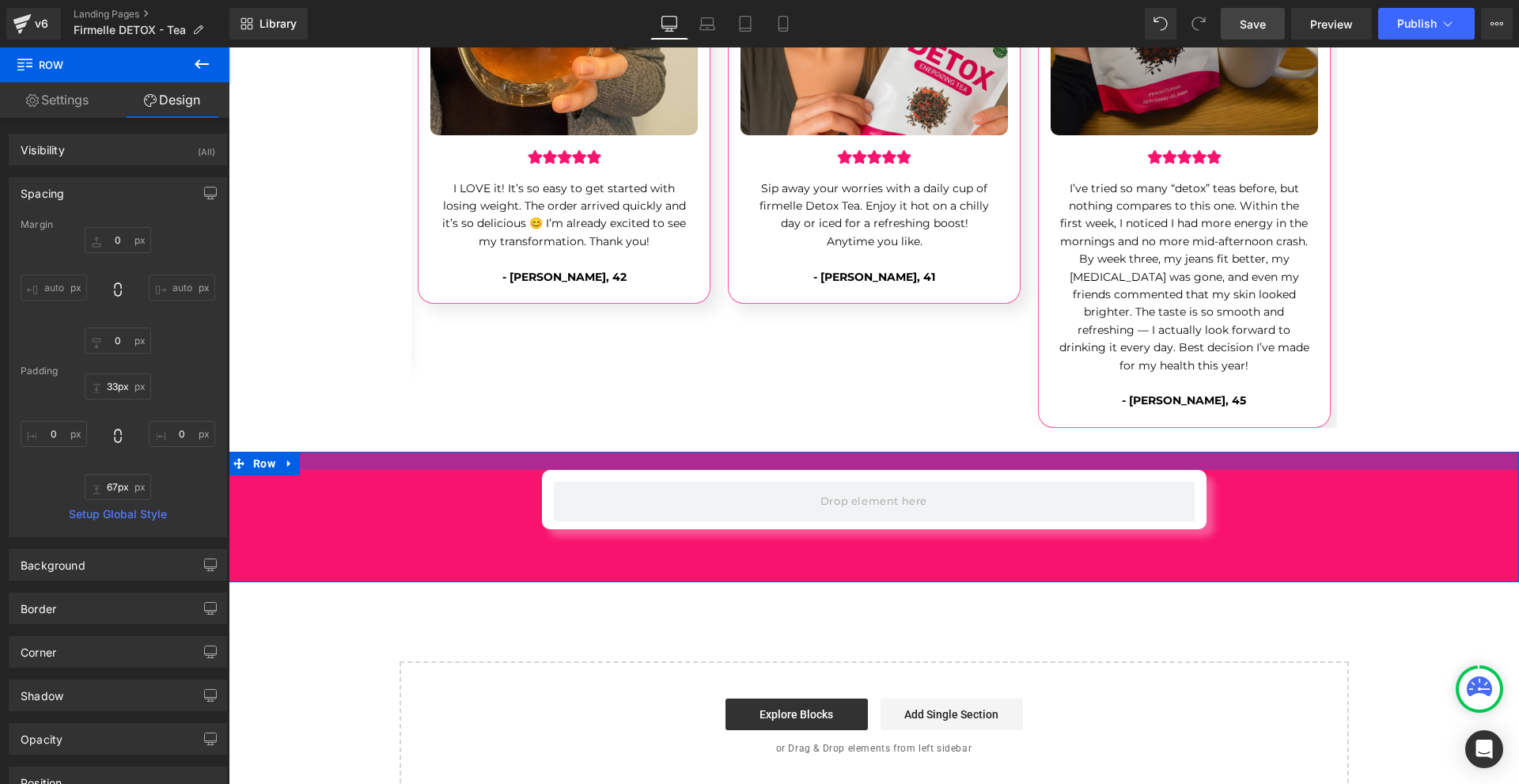
type input "38px"
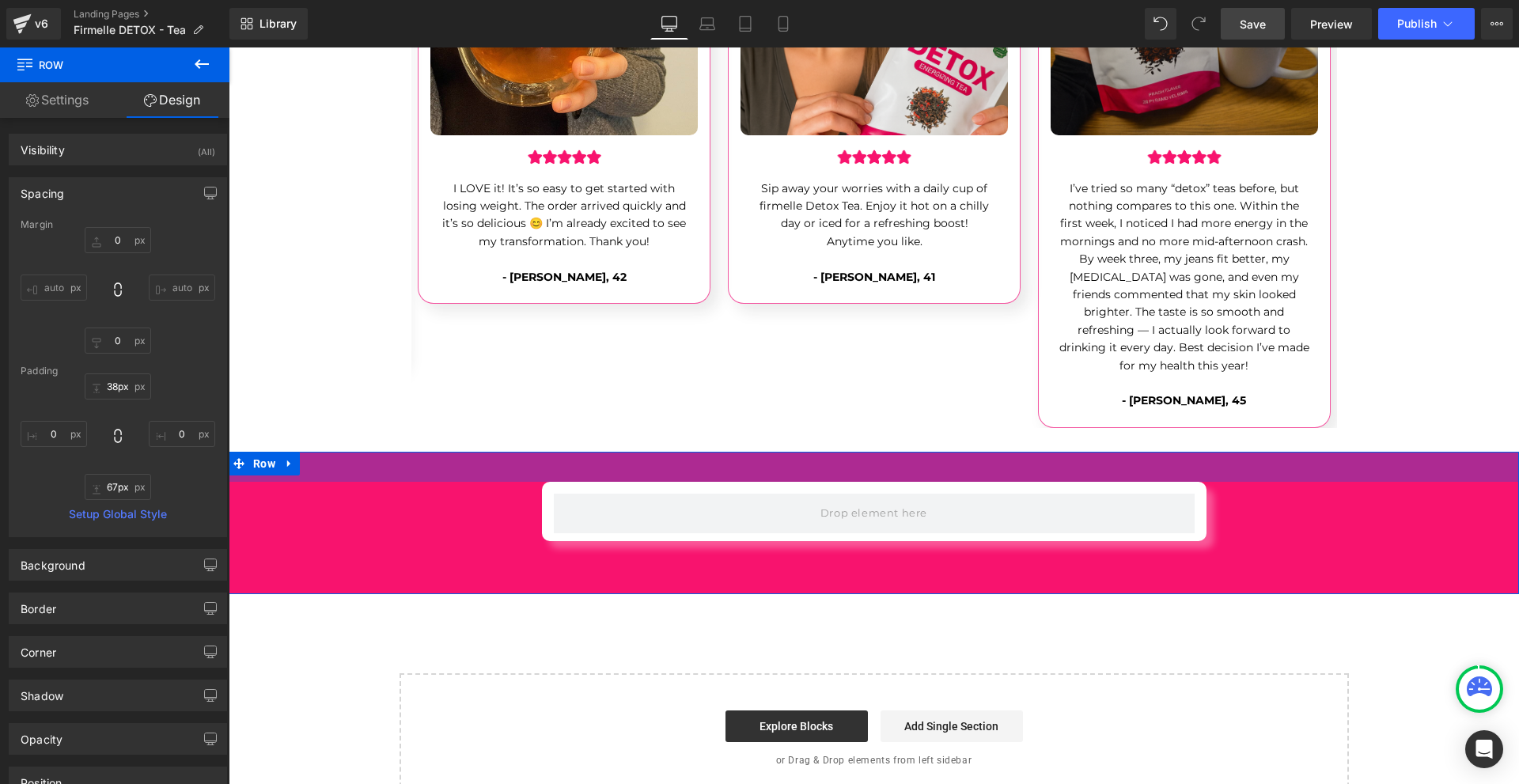
scroll to position [5313, 0]
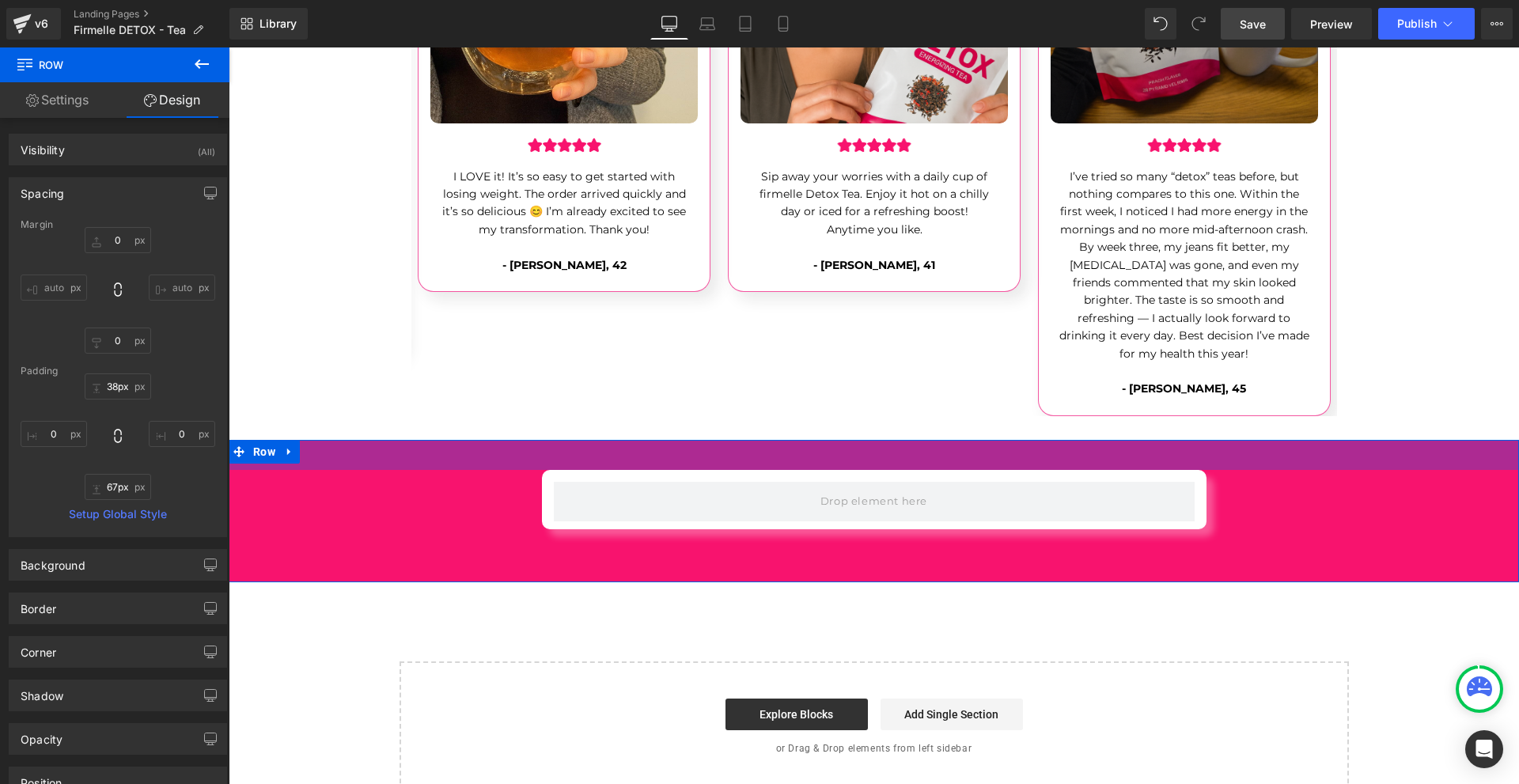
click at [919, 440] on div "Row Row 38px 67px" at bounding box center [874, 511] width 1290 height 143
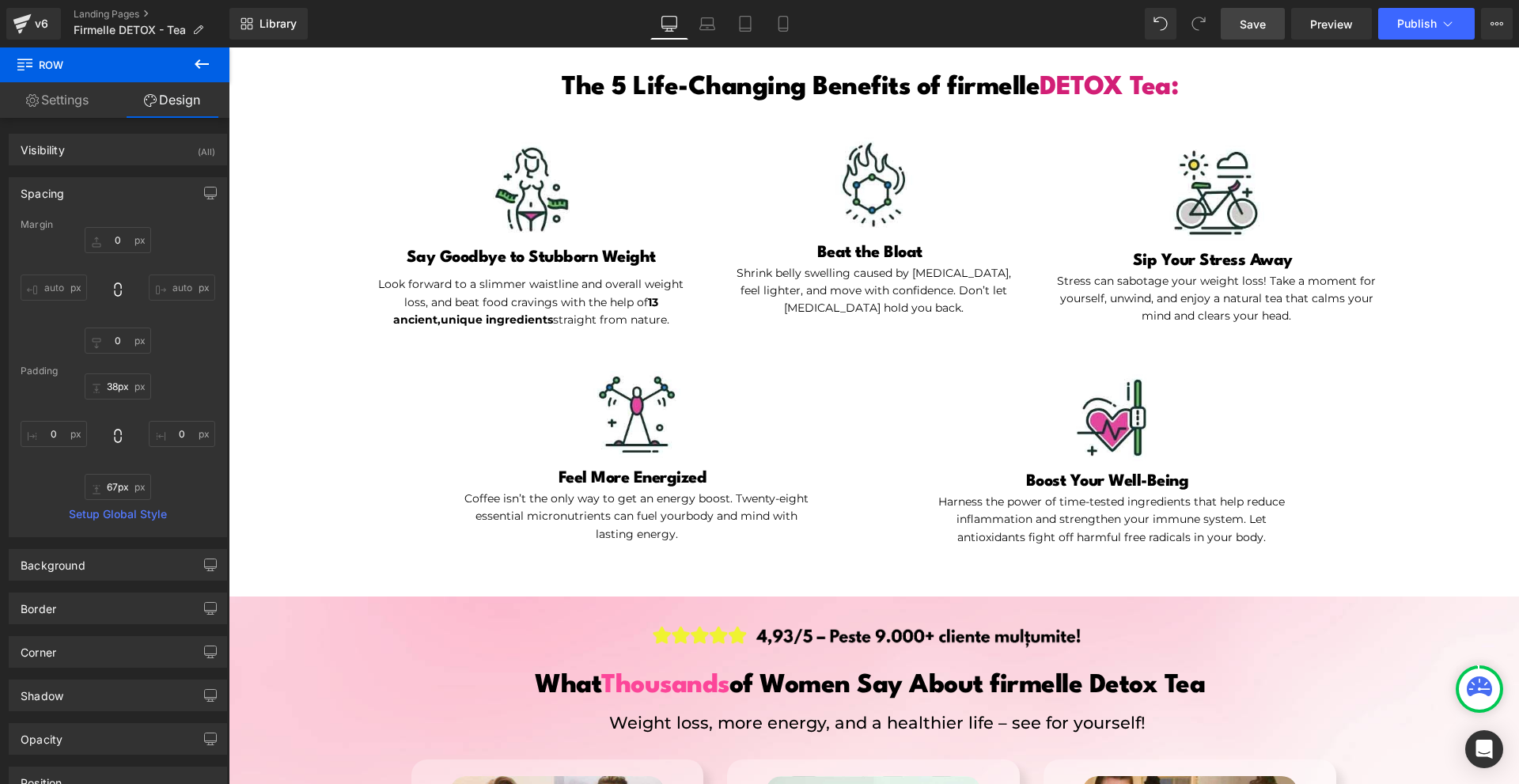
scroll to position [805, 0]
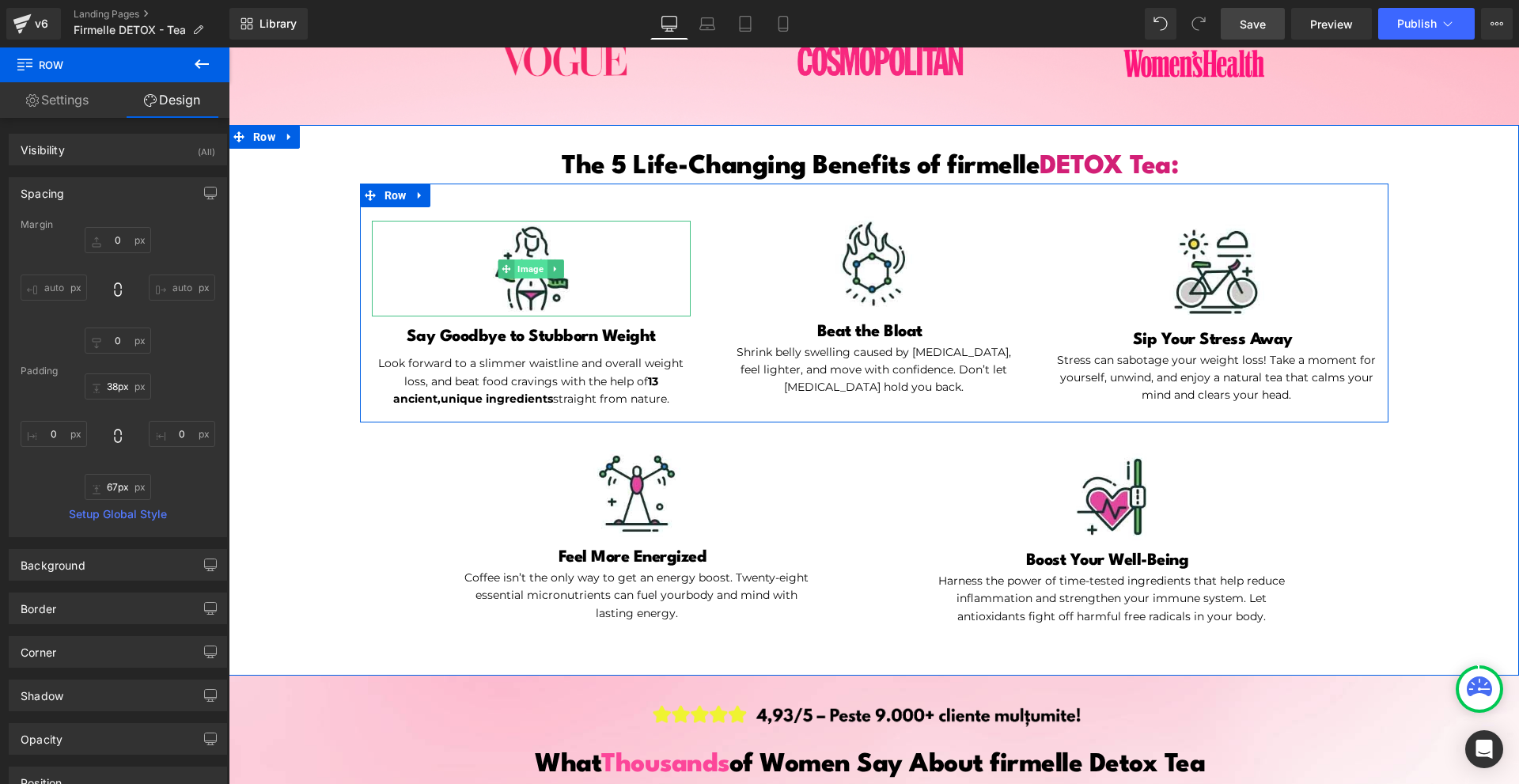
click at [521, 268] on span "Image" at bounding box center [531, 269] width 32 height 19
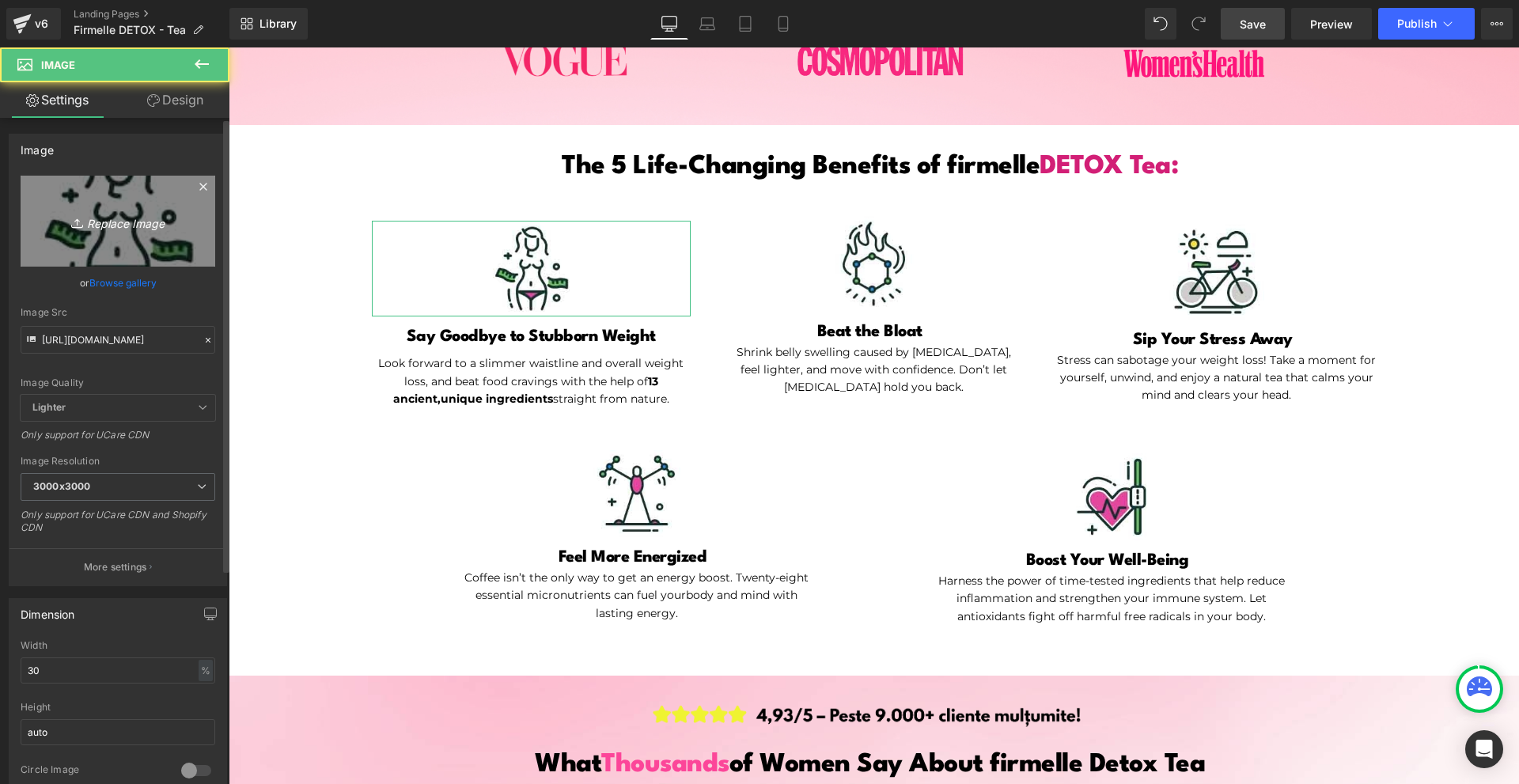
click at [142, 225] on icon "Replace Image" at bounding box center [117, 220] width 126 height 20
type input "C:\fakepath\1. (10).png"
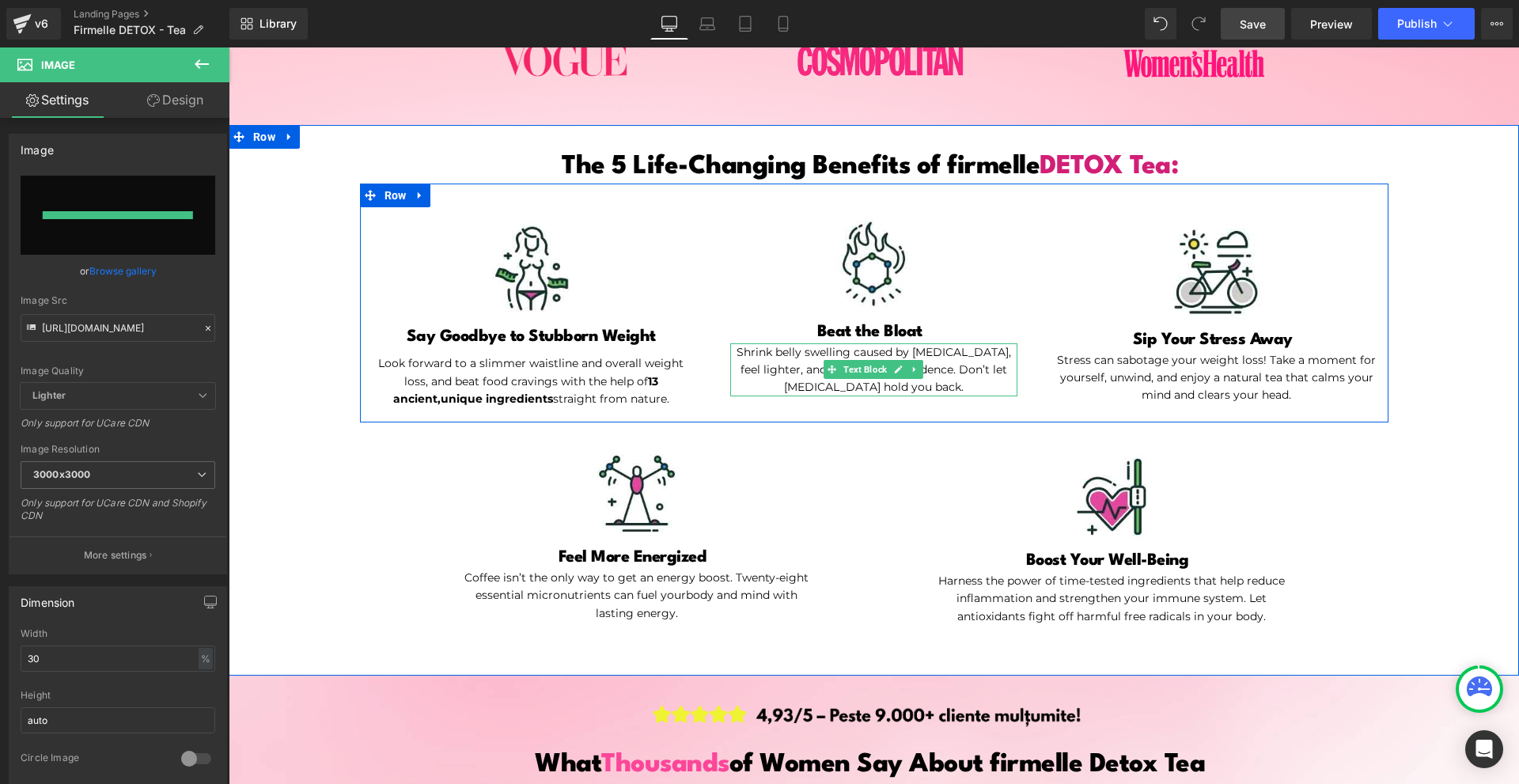
type input "[URL][DOMAIN_NAME]"
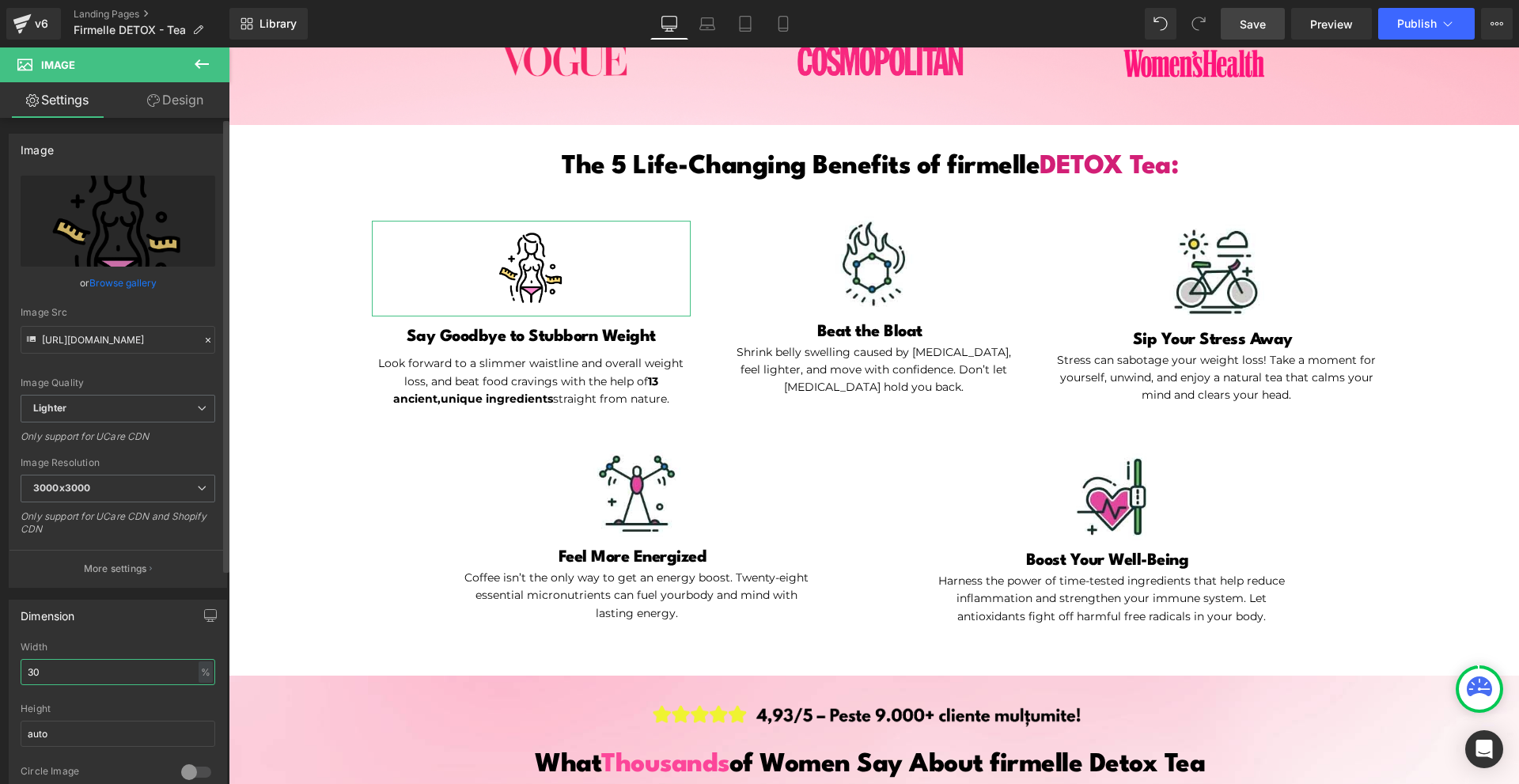
click at [133, 677] on input "30" at bounding box center [118, 671] width 195 height 26
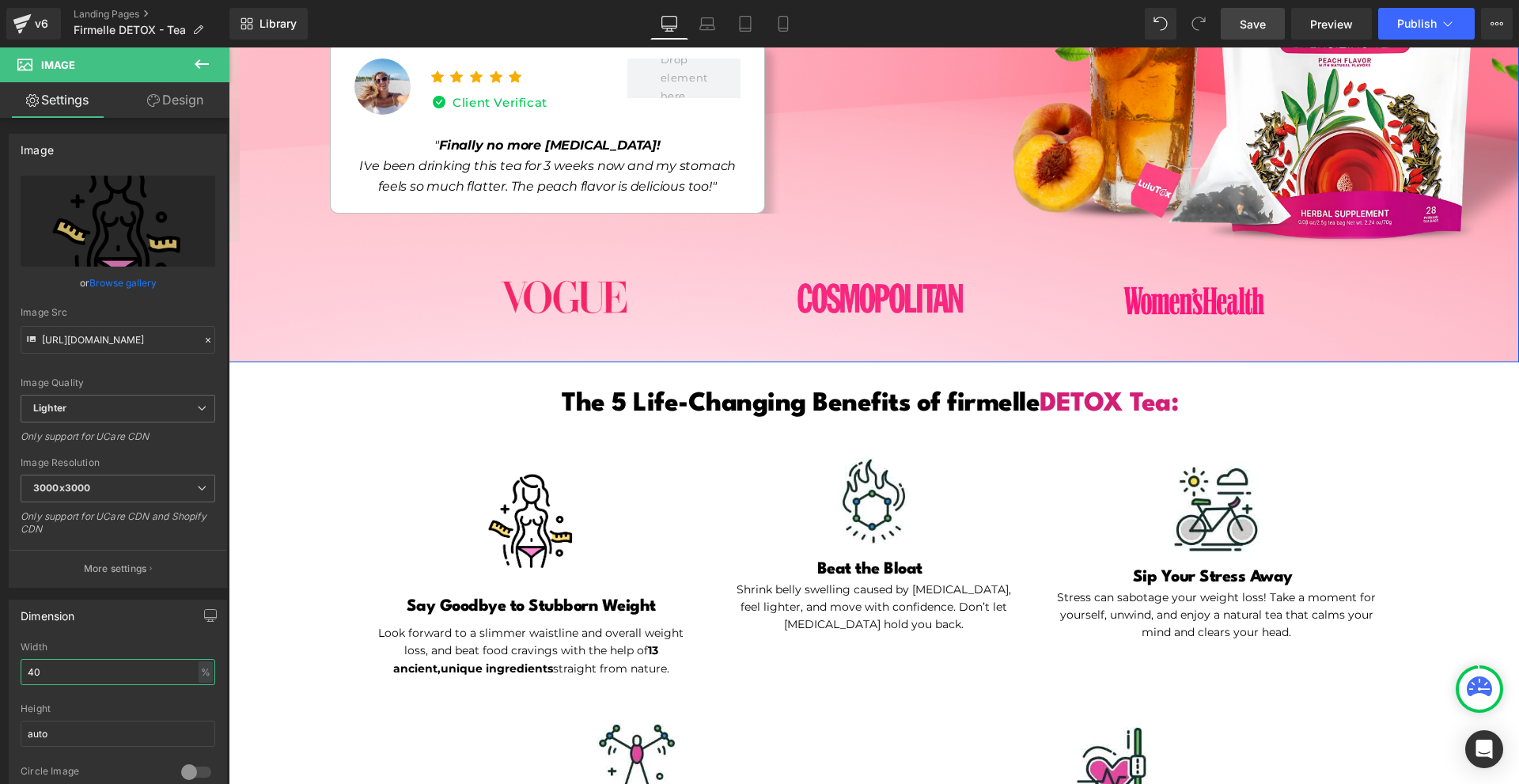
scroll to position [726, 0]
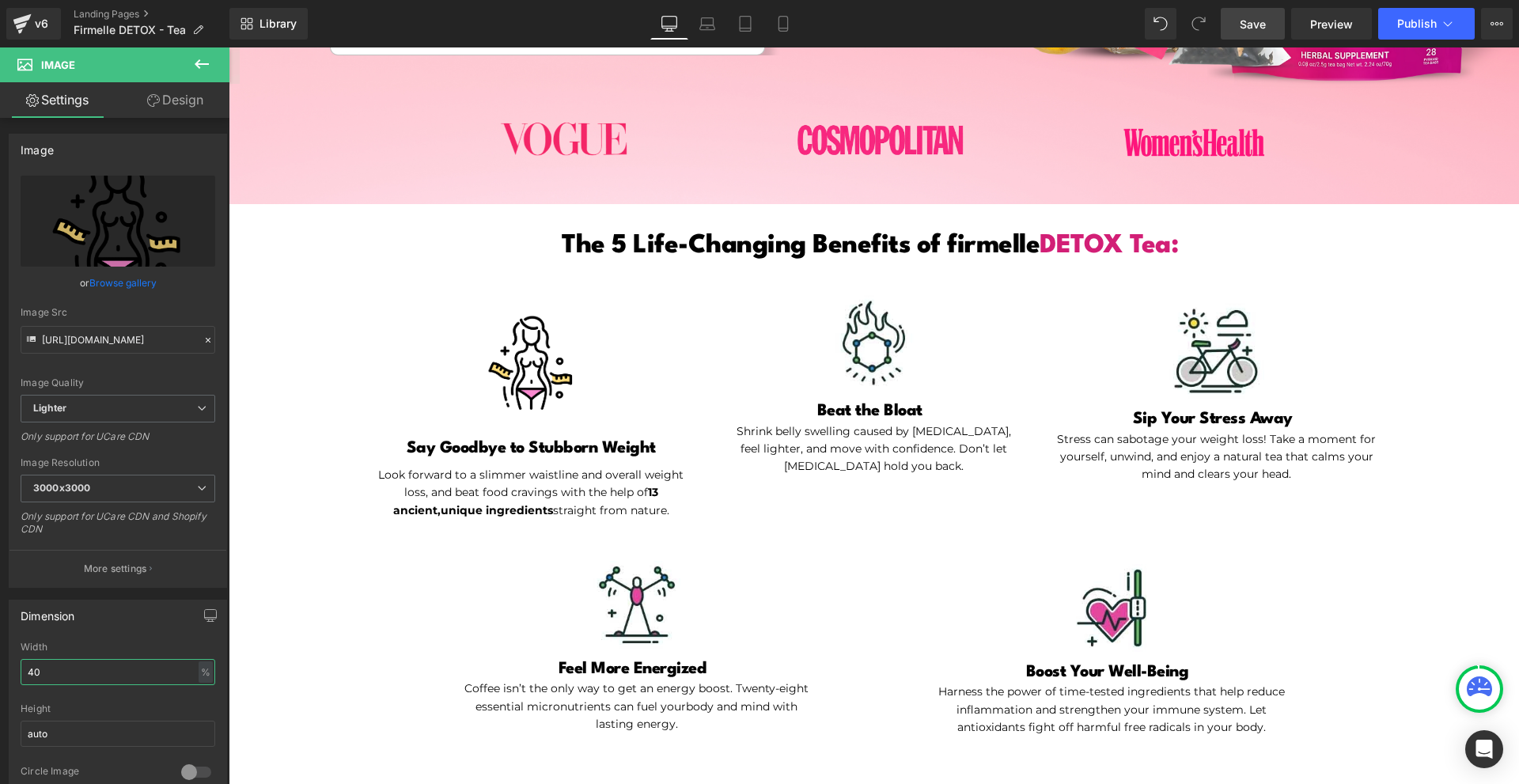
type input "40"
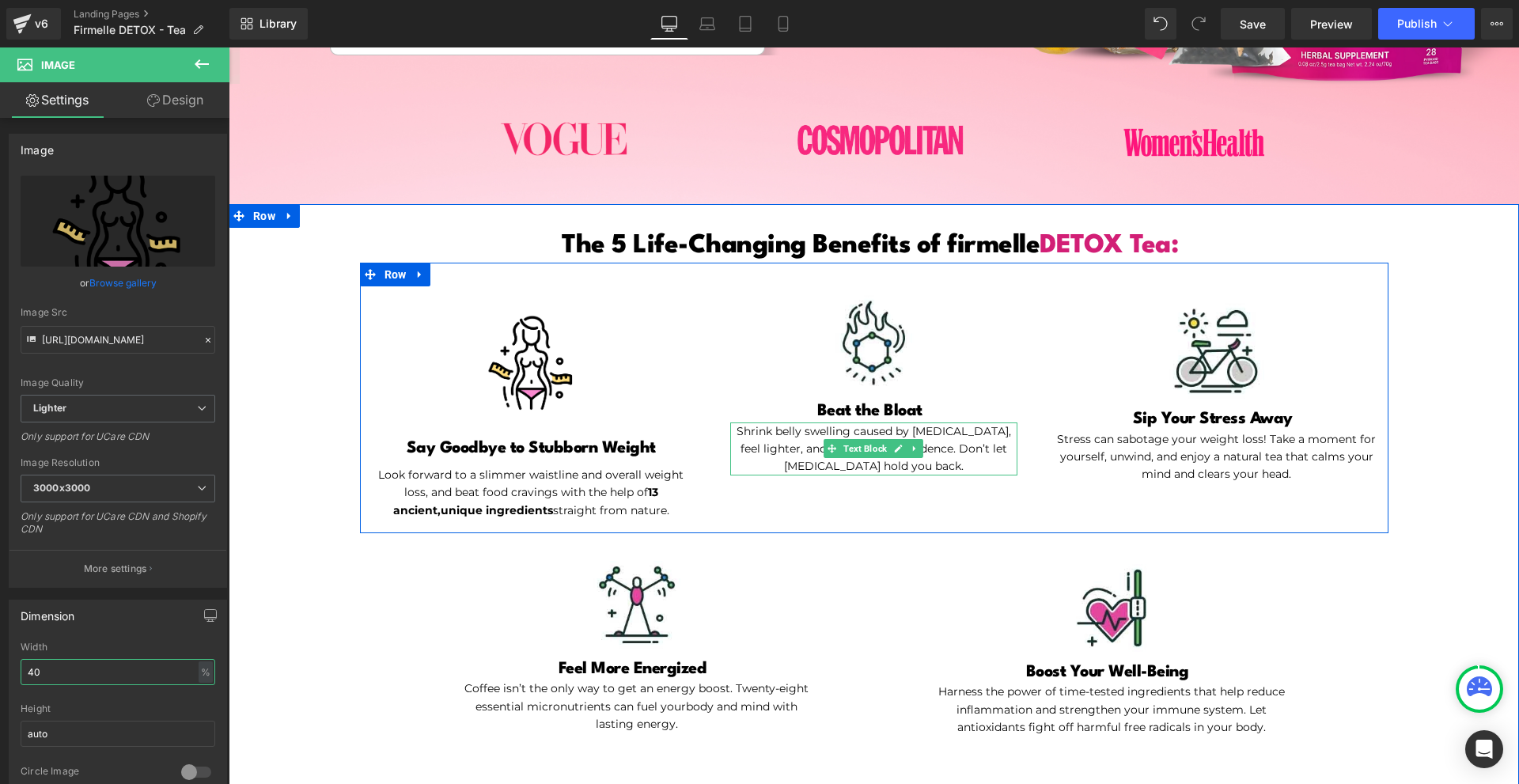
scroll to position [488, 0]
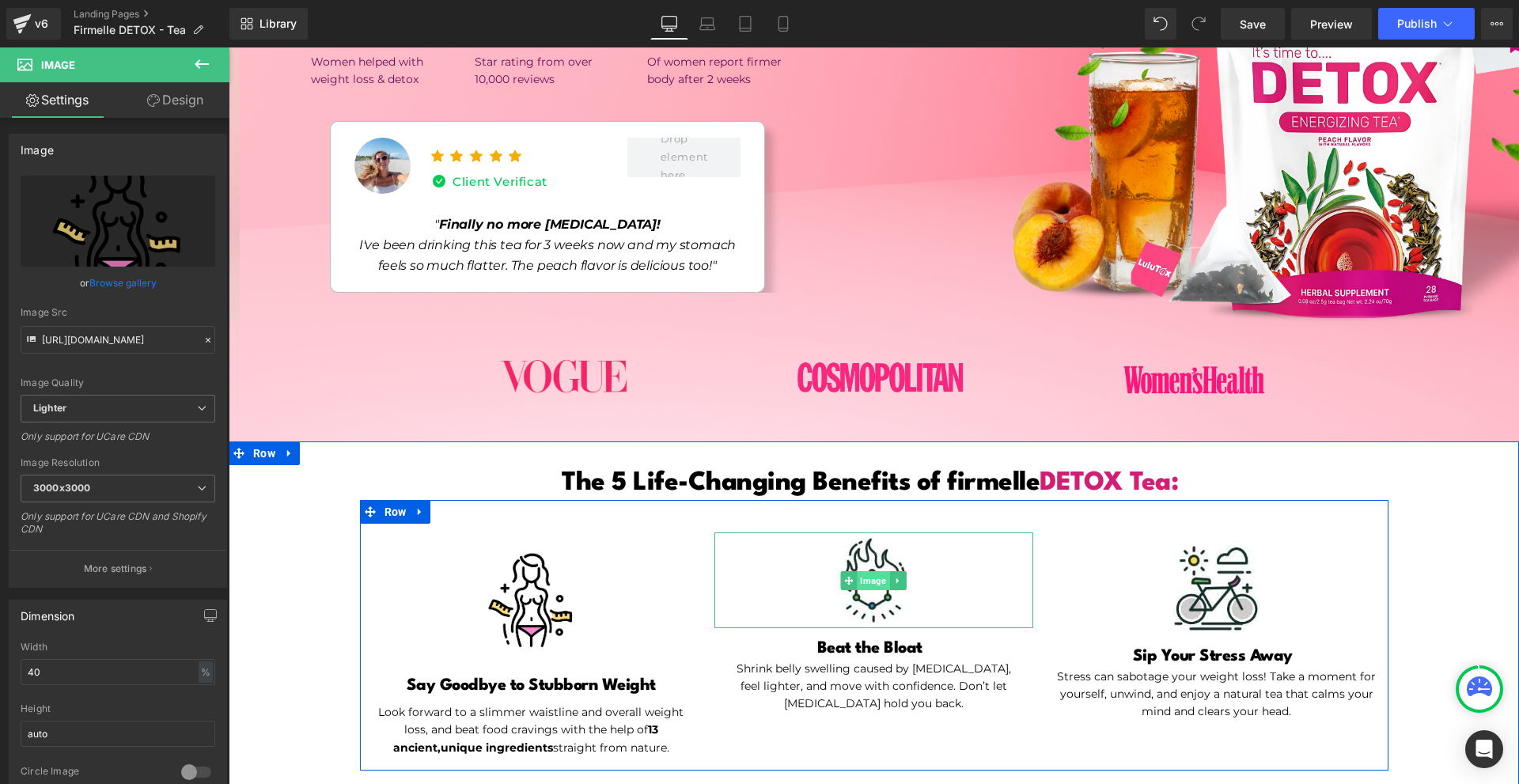
click at [865, 583] on span "Image" at bounding box center [874, 581] width 32 height 19
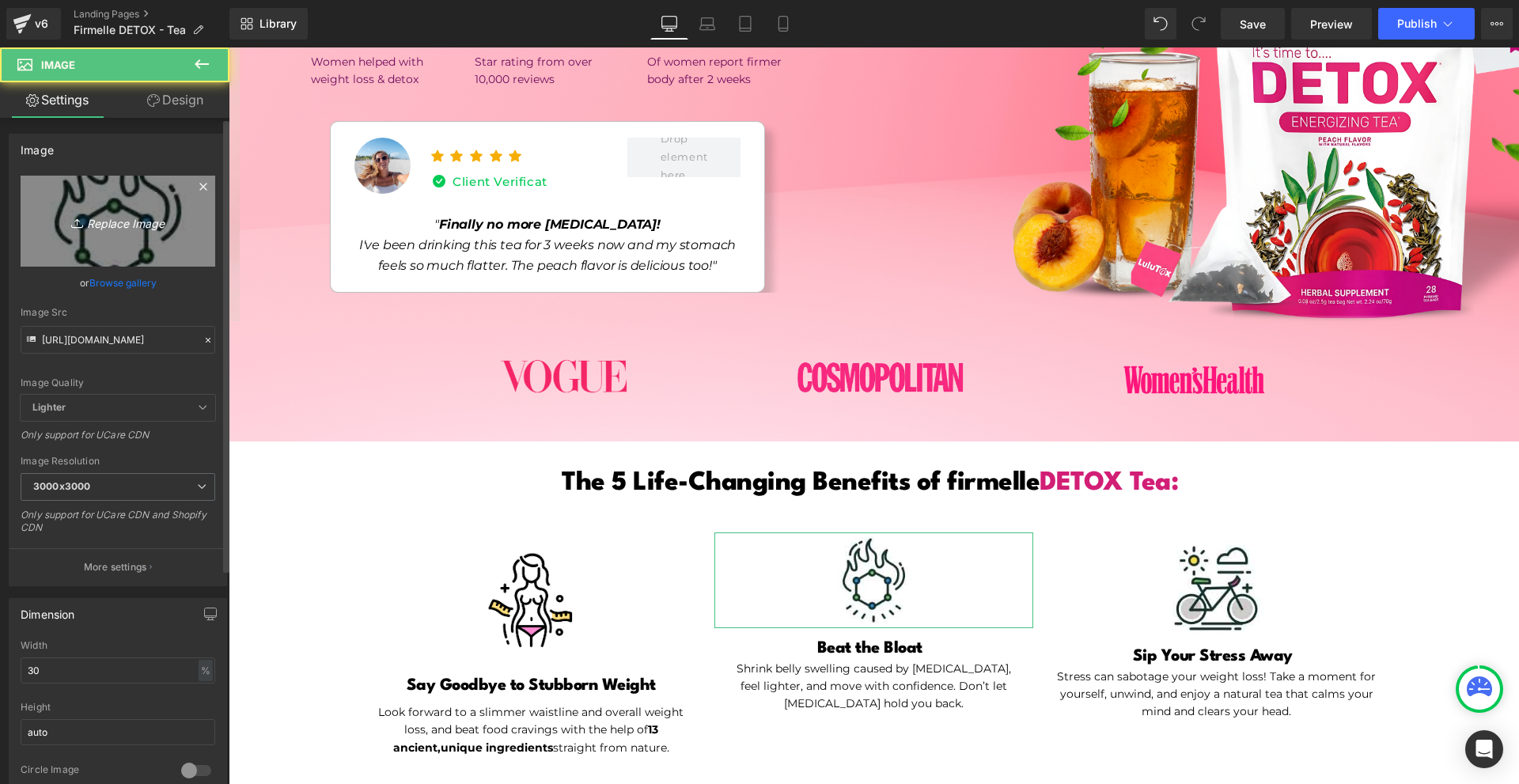
click at [134, 225] on icon "Replace Image" at bounding box center [117, 220] width 126 height 20
type input "C:\fakepath\1. (11).png"
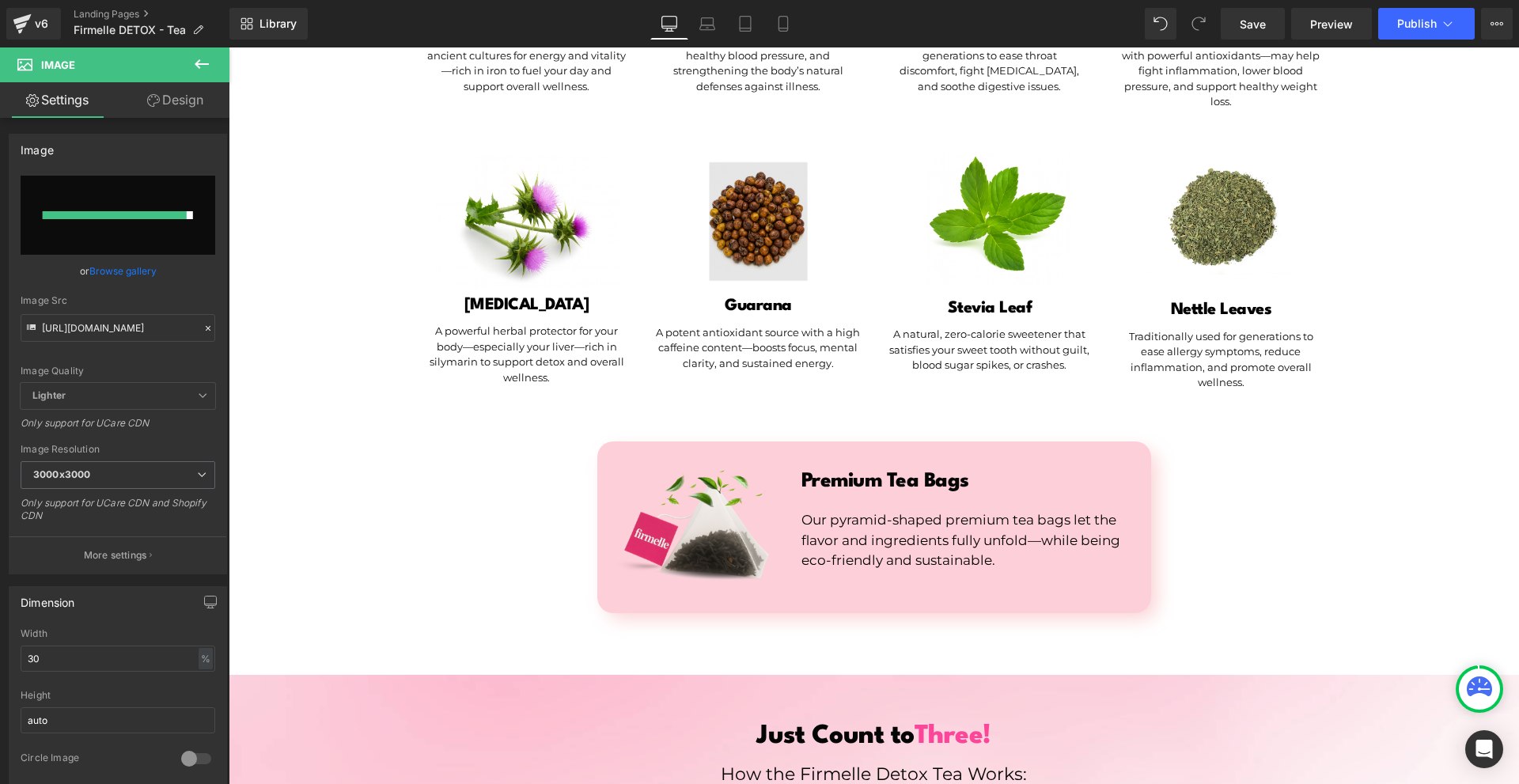
type input "[URL][DOMAIN_NAME]"
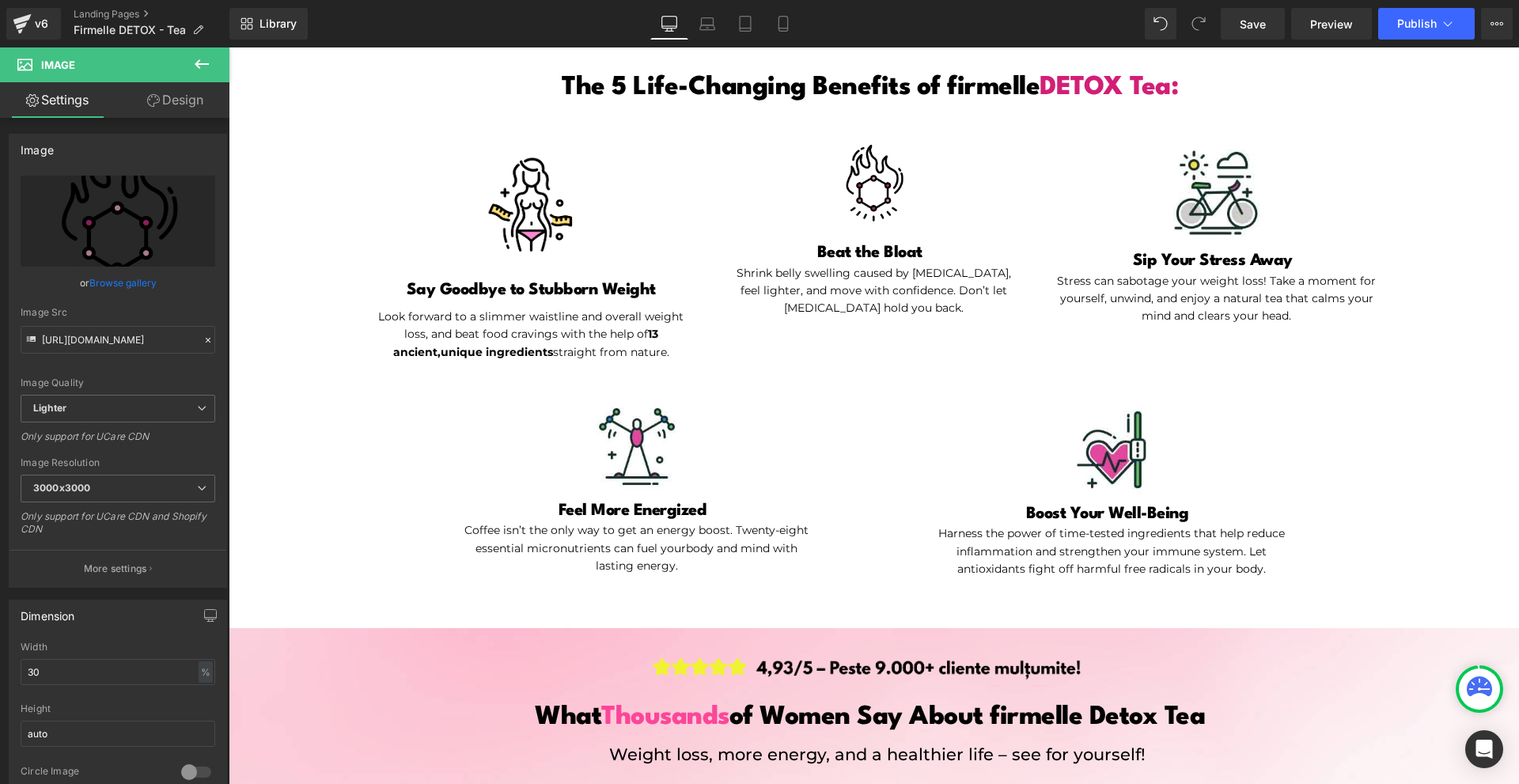
scroll to position [568, 0]
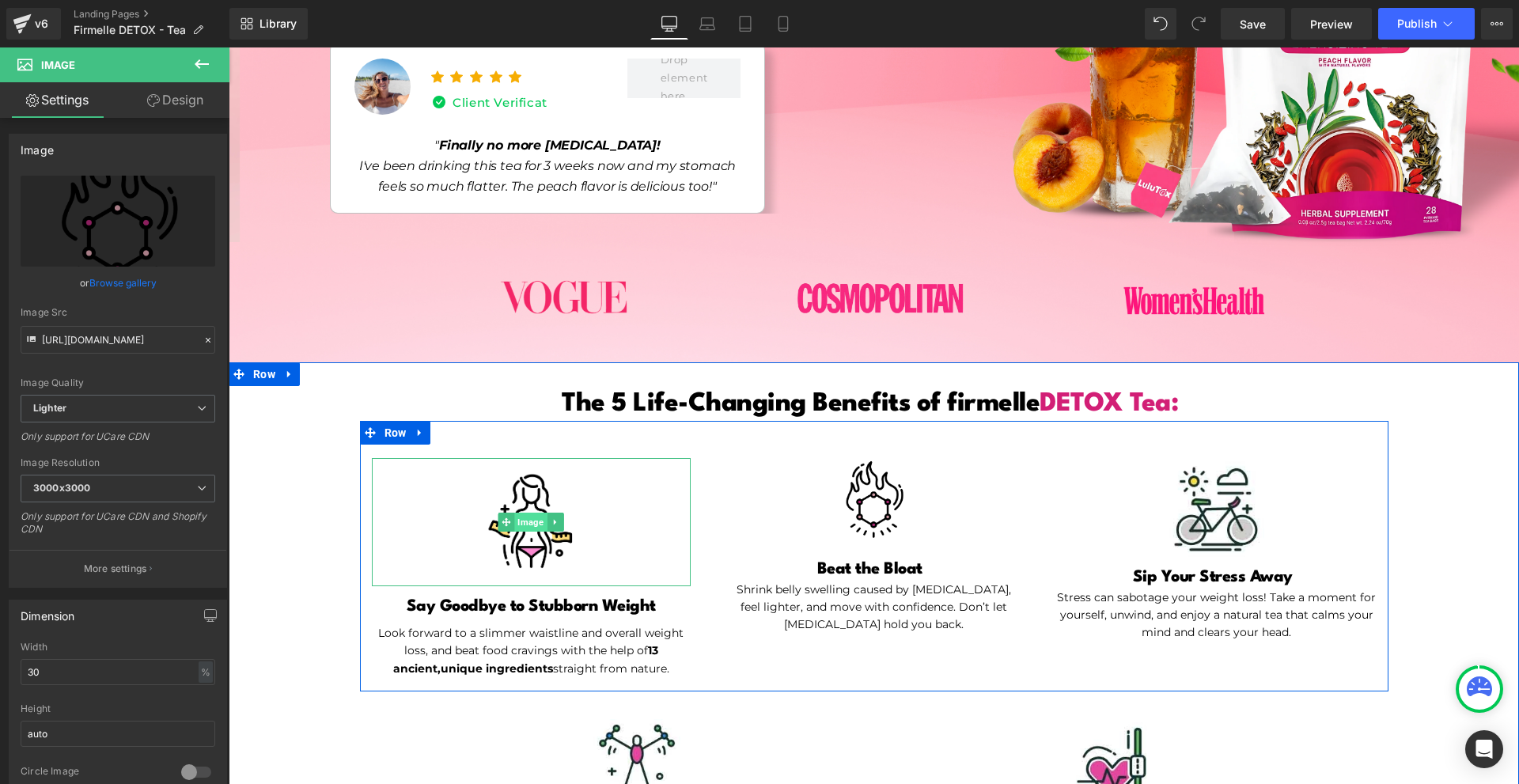
click at [516, 526] on span "Image" at bounding box center [531, 522] width 32 height 19
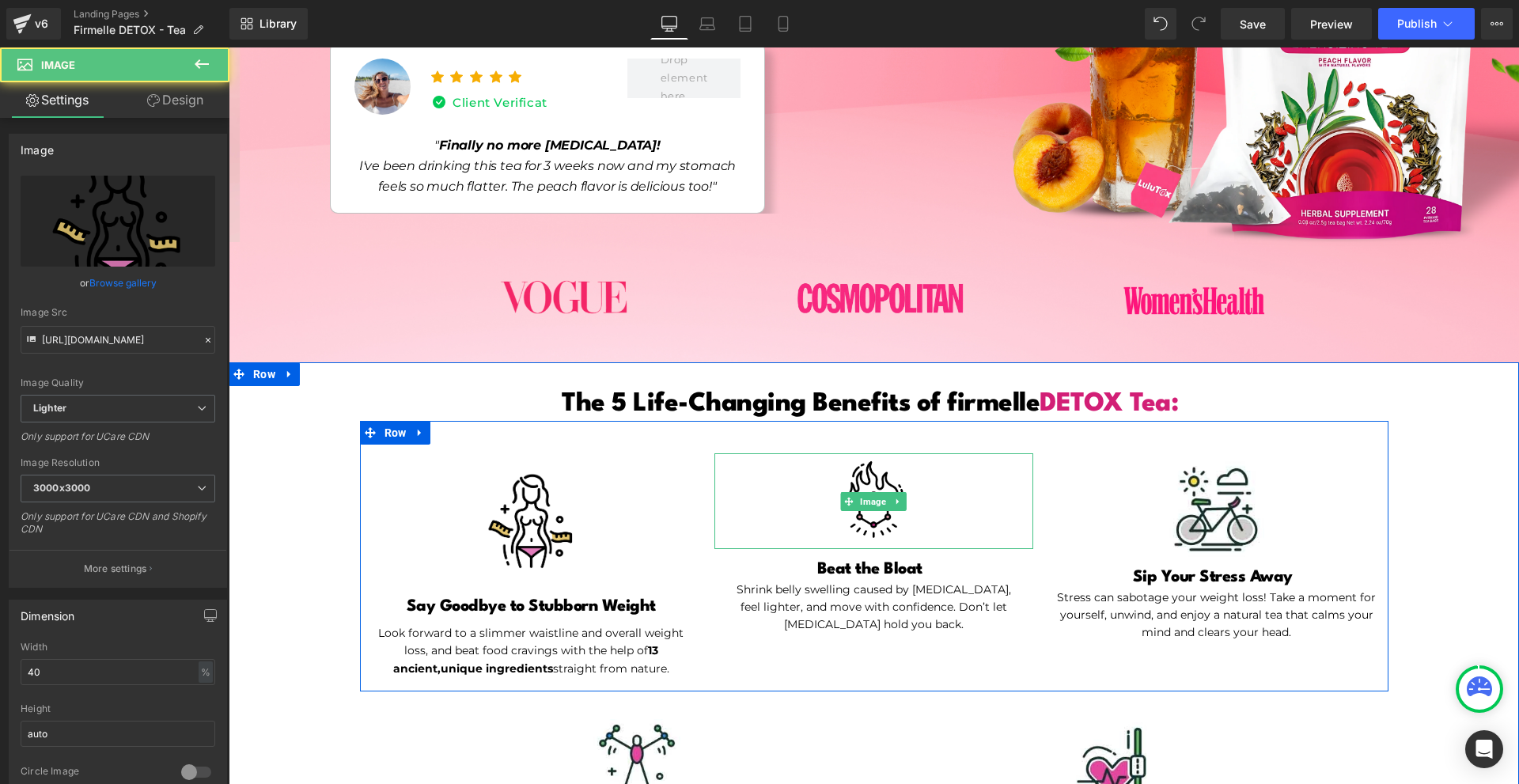
drag, startPoint x: 860, startPoint y: 506, endPoint x: 482, endPoint y: 526, distance: 378.5
click at [857, 506] on span "Image" at bounding box center [874, 502] width 32 height 19
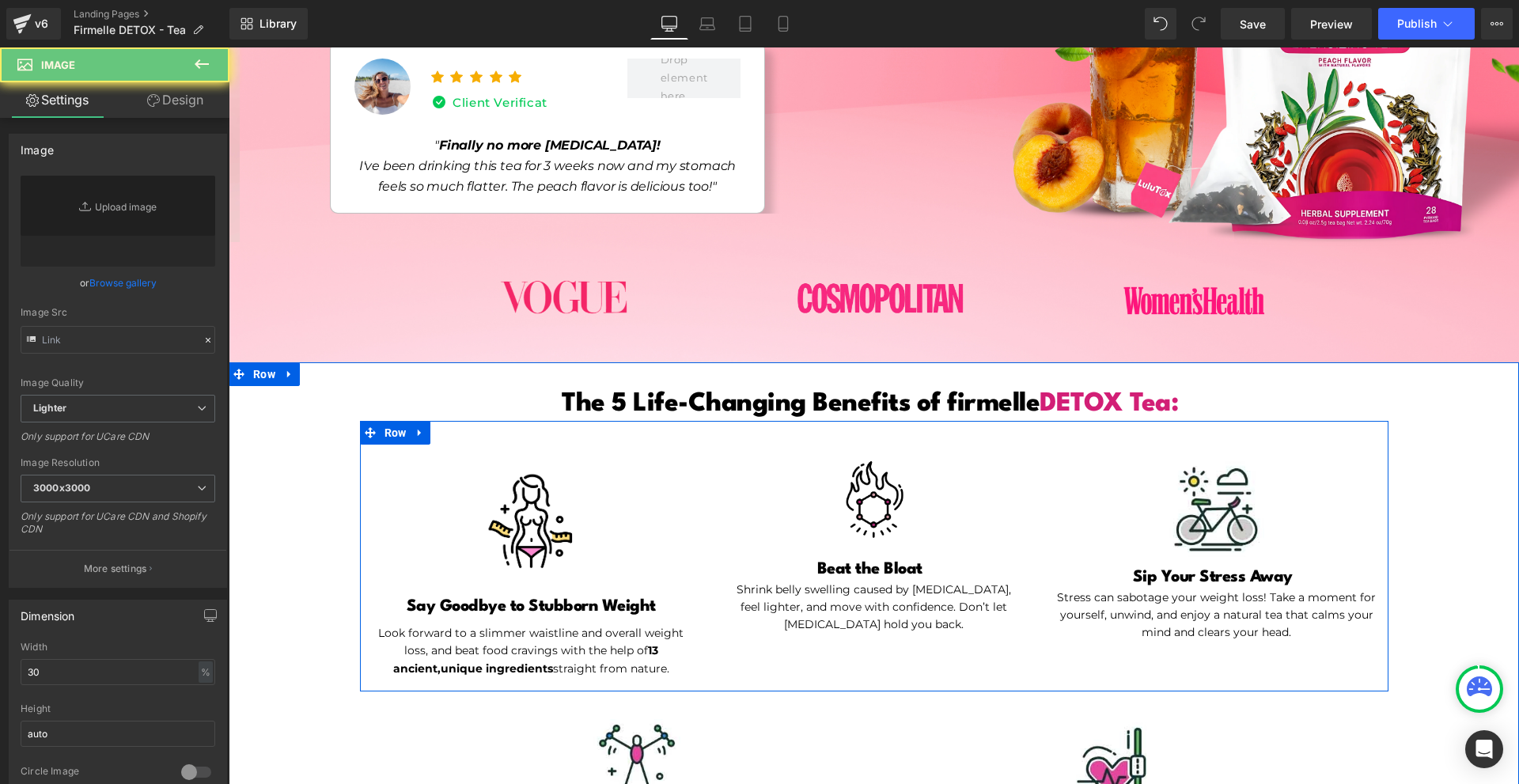
type input "[URL][DOMAIN_NAME]"
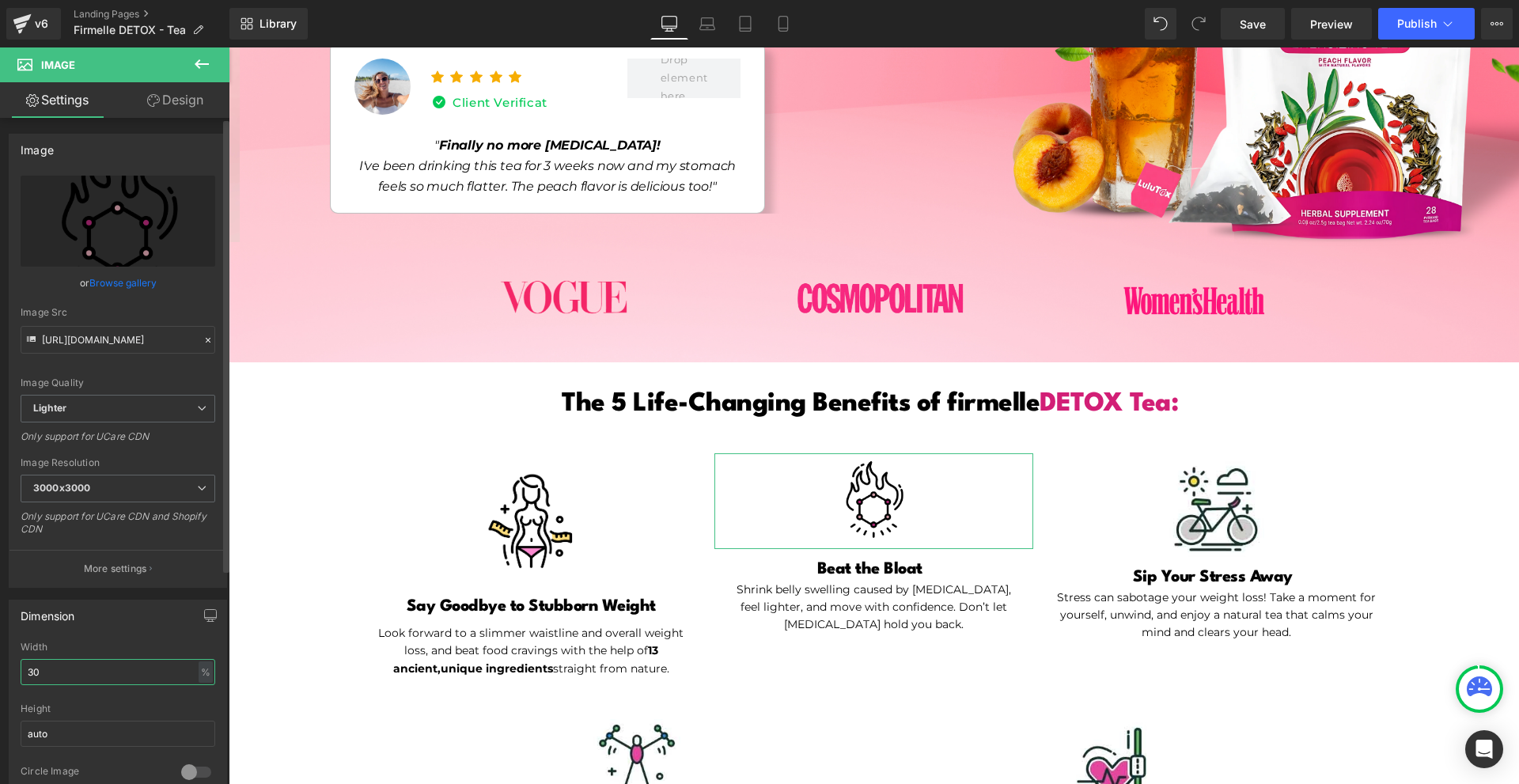
click at [115, 670] on input "30" at bounding box center [118, 671] width 195 height 26
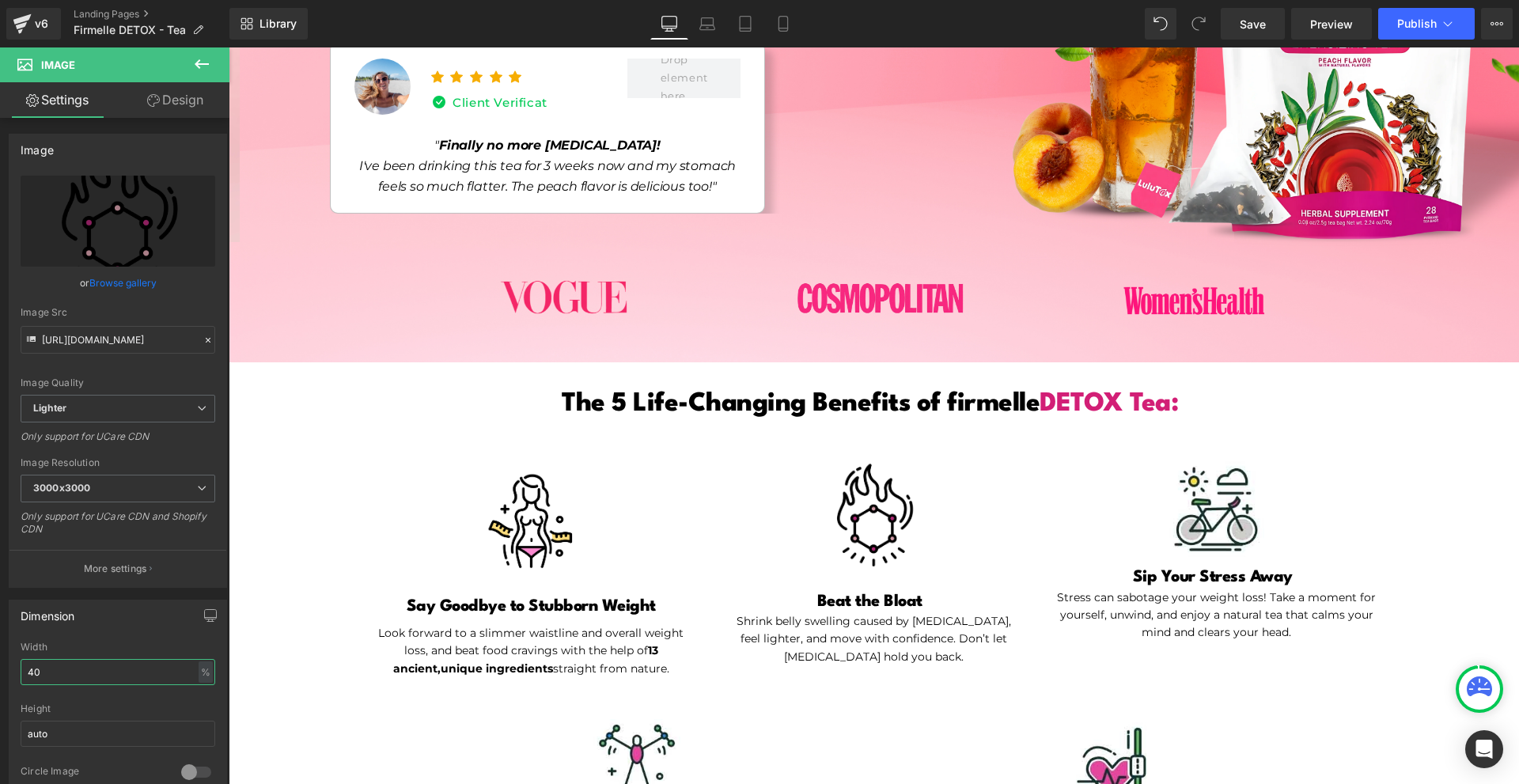
type input "40"
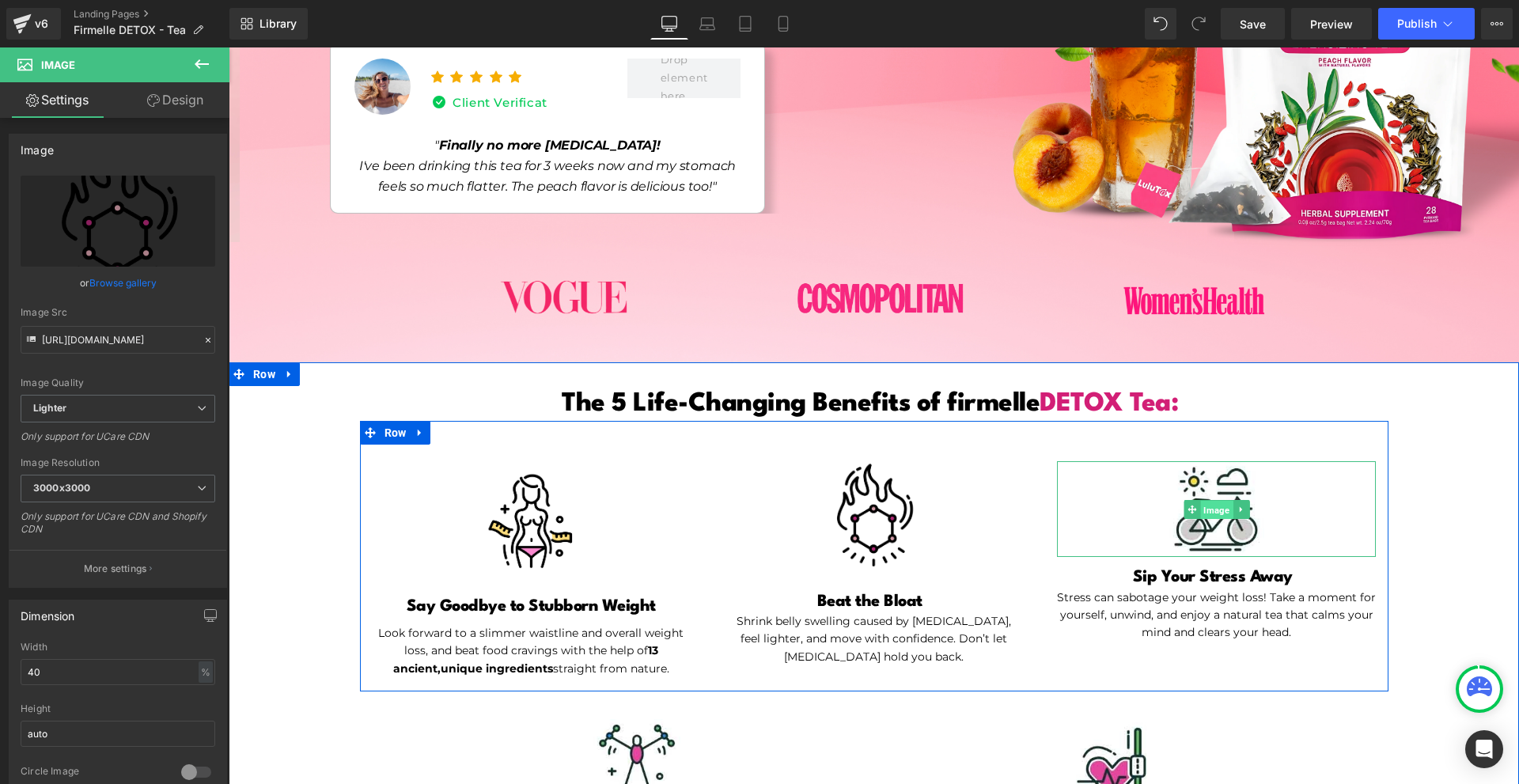
click at [1214, 512] on span "Image" at bounding box center [1216, 509] width 32 height 19
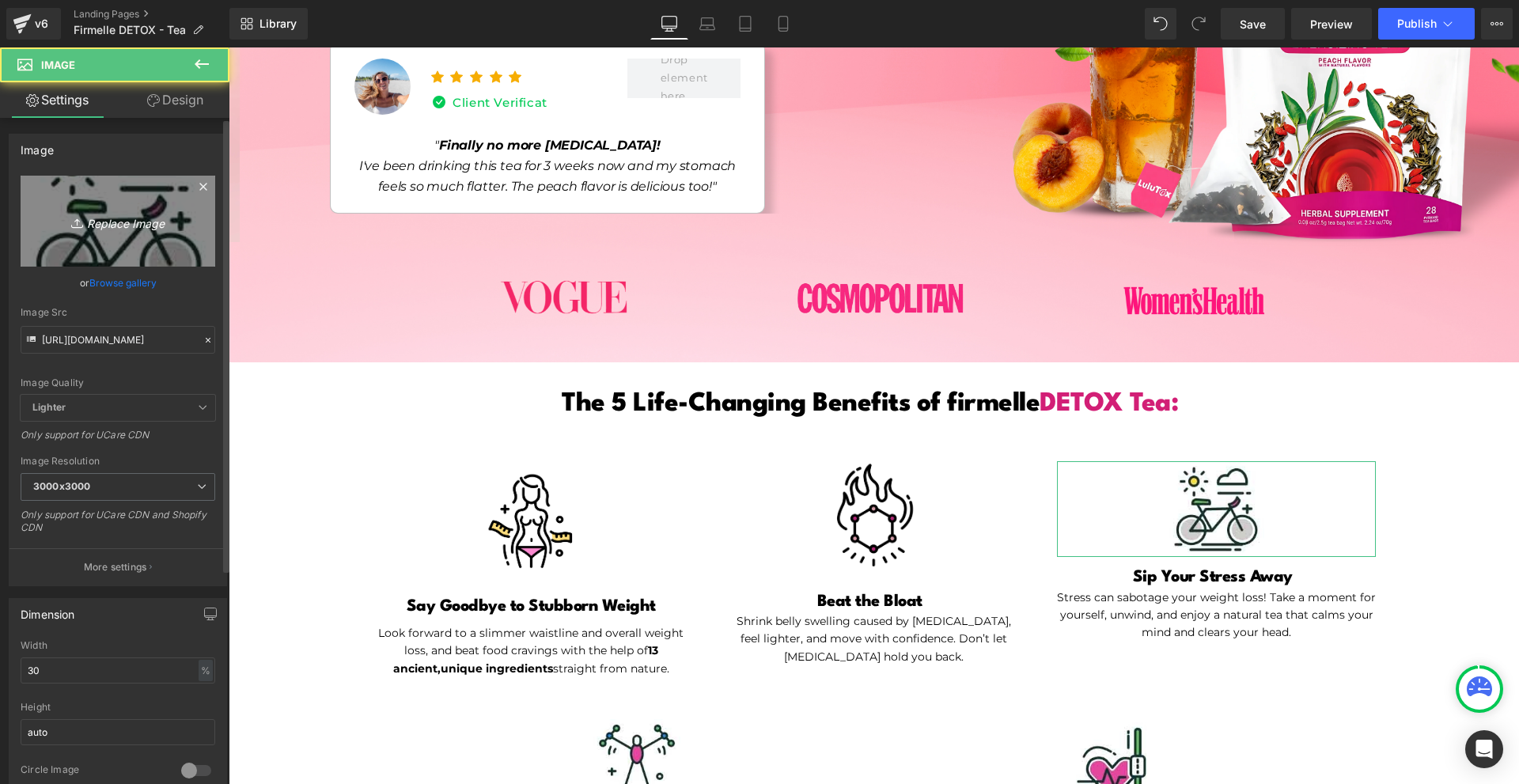
click at [144, 228] on icon "Replace Image" at bounding box center [117, 220] width 126 height 20
type input "C:\fakepath\1. (12).png"
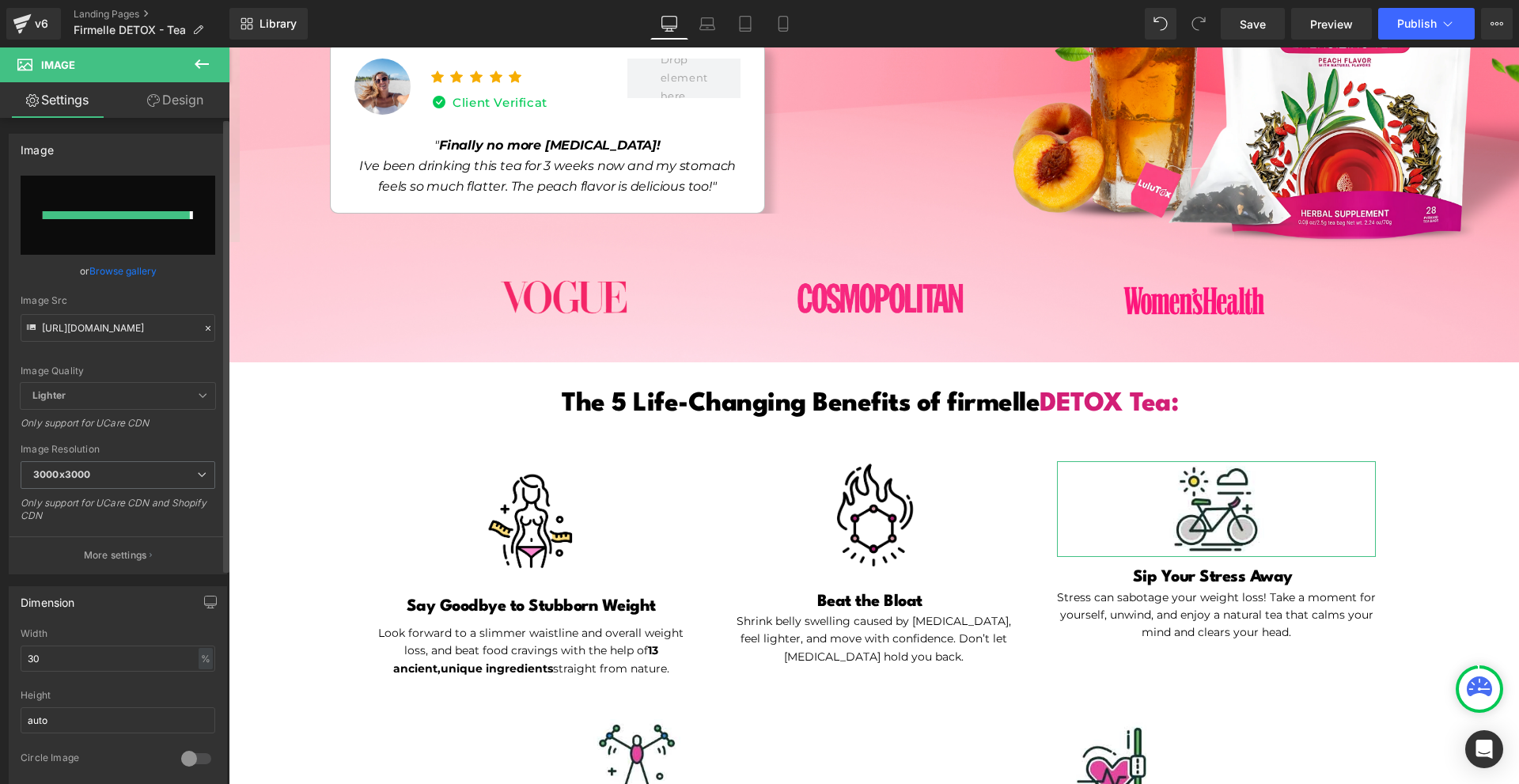
type input "[URL][DOMAIN_NAME]"
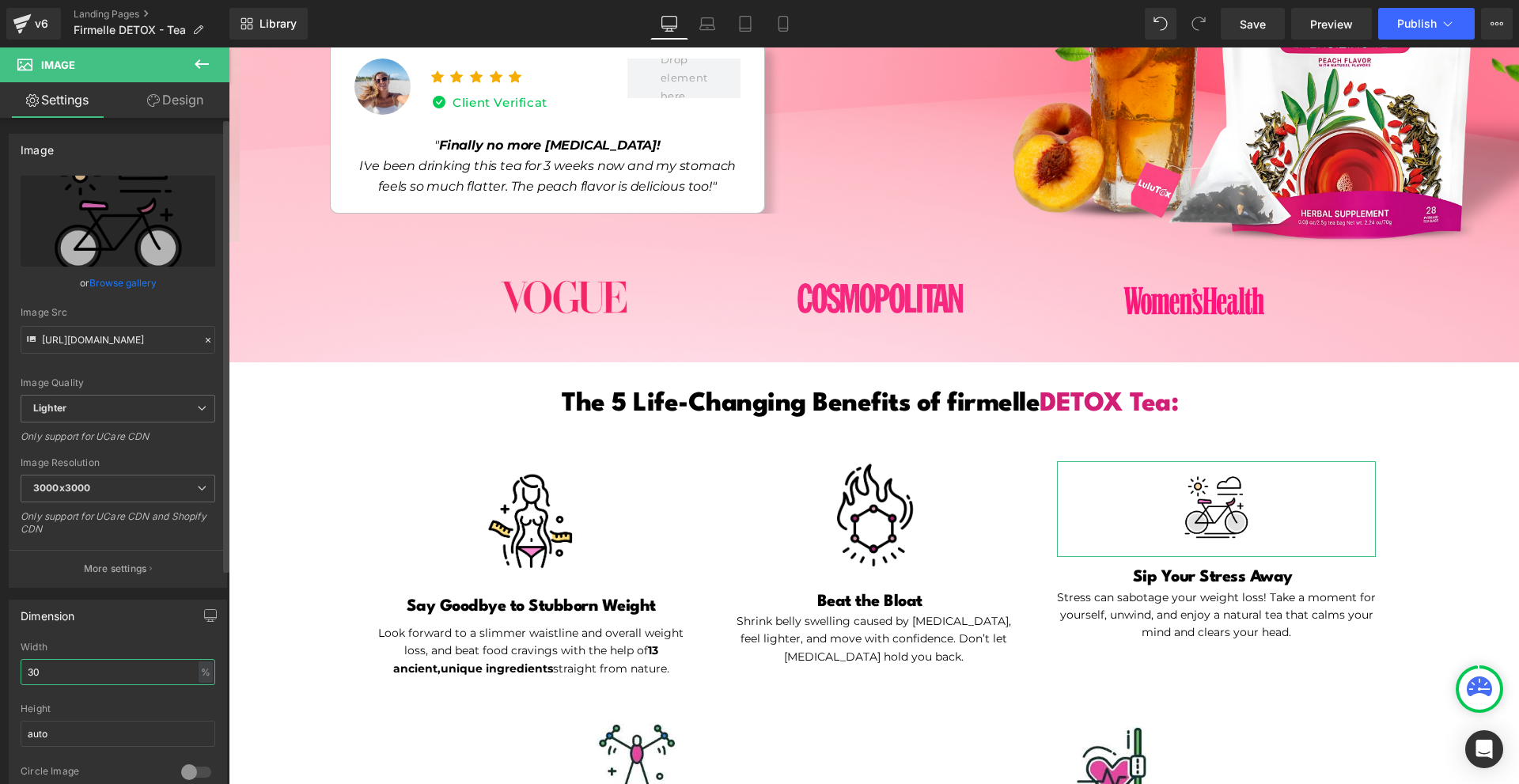
click at [93, 669] on input "30" at bounding box center [118, 671] width 195 height 26
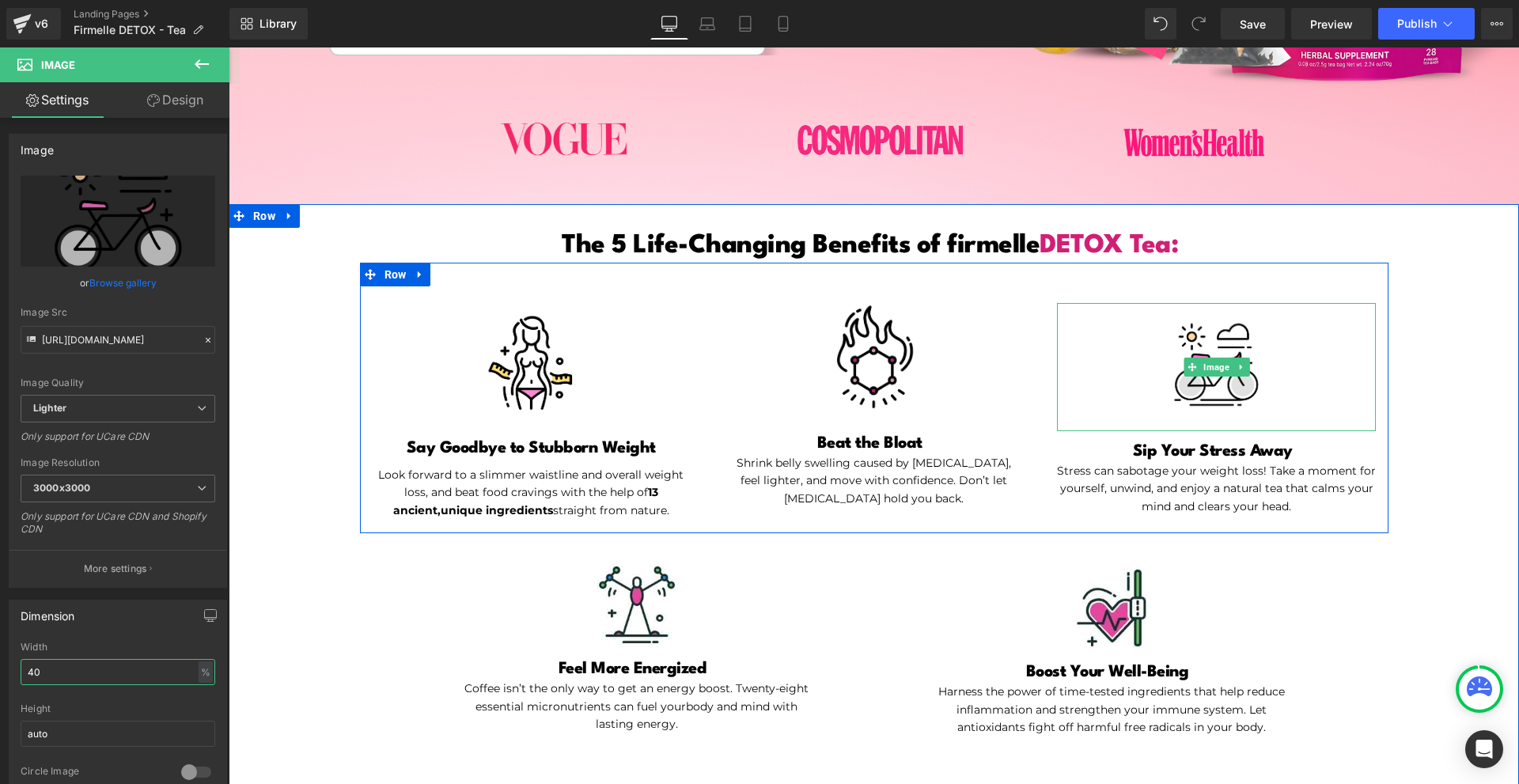
scroll to position [805, 0]
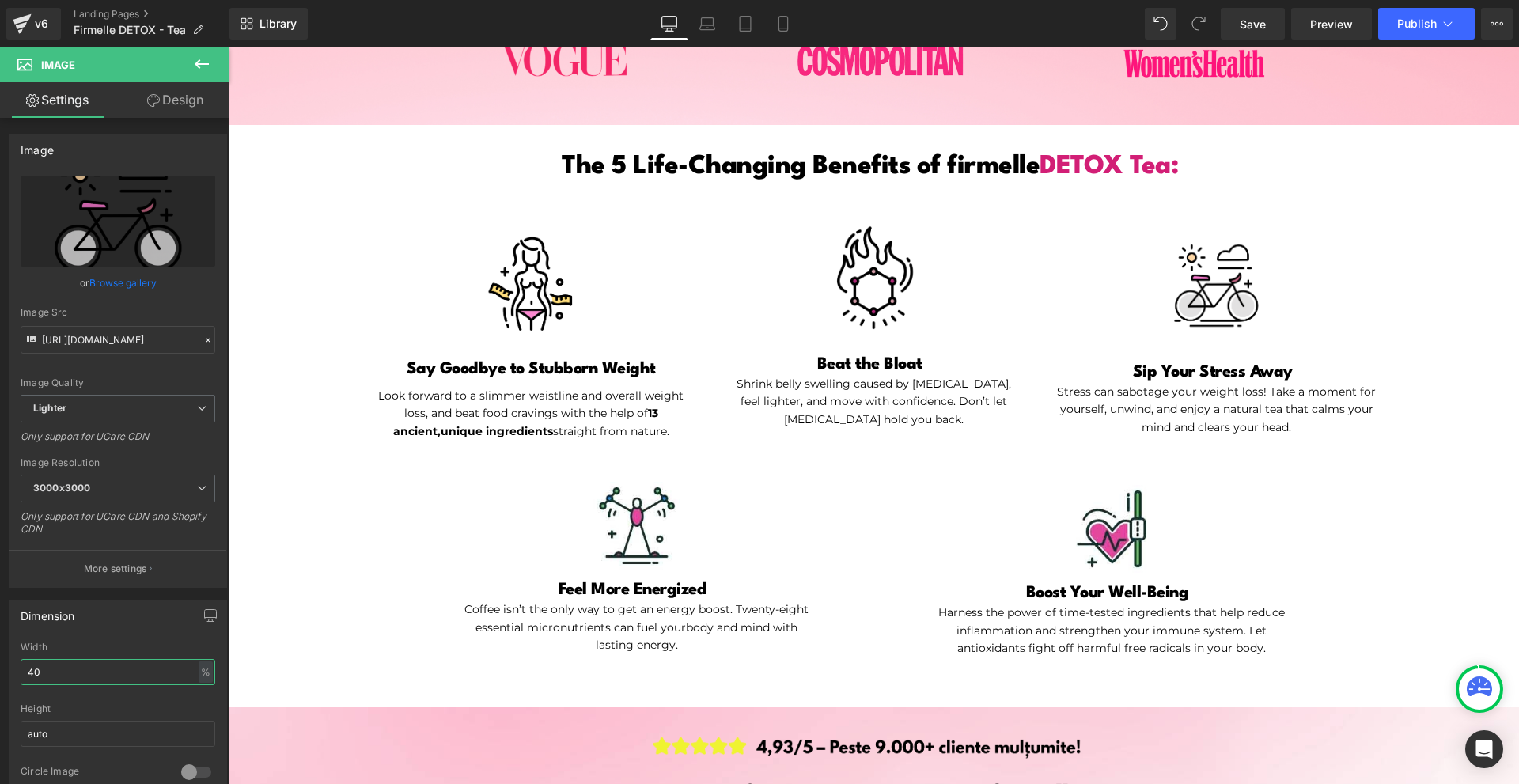
type input "40"
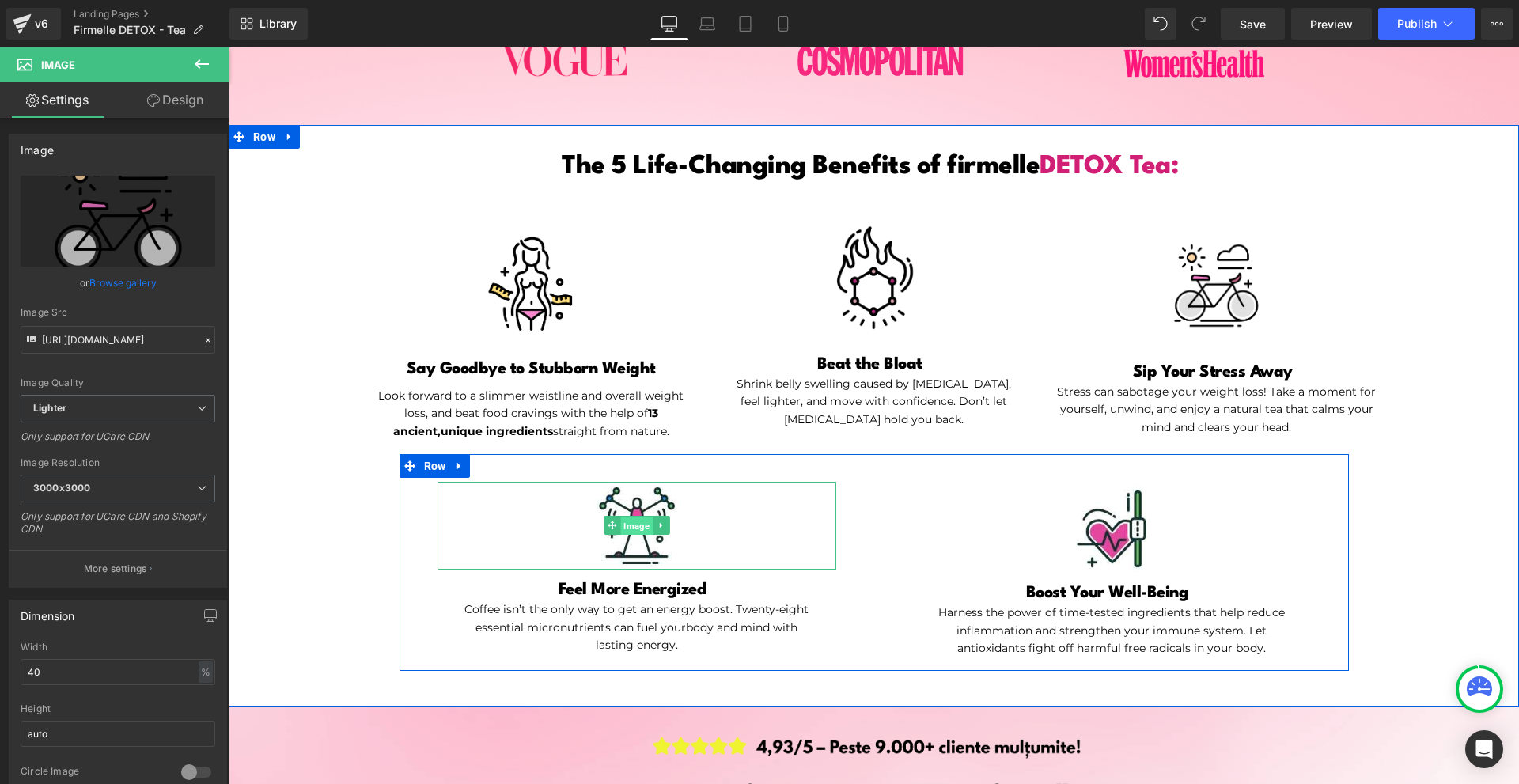
click at [630, 527] on span "Image" at bounding box center [636, 526] width 32 height 19
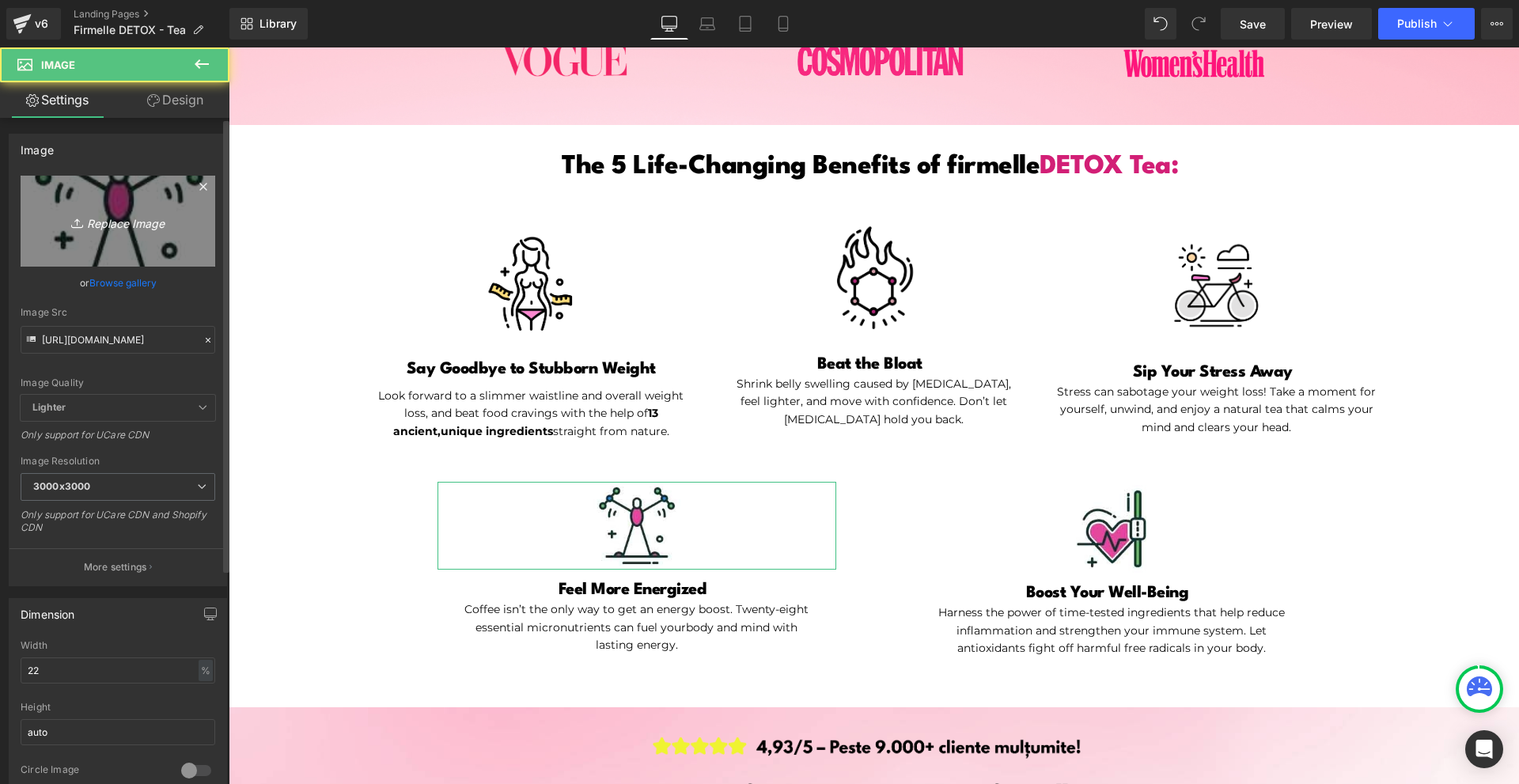
click at [90, 224] on icon "Replace Image" at bounding box center [117, 220] width 126 height 20
type input "C:\fakepath\1. (13).png"
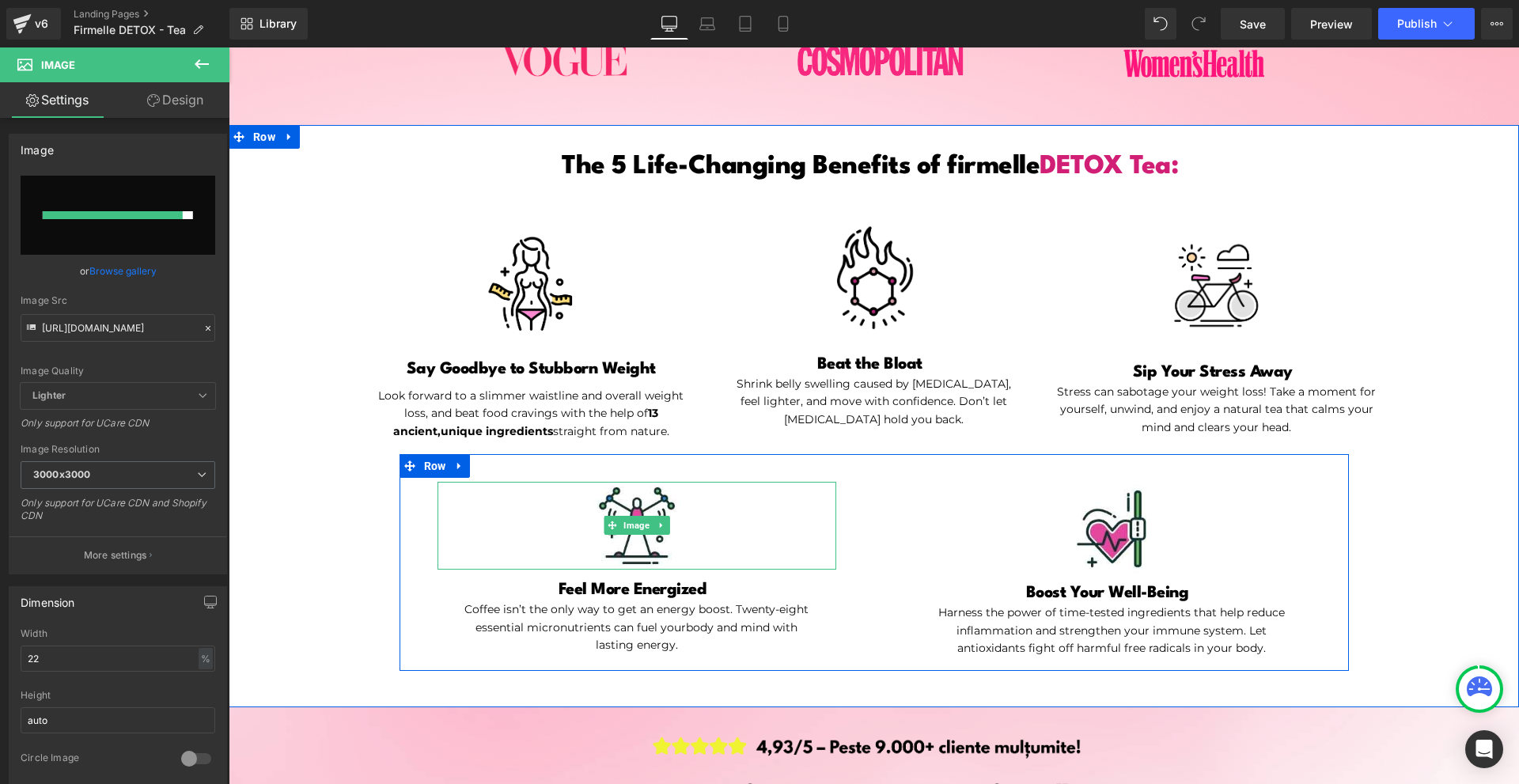
type input "[URL][DOMAIN_NAME]"
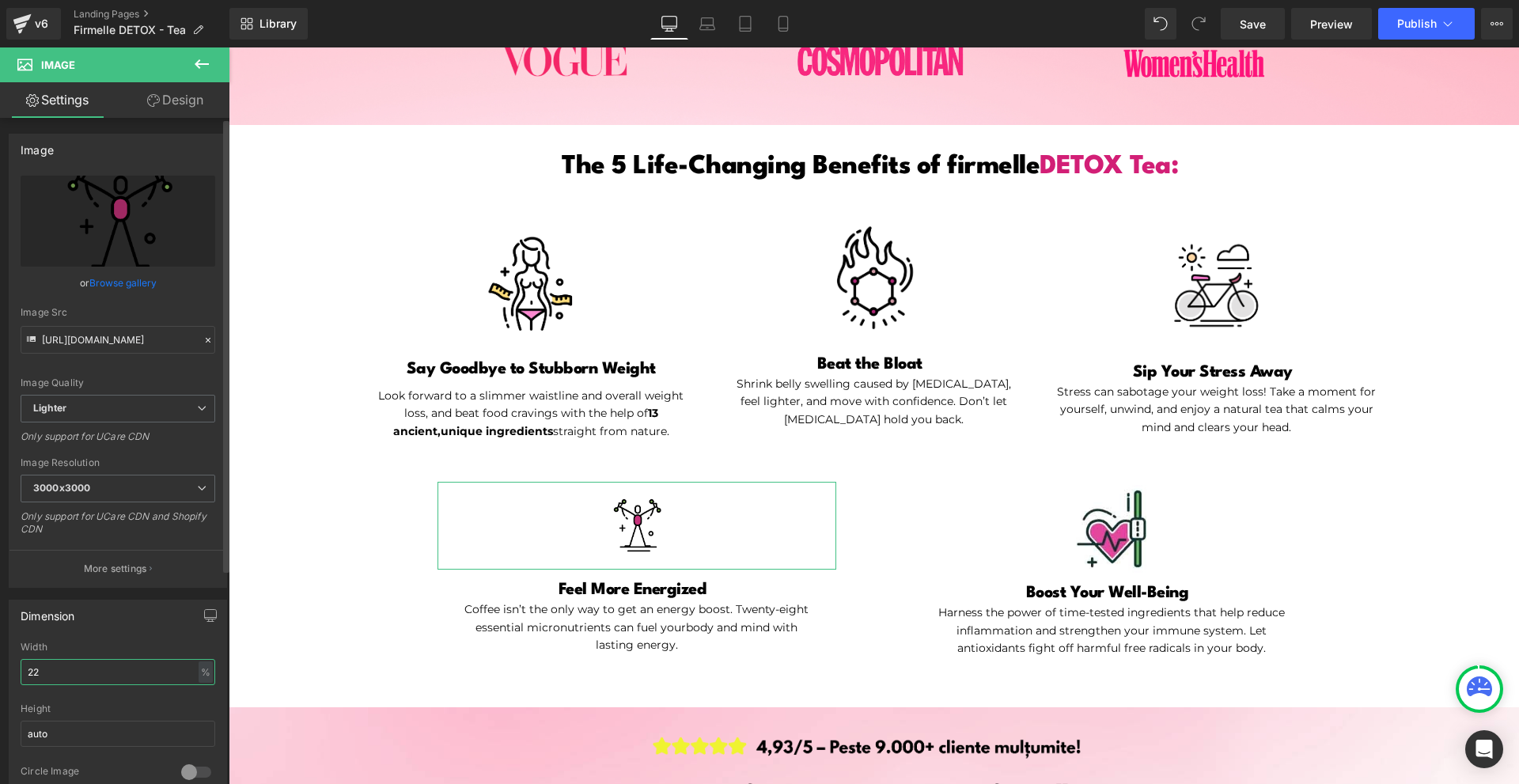
click at [90, 682] on input "22" at bounding box center [118, 671] width 195 height 26
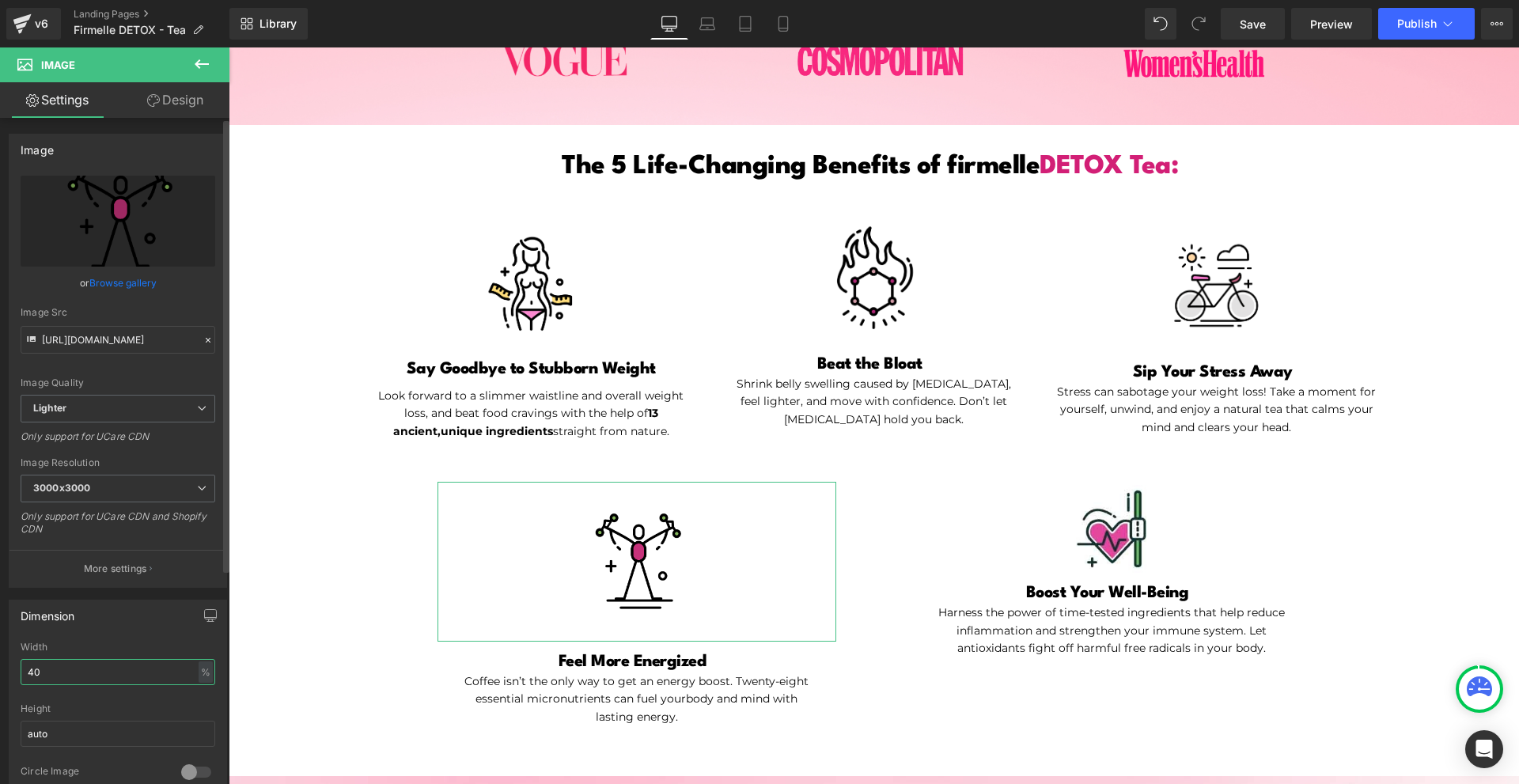
click at [90, 682] on input "40" at bounding box center [118, 671] width 195 height 26
click at [90, 682] on input "3" at bounding box center [118, 671] width 195 height 26
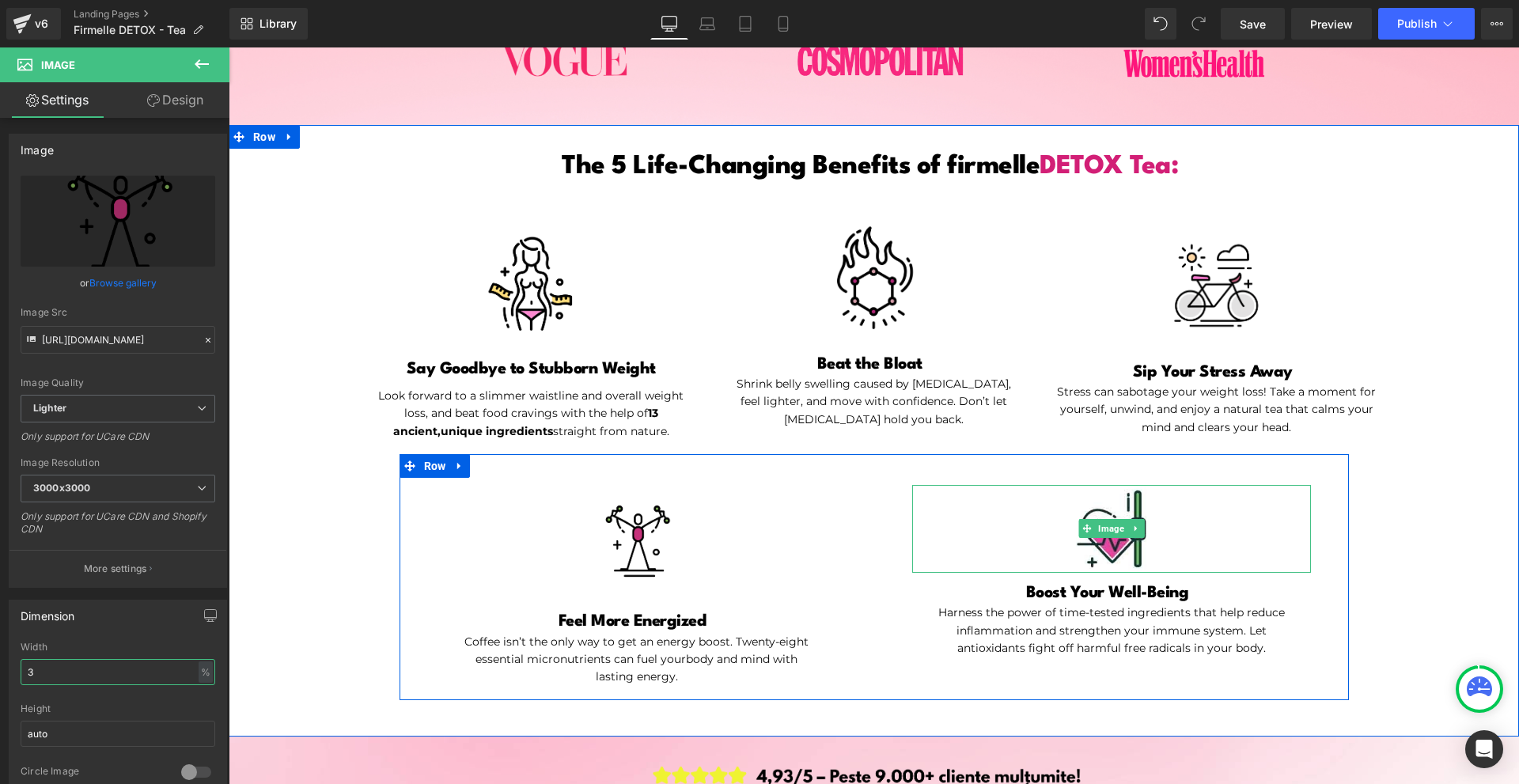
type input "35"
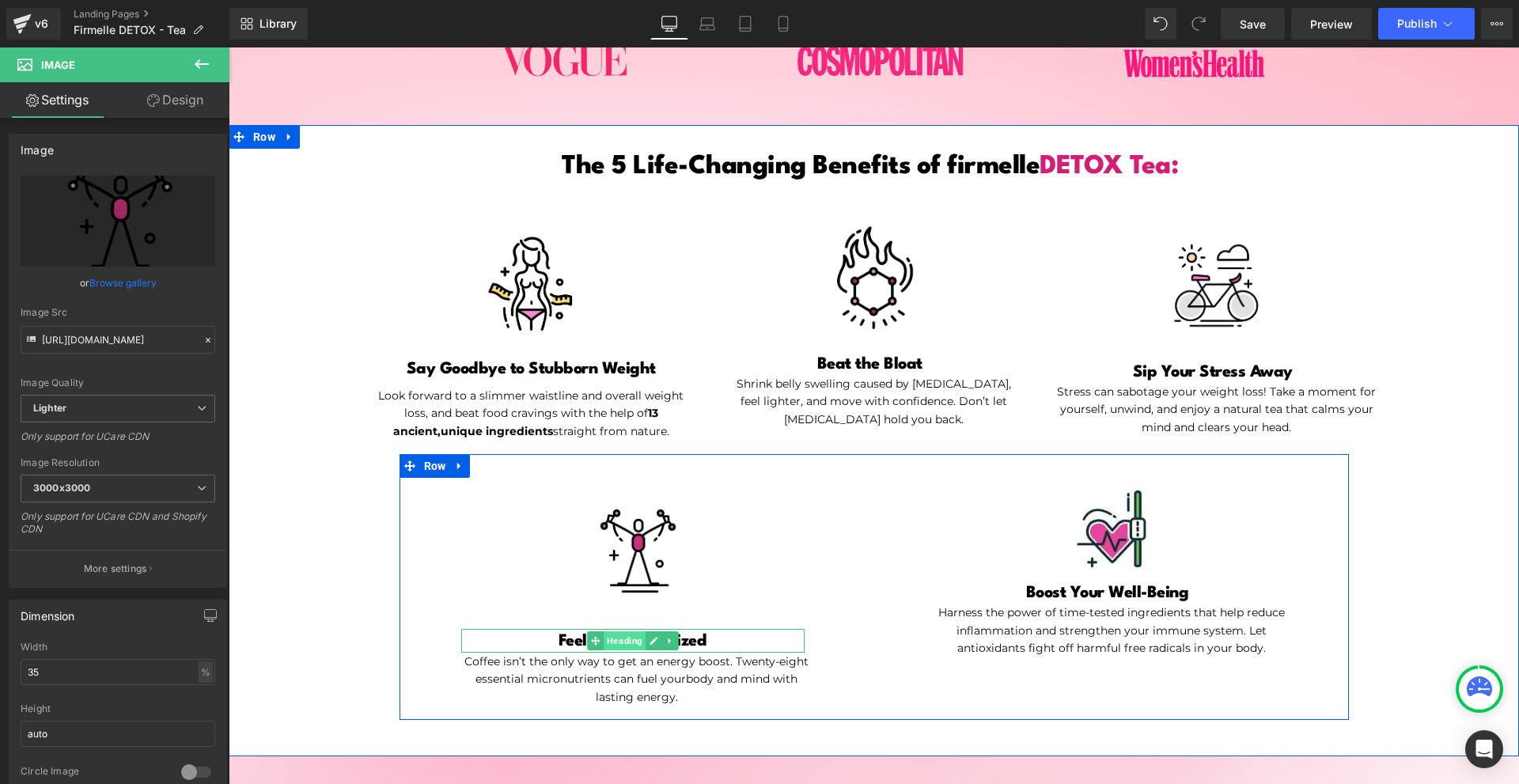
click at [631, 639] on span "Heading" at bounding box center [625, 641] width 42 height 19
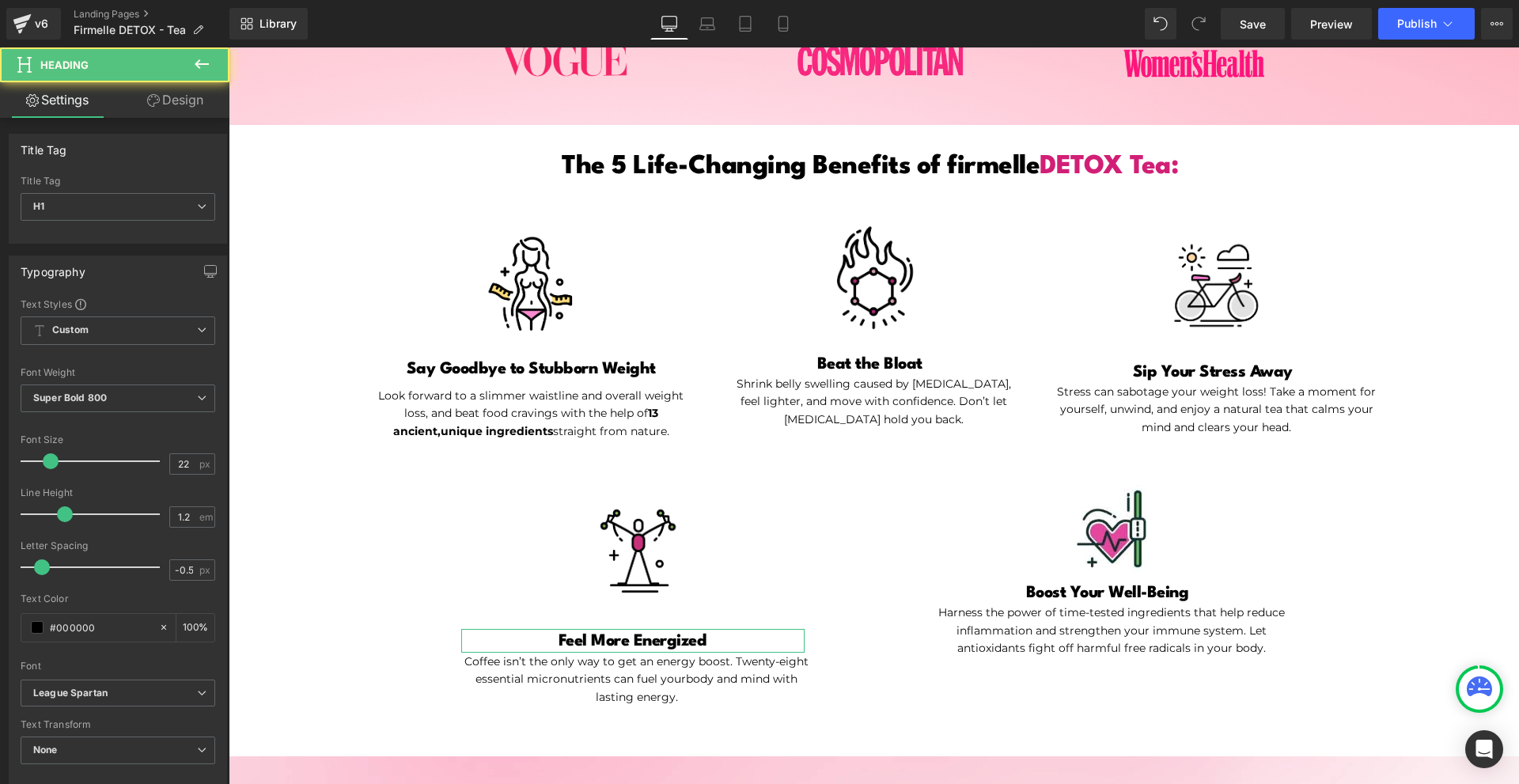
click at [182, 105] on link "Design" at bounding box center [175, 100] width 115 height 35
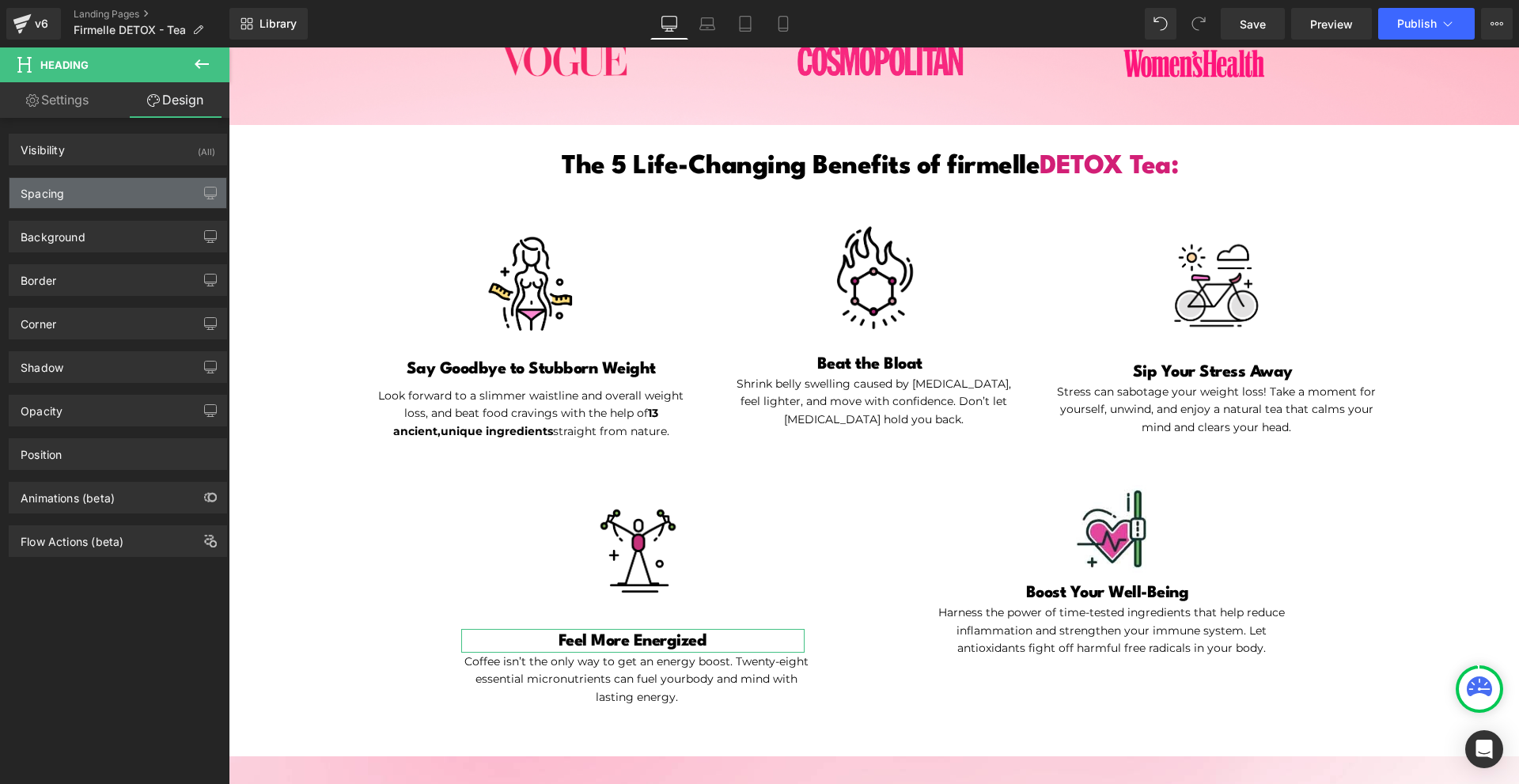
click at [106, 192] on div "Spacing" at bounding box center [118, 193] width 217 height 30
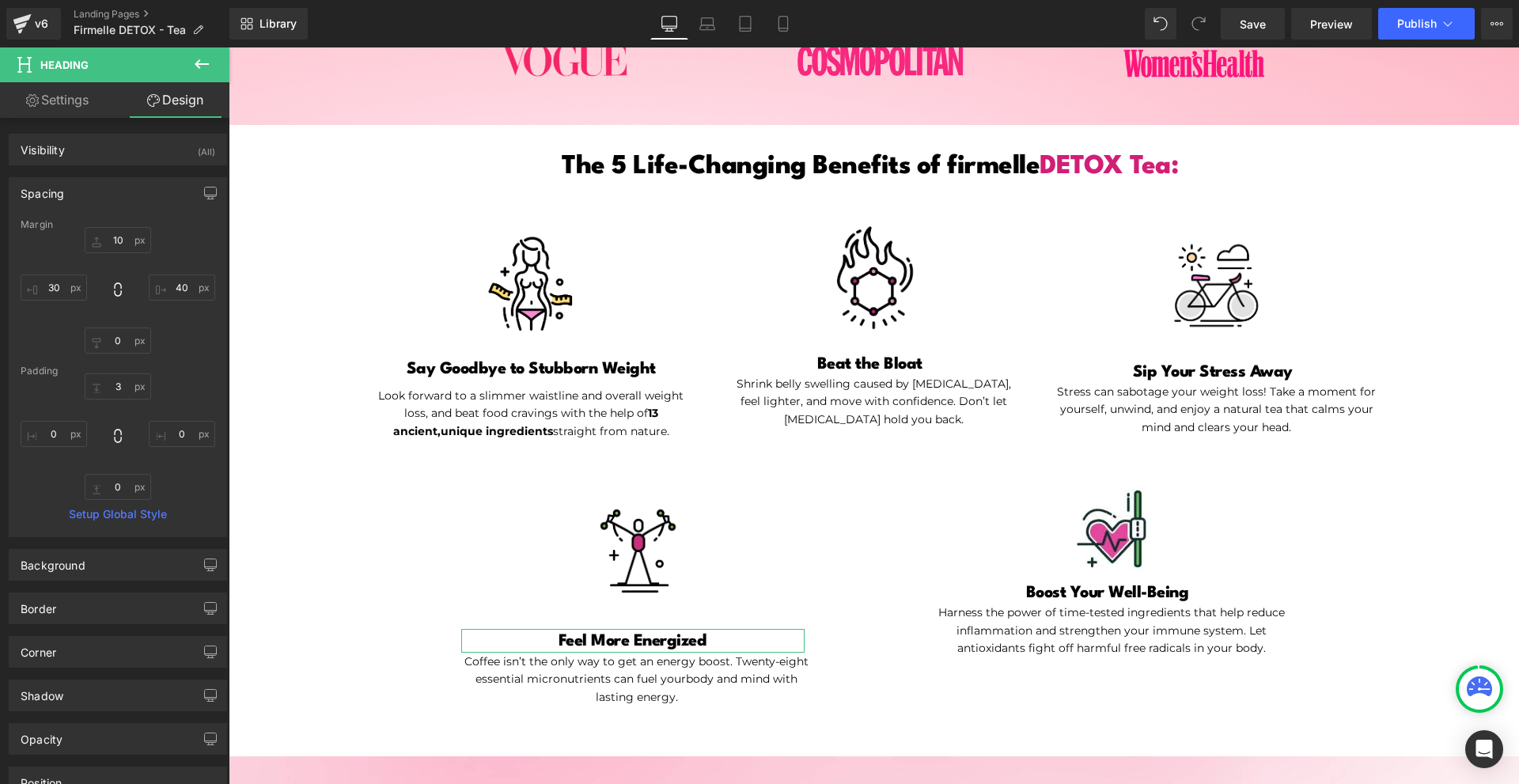
click at [127, 225] on div "Margin" at bounding box center [118, 225] width 195 height 11
click at [127, 227] on div "Margin" at bounding box center [118, 225] width 195 height 11
click at [127, 233] on input "10" at bounding box center [118, 239] width 67 height 26
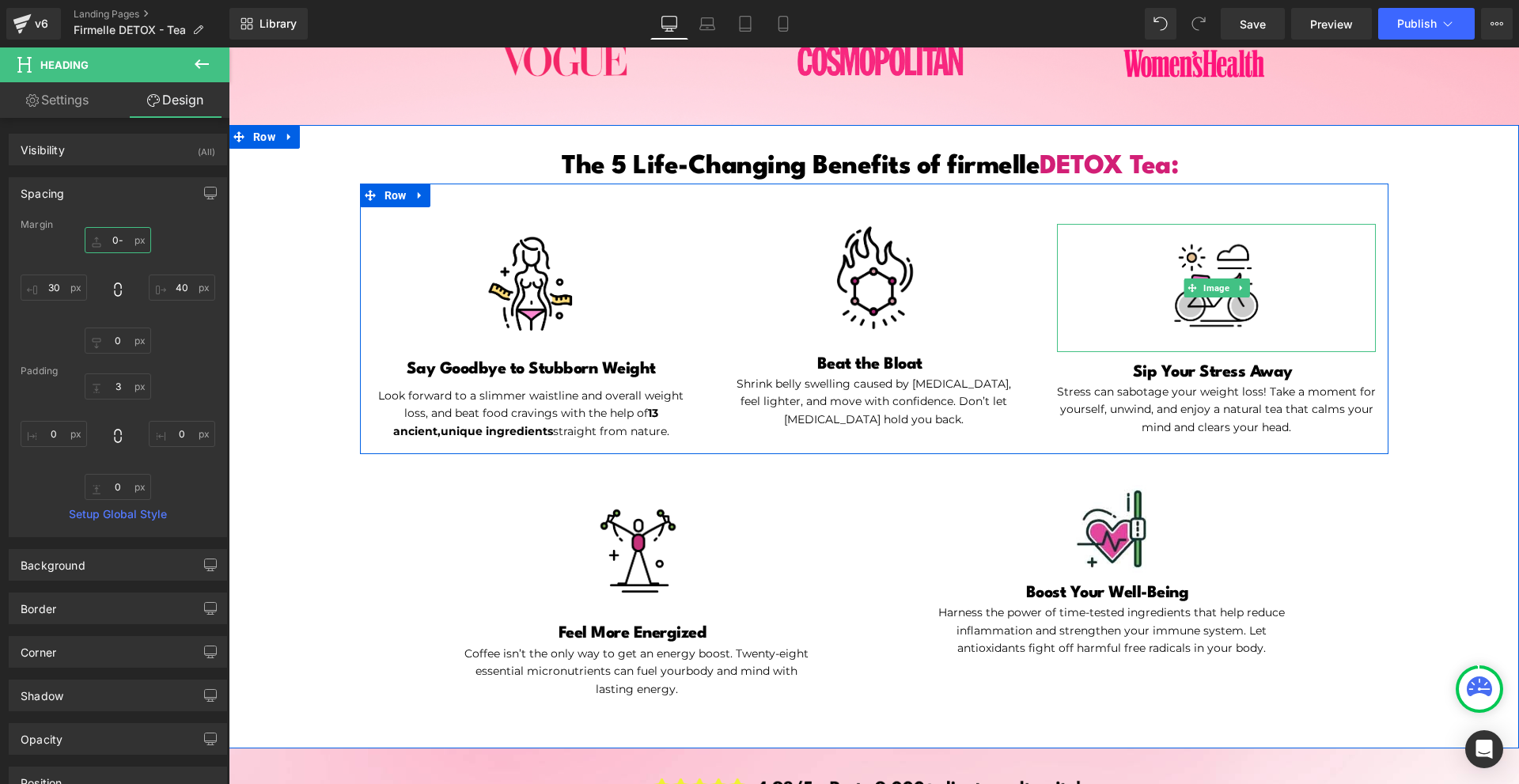
type input "0-2"
type input "0"
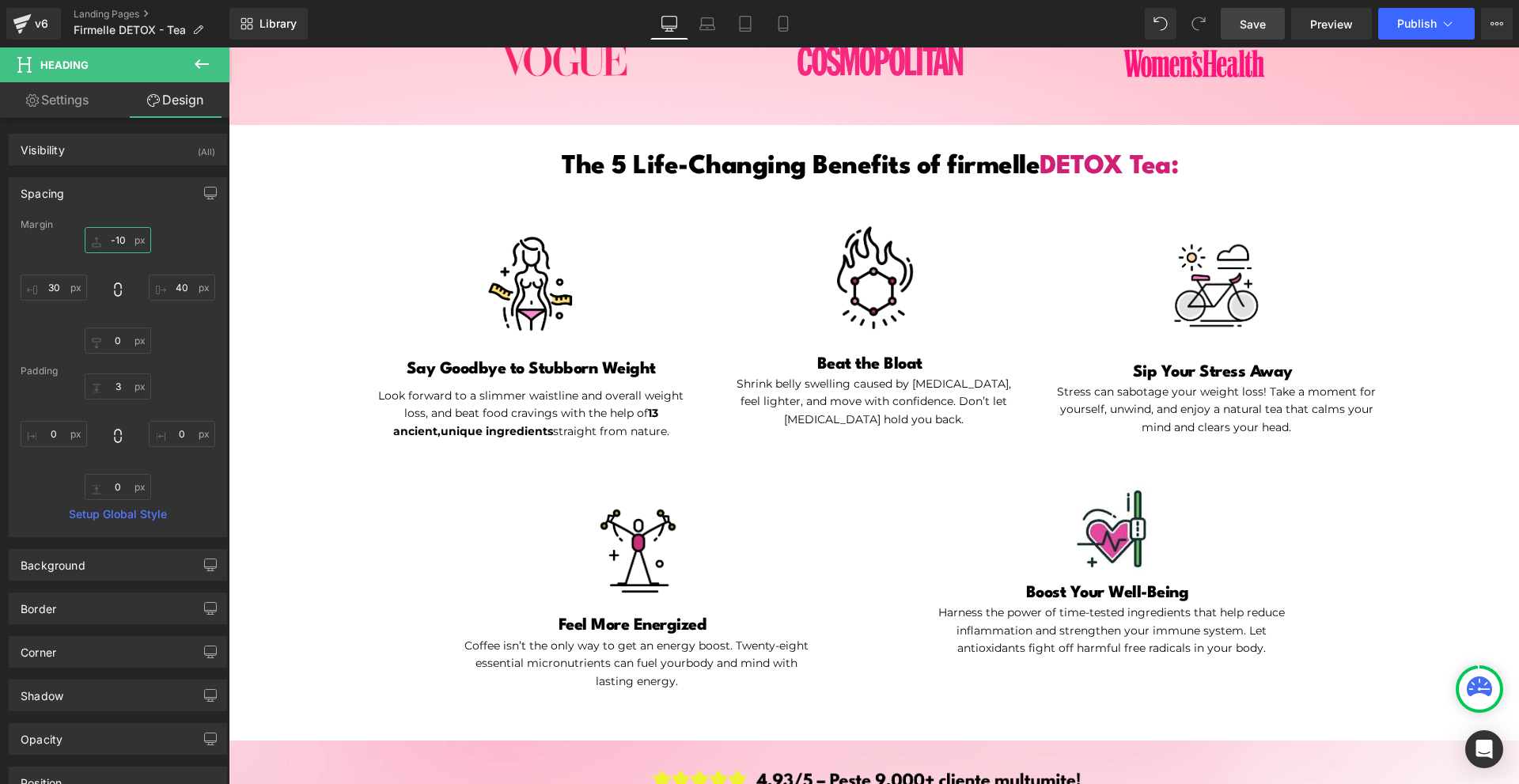
type input "-10"
click at [1269, 20] on link "Save" at bounding box center [1252, 23] width 64 height 31
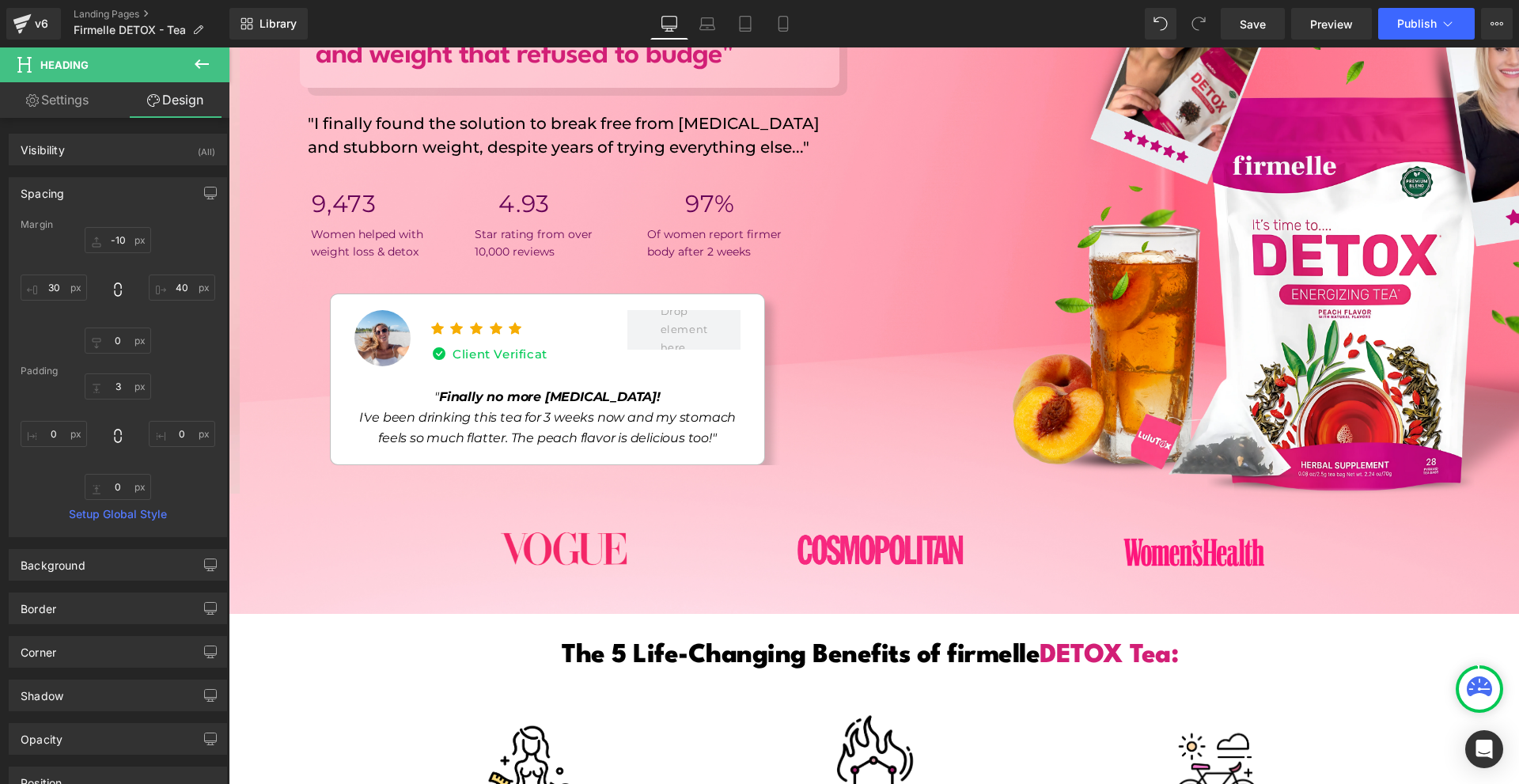
scroll to position [79, 0]
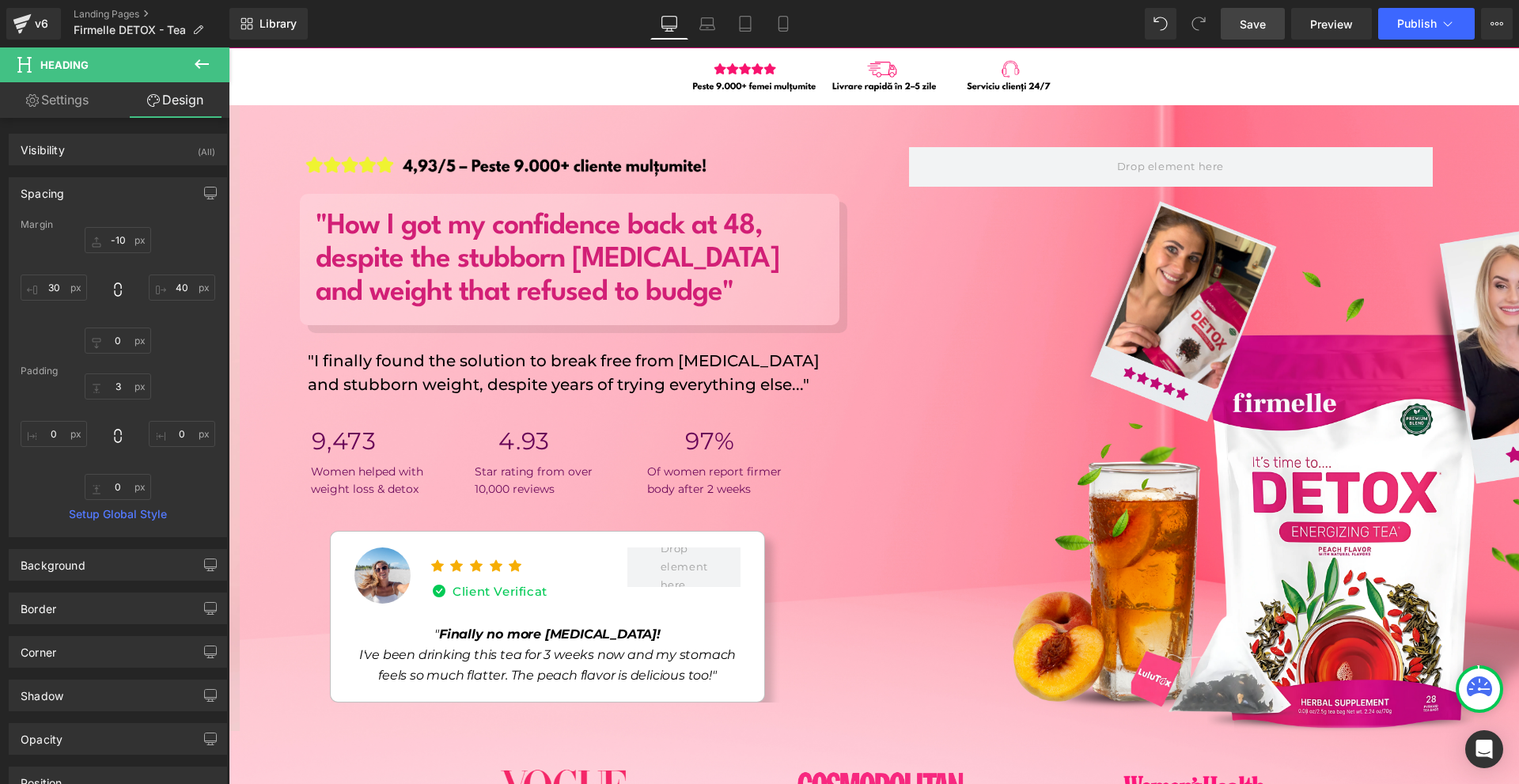
click at [1256, 22] on span "Save" at bounding box center [1252, 24] width 26 height 16
click at [1317, 12] on link "Preview" at bounding box center [1331, 23] width 81 height 31
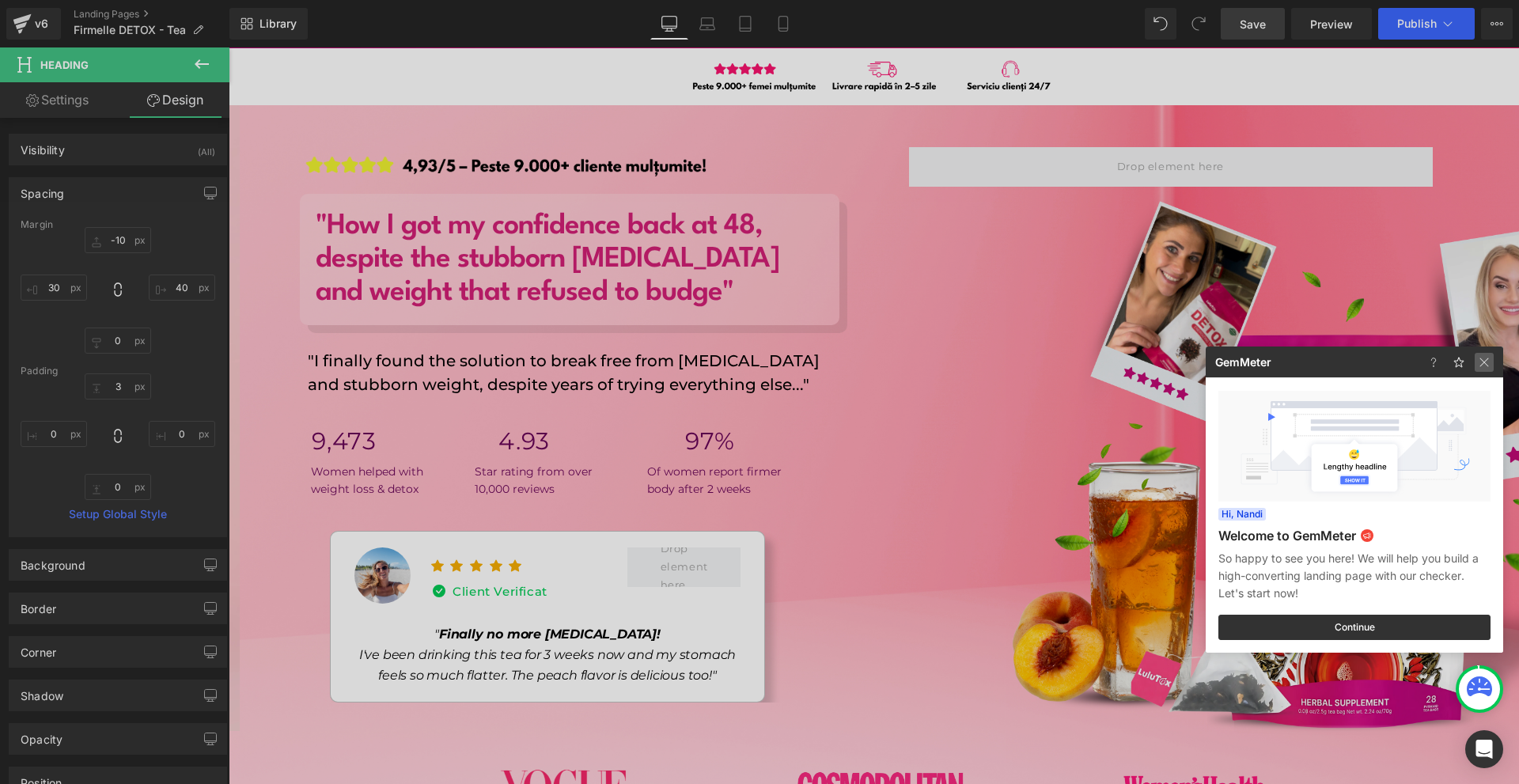
click at [1483, 363] on img at bounding box center [1484, 362] width 19 height 19
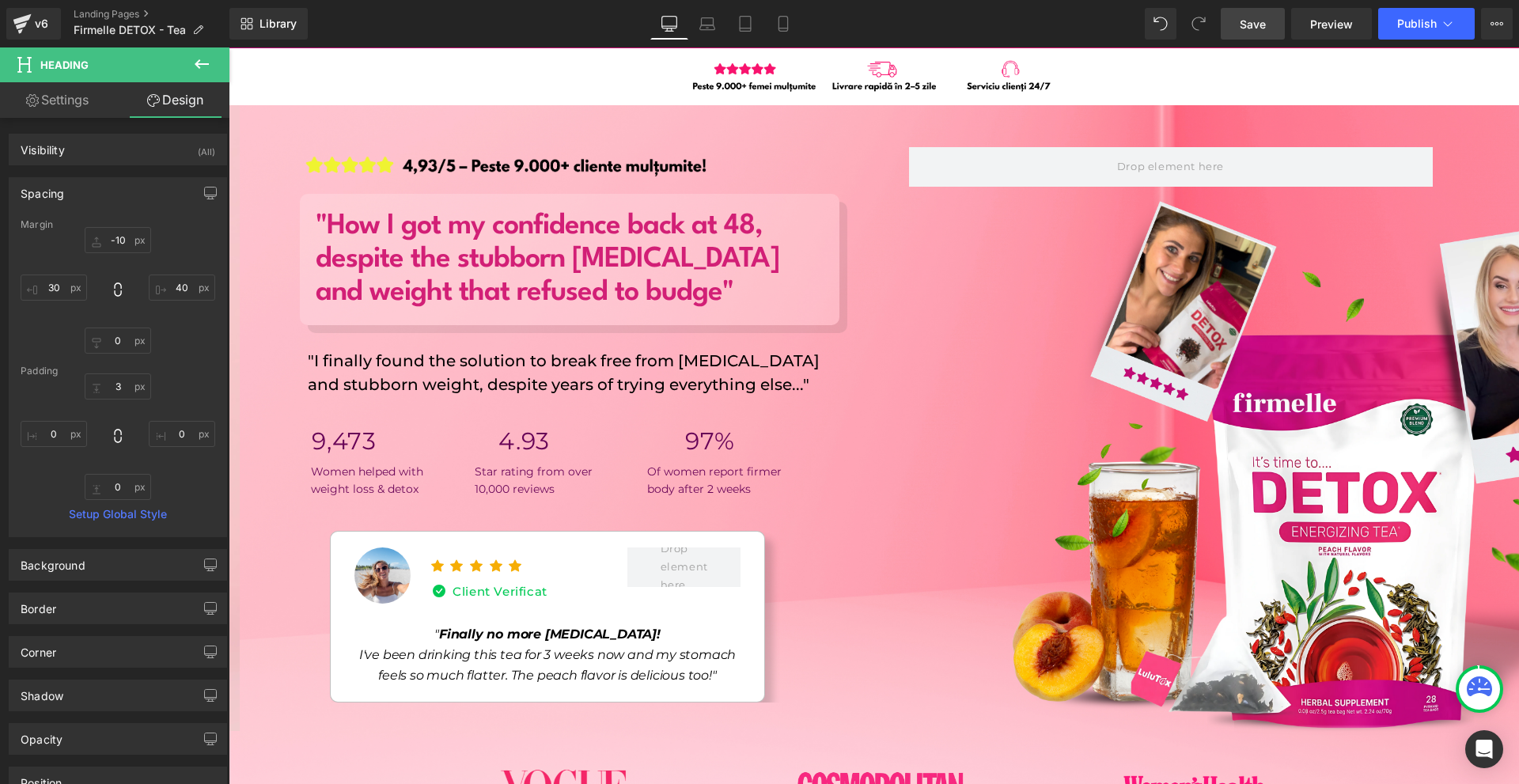
scroll to position [0, 0]
